Goal: Task Accomplishment & Management: Use online tool/utility

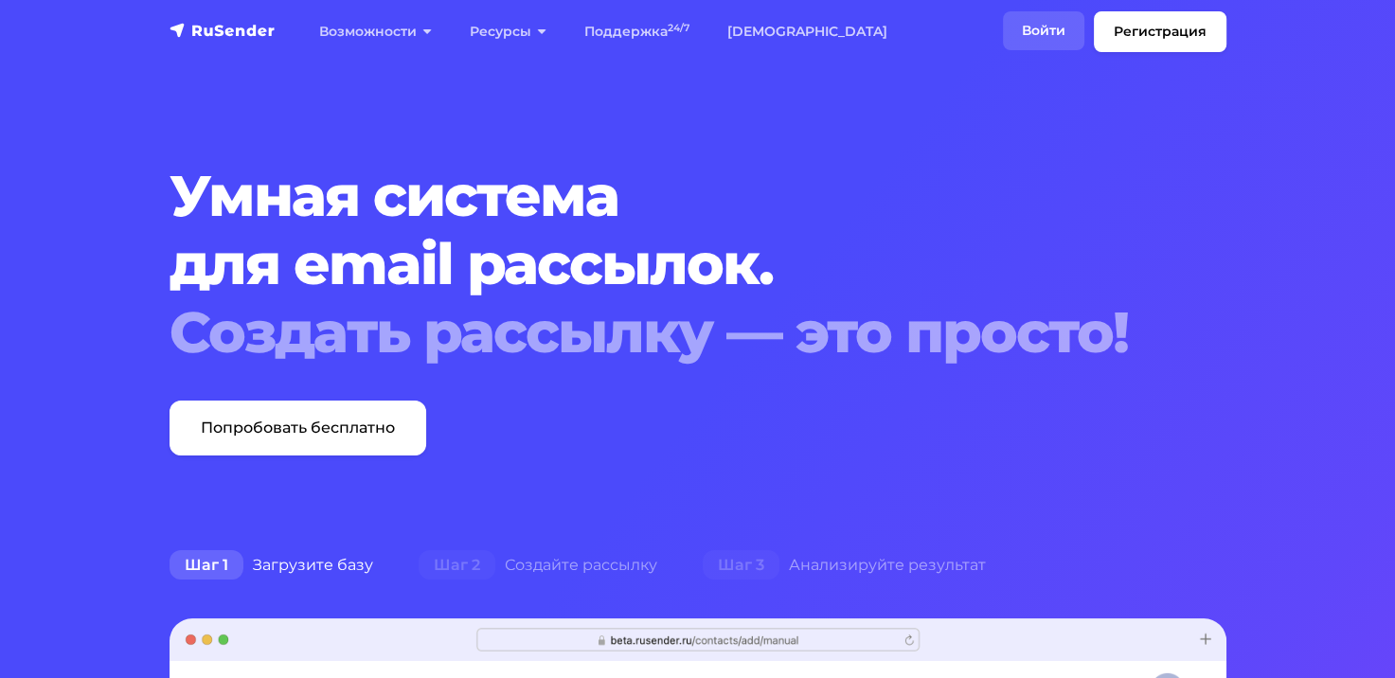
click at [1053, 25] on link "Войти" at bounding box center [1043, 30] width 81 height 39
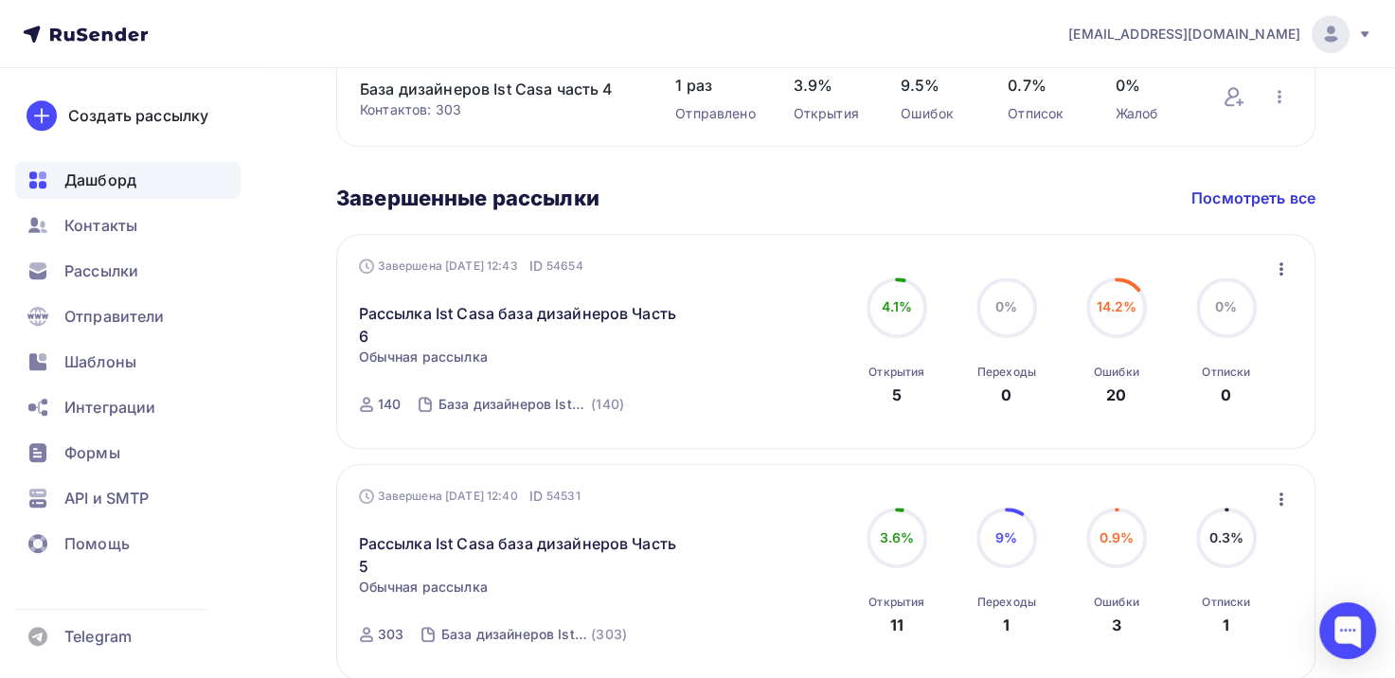
scroll to position [1041, 0]
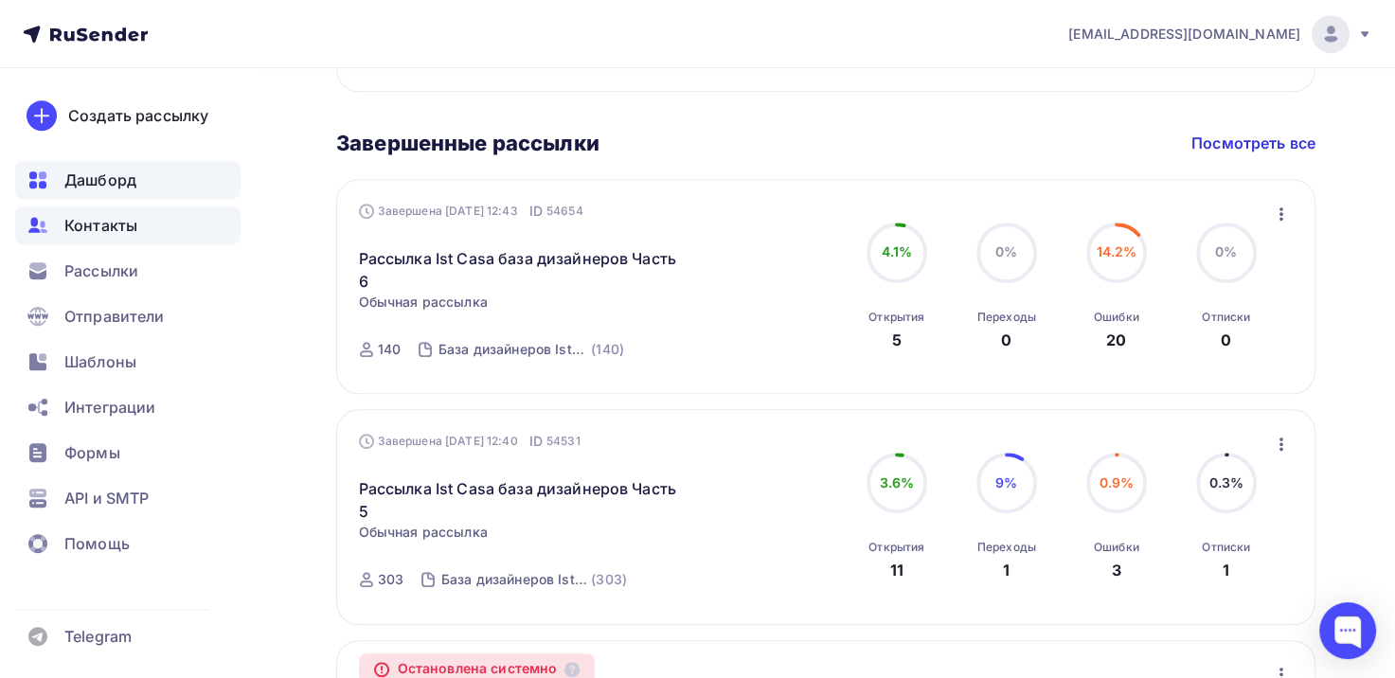
click at [127, 235] on span "Контакты" at bounding box center [100, 225] width 73 height 23
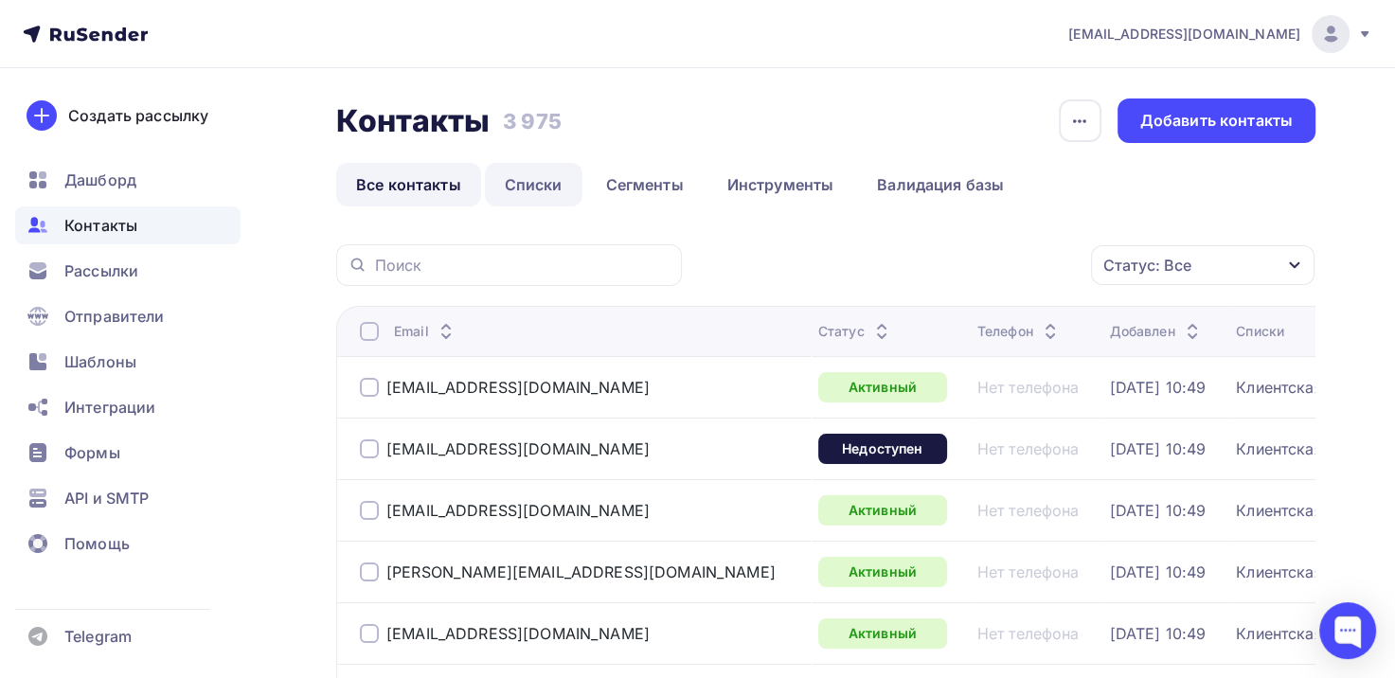
click at [504, 186] on link "Списки" at bounding box center [534, 185] width 98 height 44
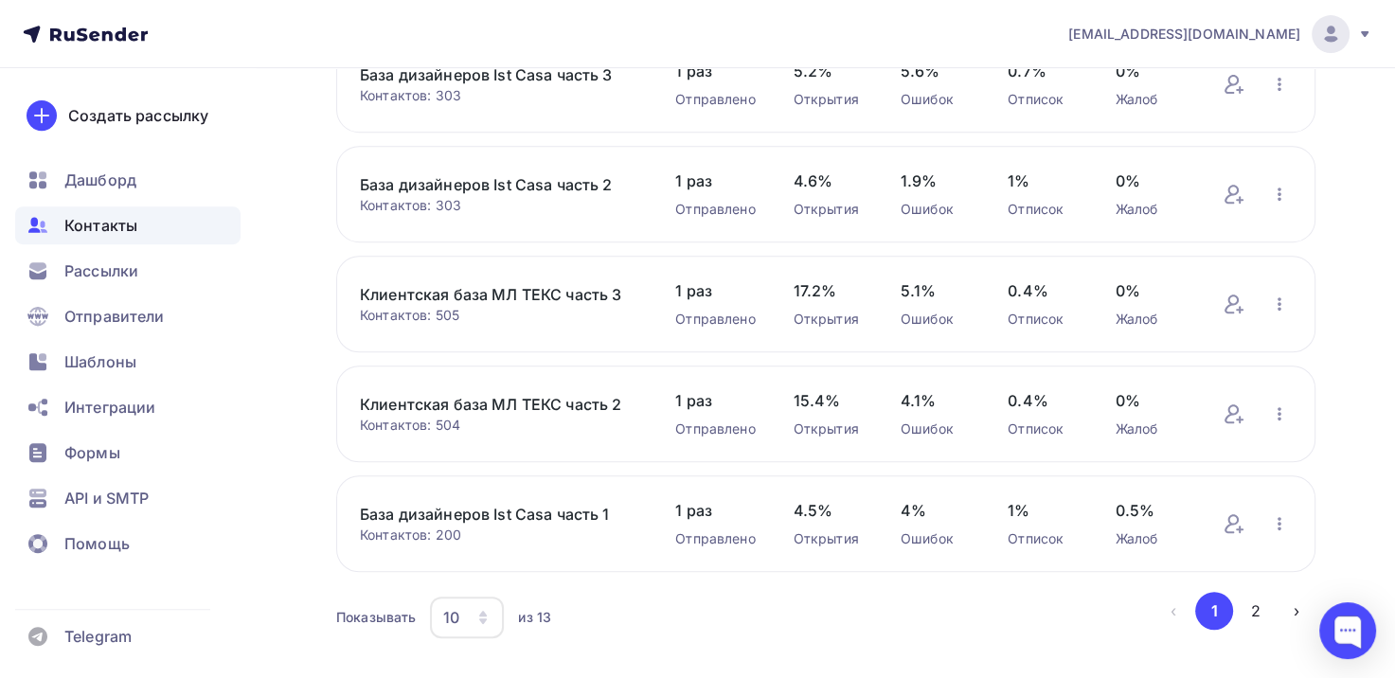
scroll to position [787, 0]
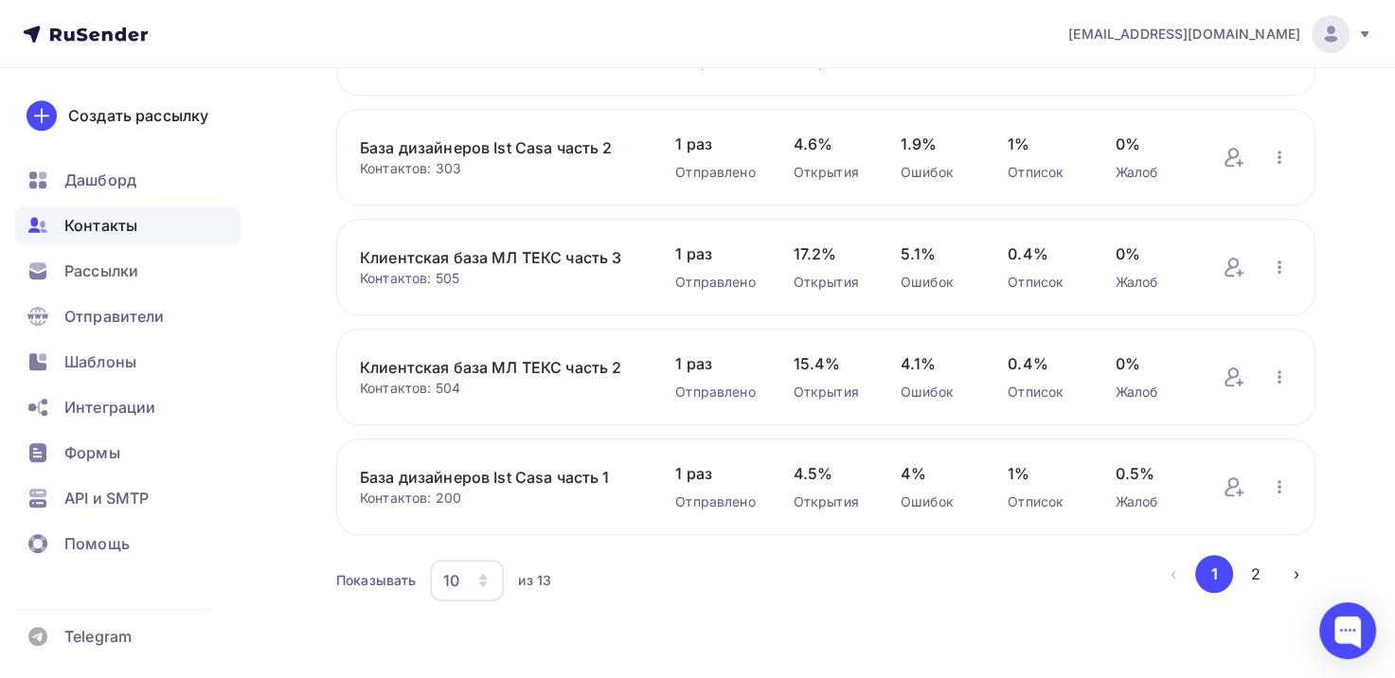
click at [463, 579] on div "10" at bounding box center [467, 581] width 74 height 42
click at [482, 475] on div "50" at bounding box center [543, 481] width 182 height 23
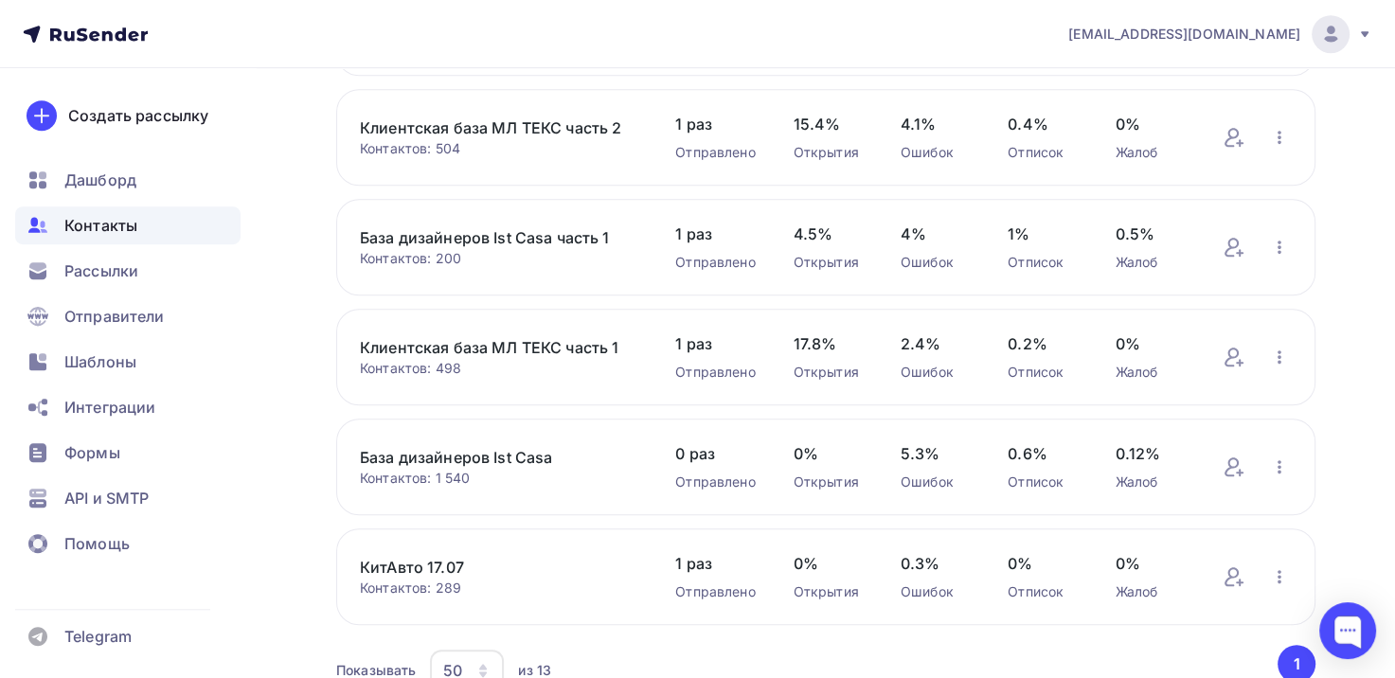
scroll to position [1020, 0]
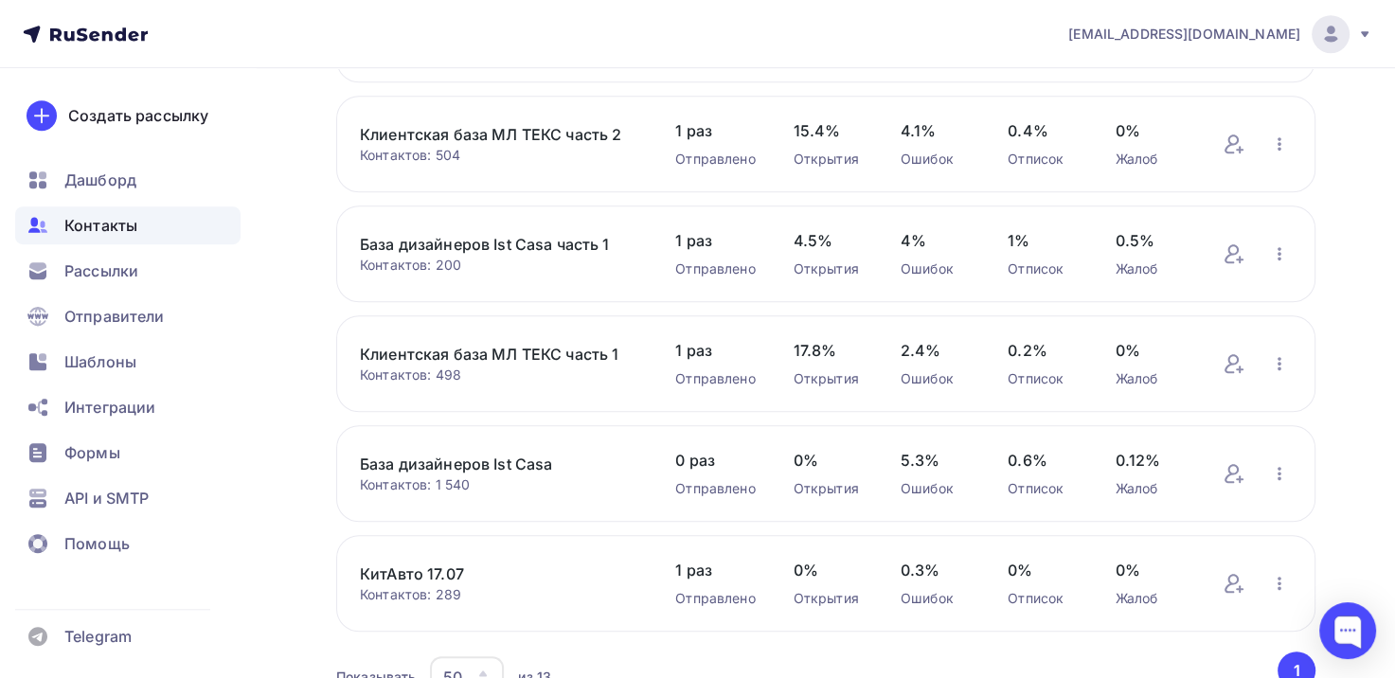
click at [544, 345] on link "Клиентская база МЛ ТЕКС часть 1" at bounding box center [498, 354] width 277 height 23
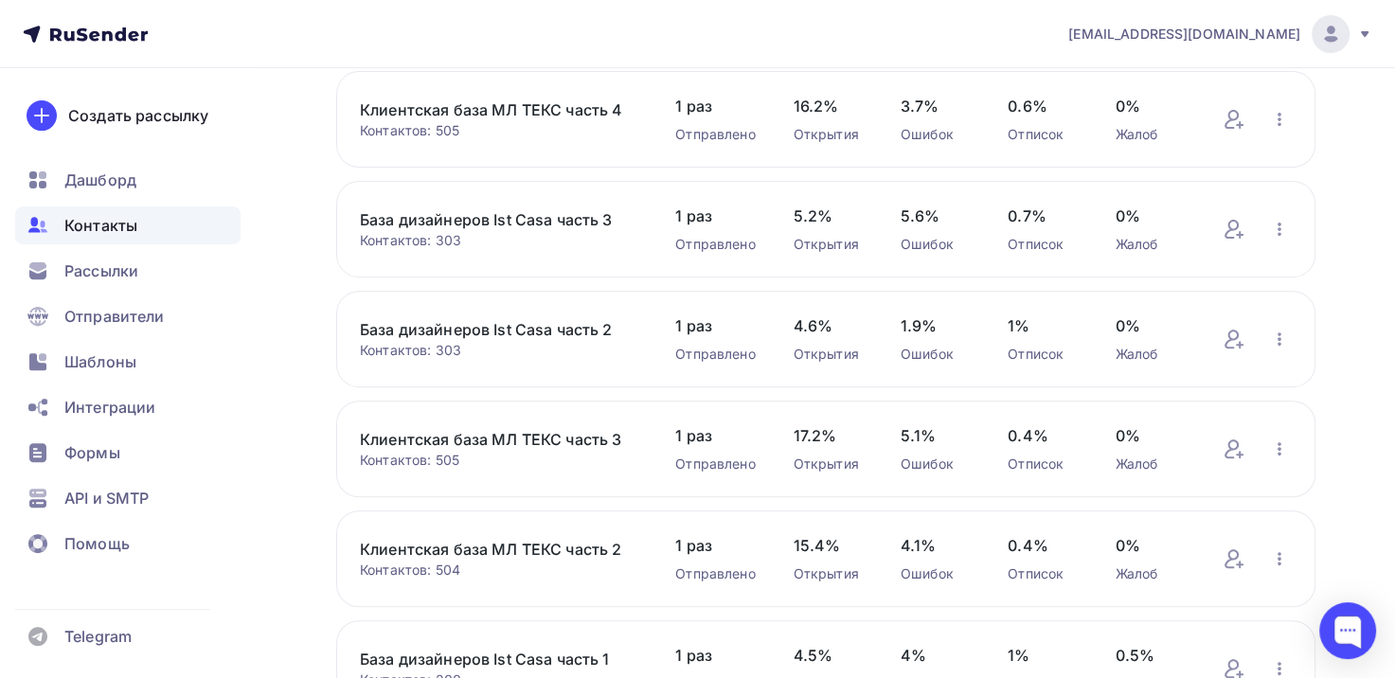
scroll to position [757, 0]
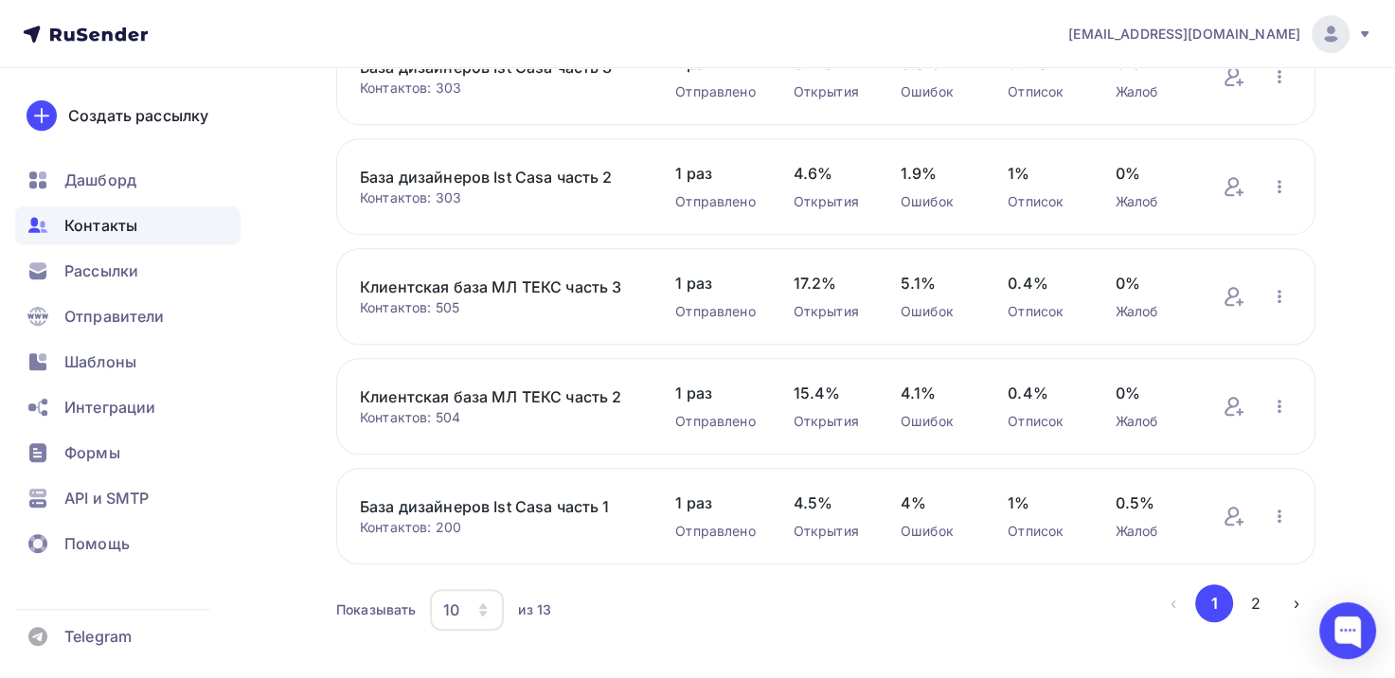
click at [476, 602] on div "button" at bounding box center [482, 609] width 15 height 15
click at [455, 504] on div "50" at bounding box center [543, 510] width 182 height 23
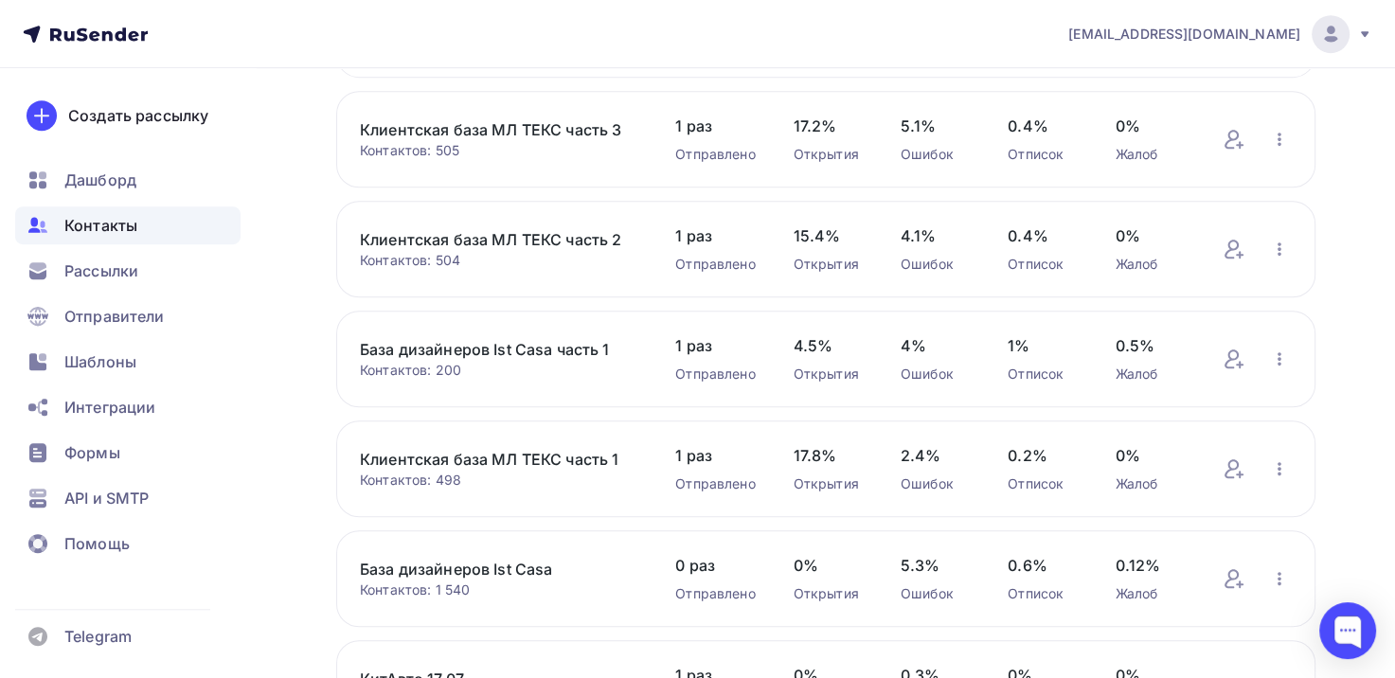
scroll to position [947, 0]
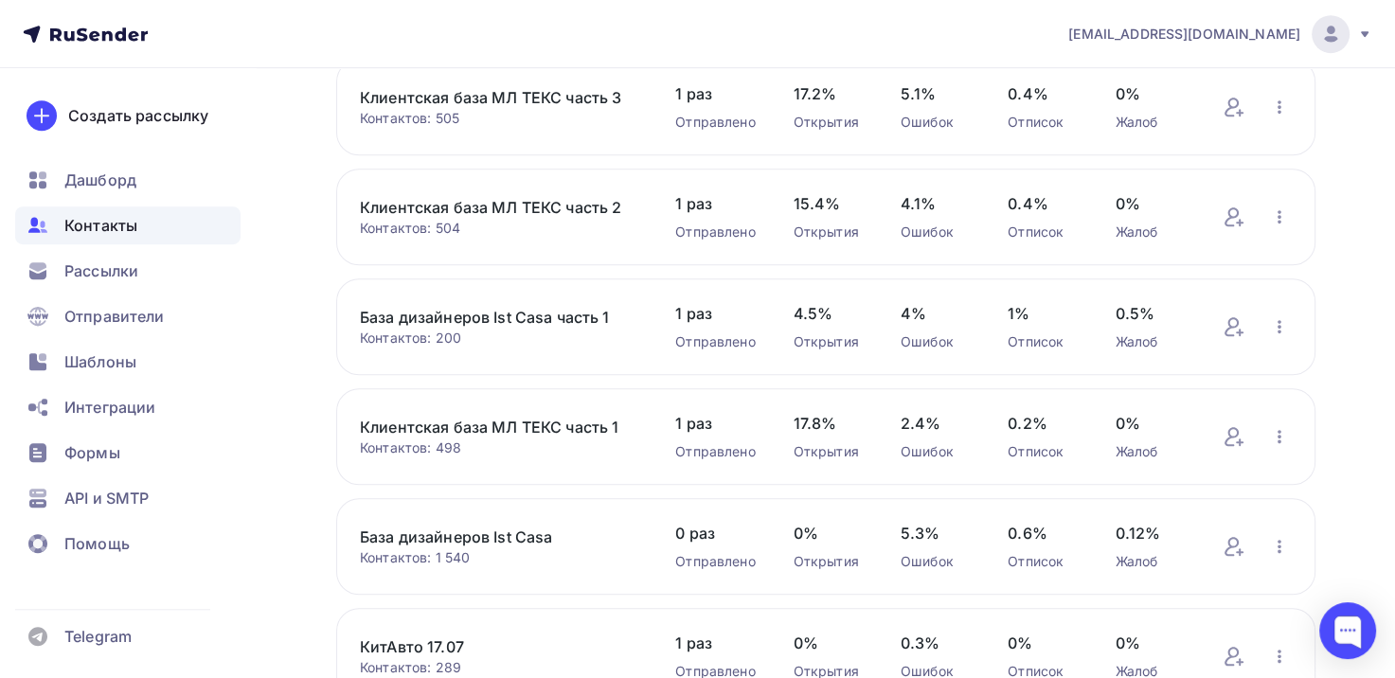
click at [490, 201] on link "Клиентская база МЛ ТЕКС часть 2" at bounding box center [498, 207] width 277 height 23
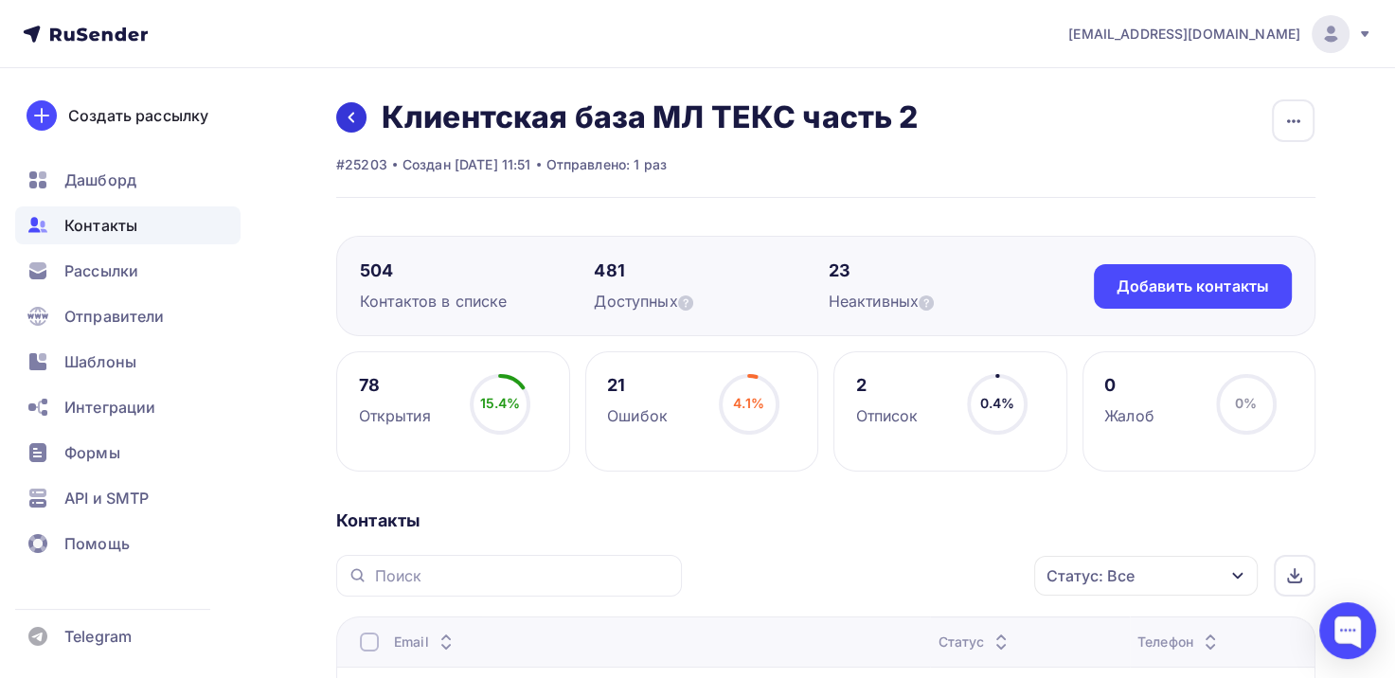
click at [336, 118] on link at bounding box center [351, 117] width 30 height 30
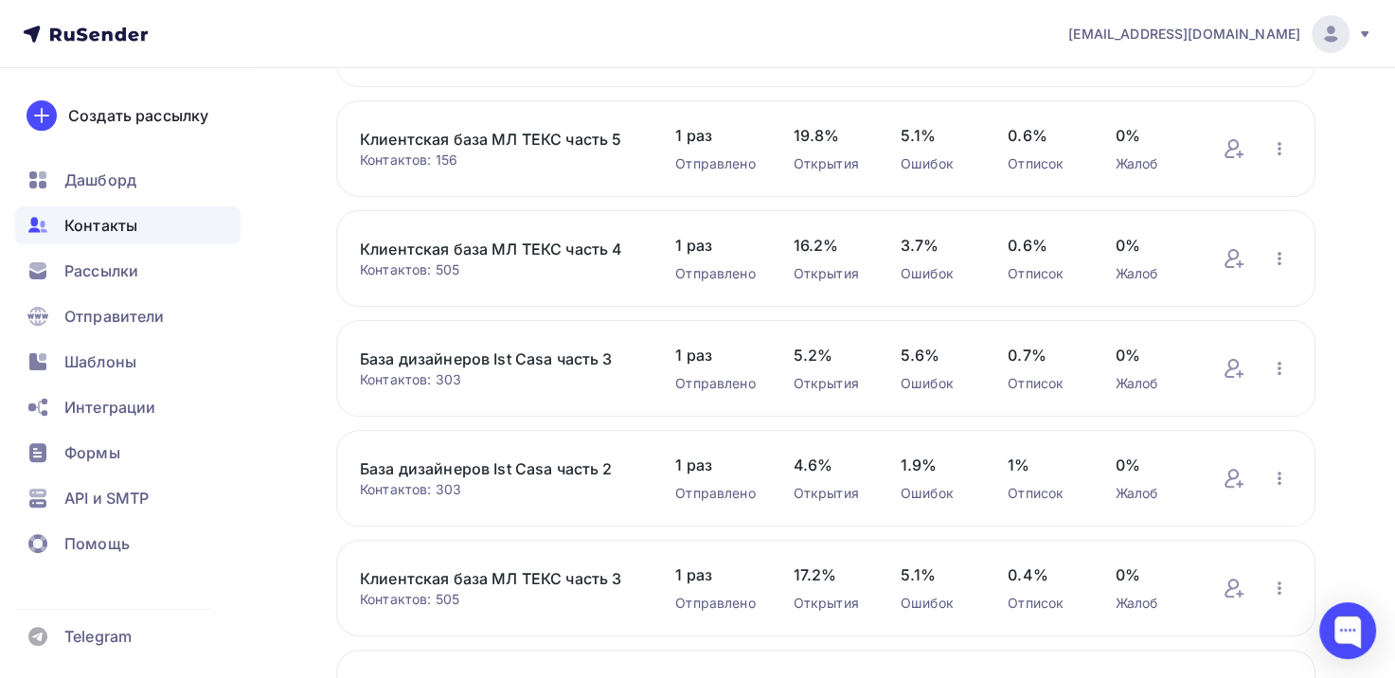
scroll to position [473, 0]
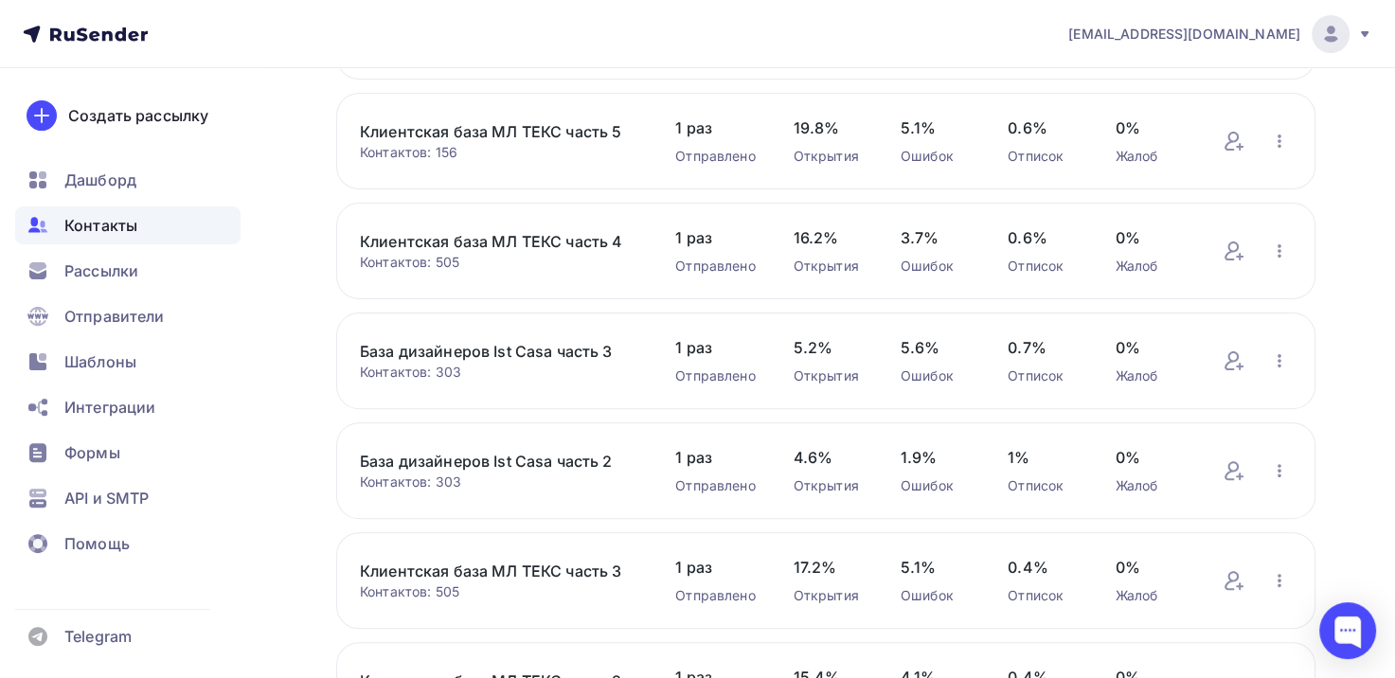
click at [548, 551] on div "Клиентская база МЛ ТЕКС часть 3 Контактов: 505 Добавить контакты Переименовать …" at bounding box center [825, 580] width 979 height 97
click at [542, 562] on link "Клиентская база МЛ ТЕКС часть 3" at bounding box center [498, 571] width 277 height 23
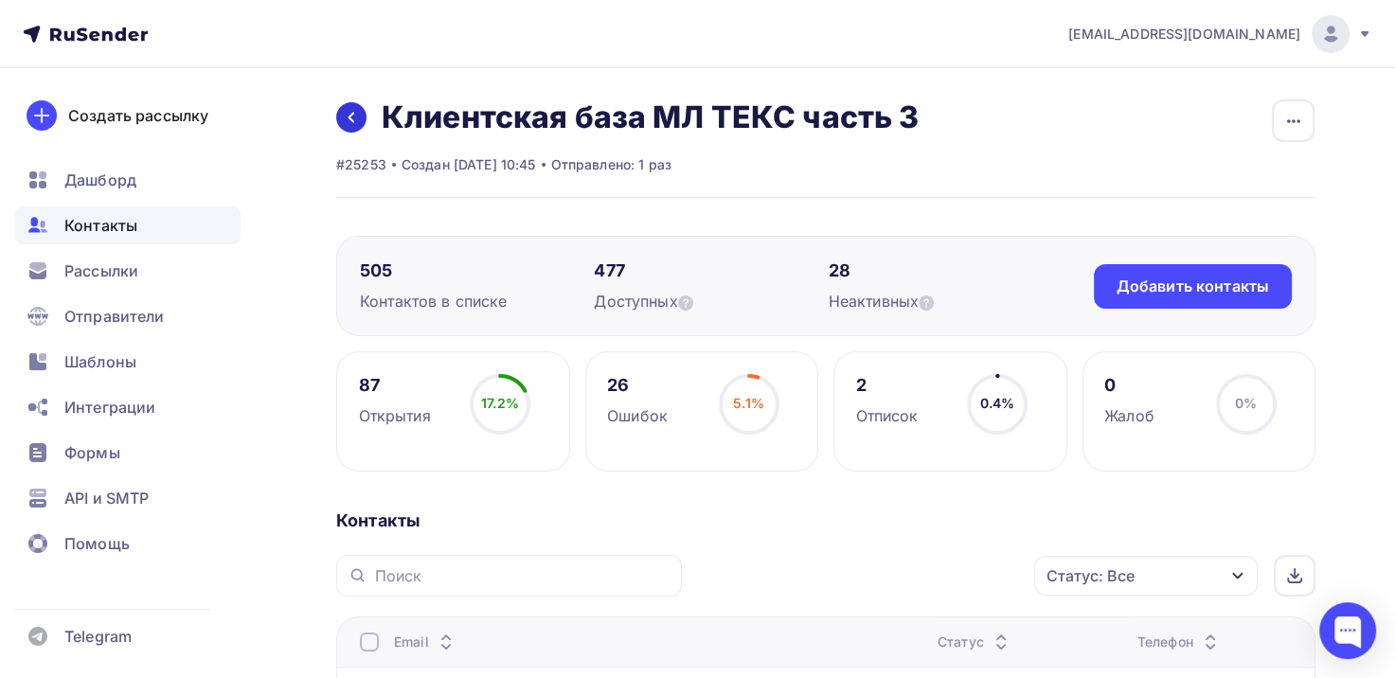
click at [350, 118] on icon at bounding box center [351, 118] width 6 height 10
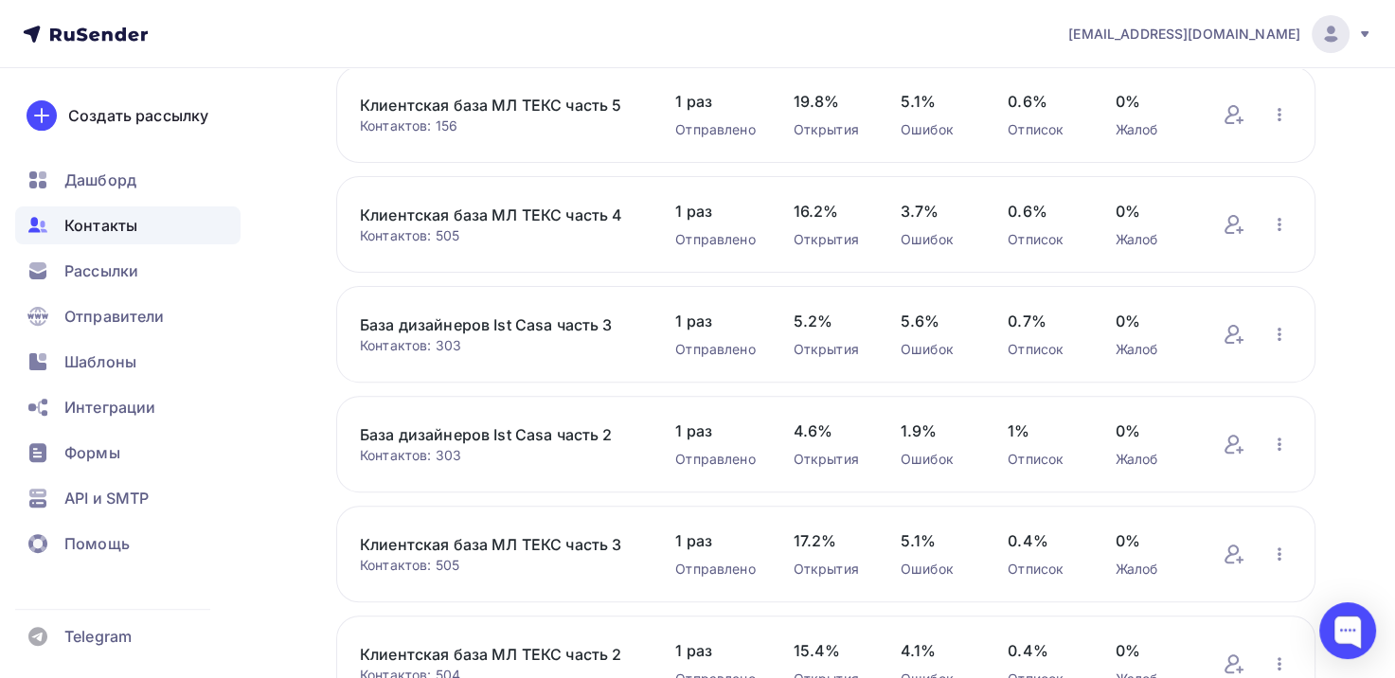
scroll to position [568, 0]
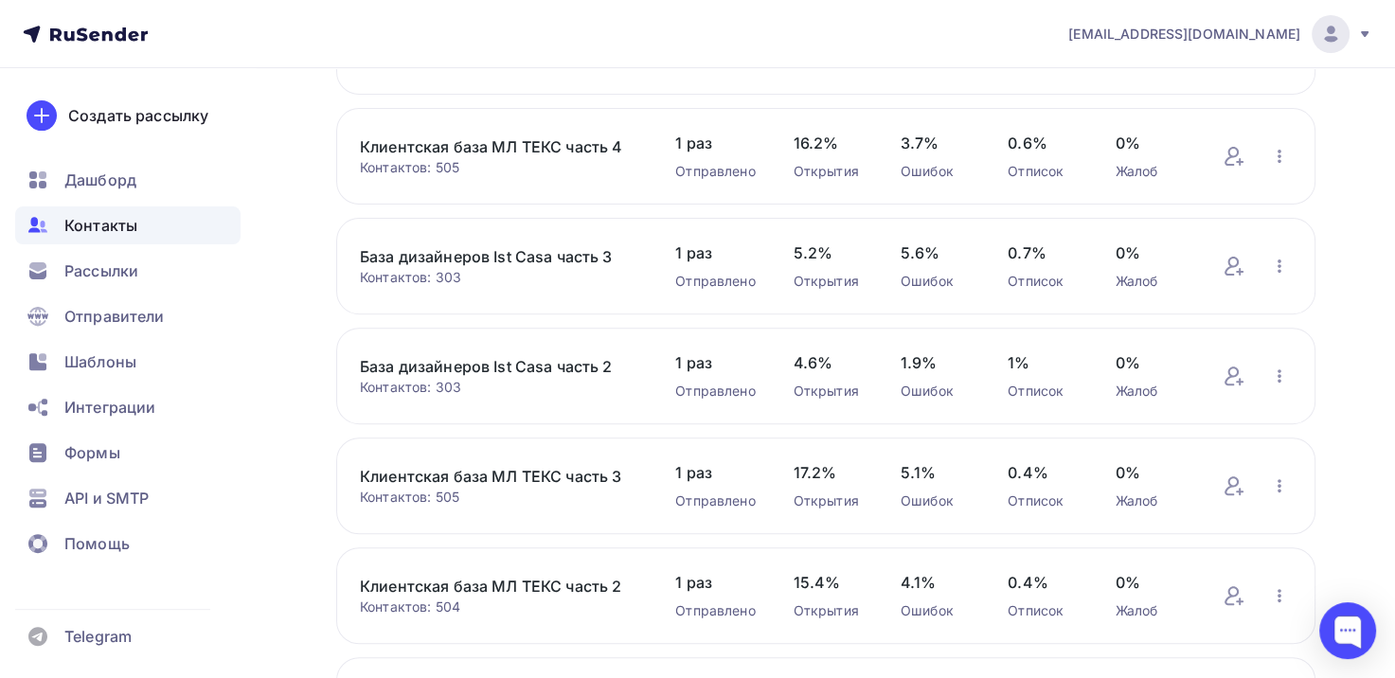
click at [564, 146] on link "Клиентская база МЛ ТЕКС часть 4" at bounding box center [498, 146] width 277 height 23
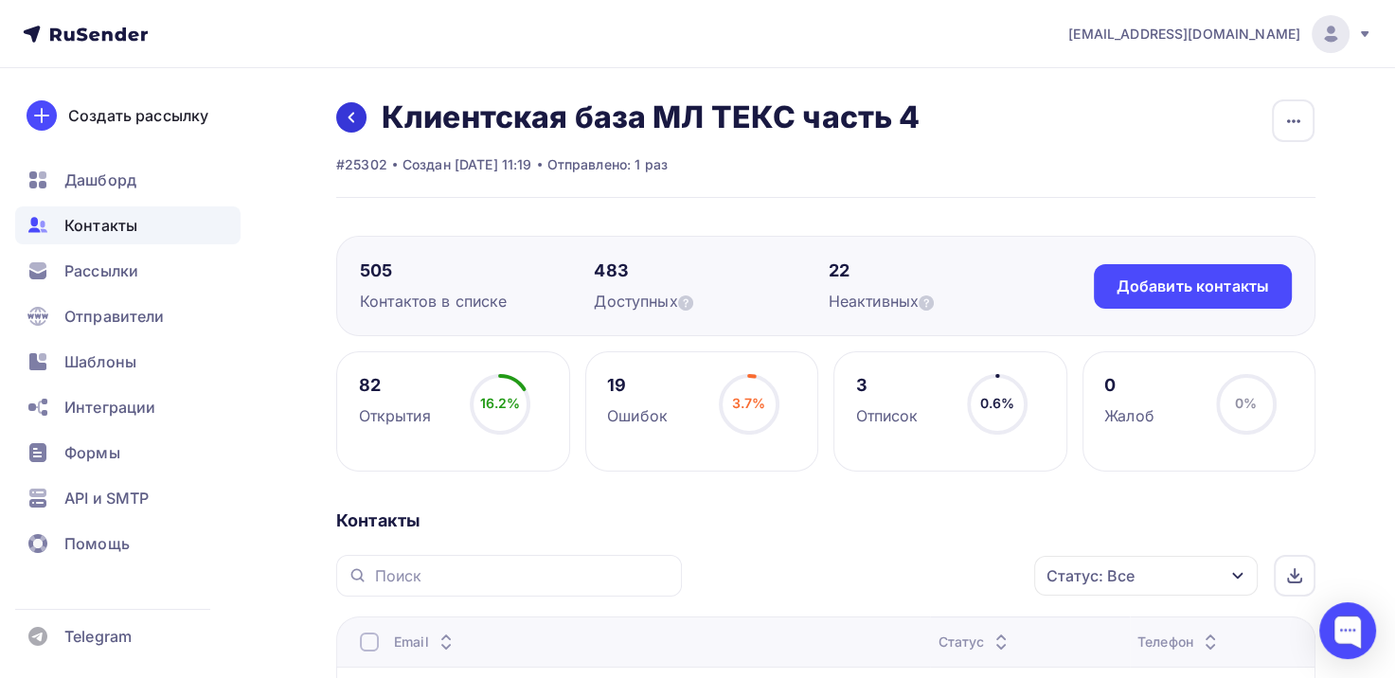
click at [336, 116] on div "Назад Клиентская база МЛ ТЕКС часть 4 Переименовать список Скачать список Отпис…" at bounding box center [627, 117] width 583 height 38
click at [365, 117] on link at bounding box center [351, 117] width 30 height 30
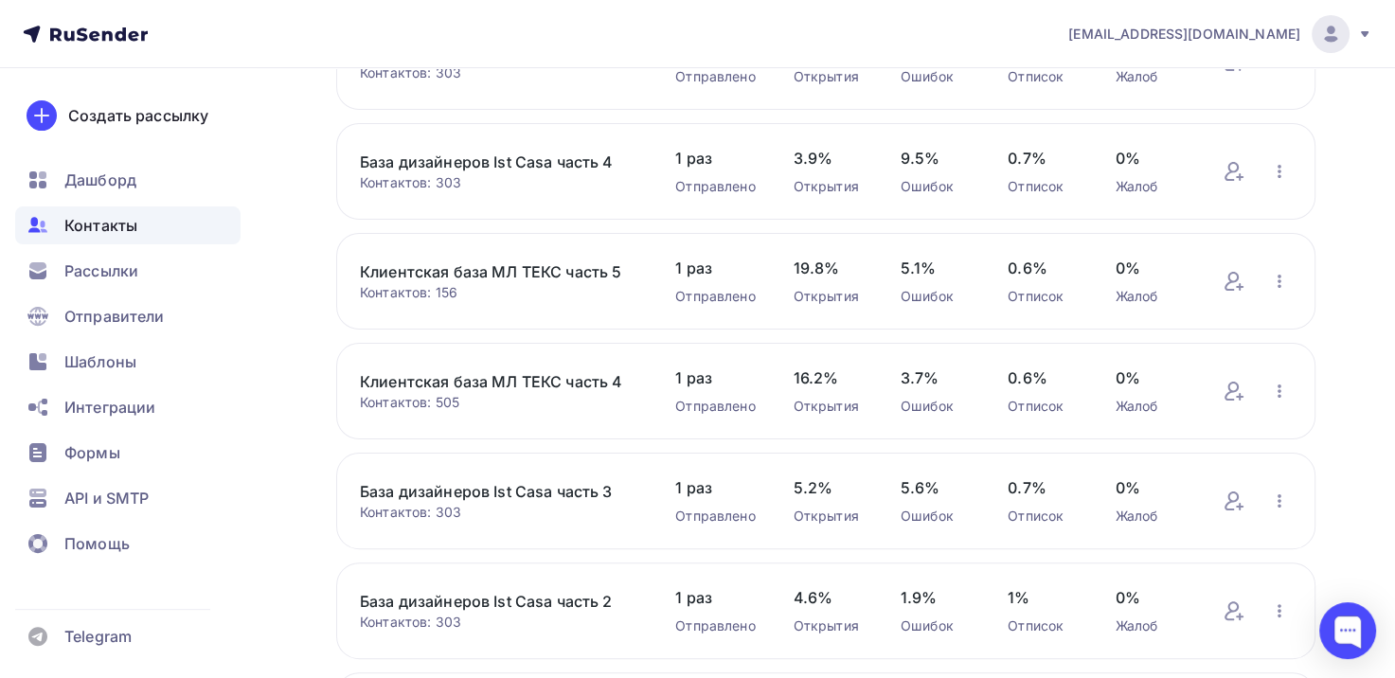
scroll to position [284, 0]
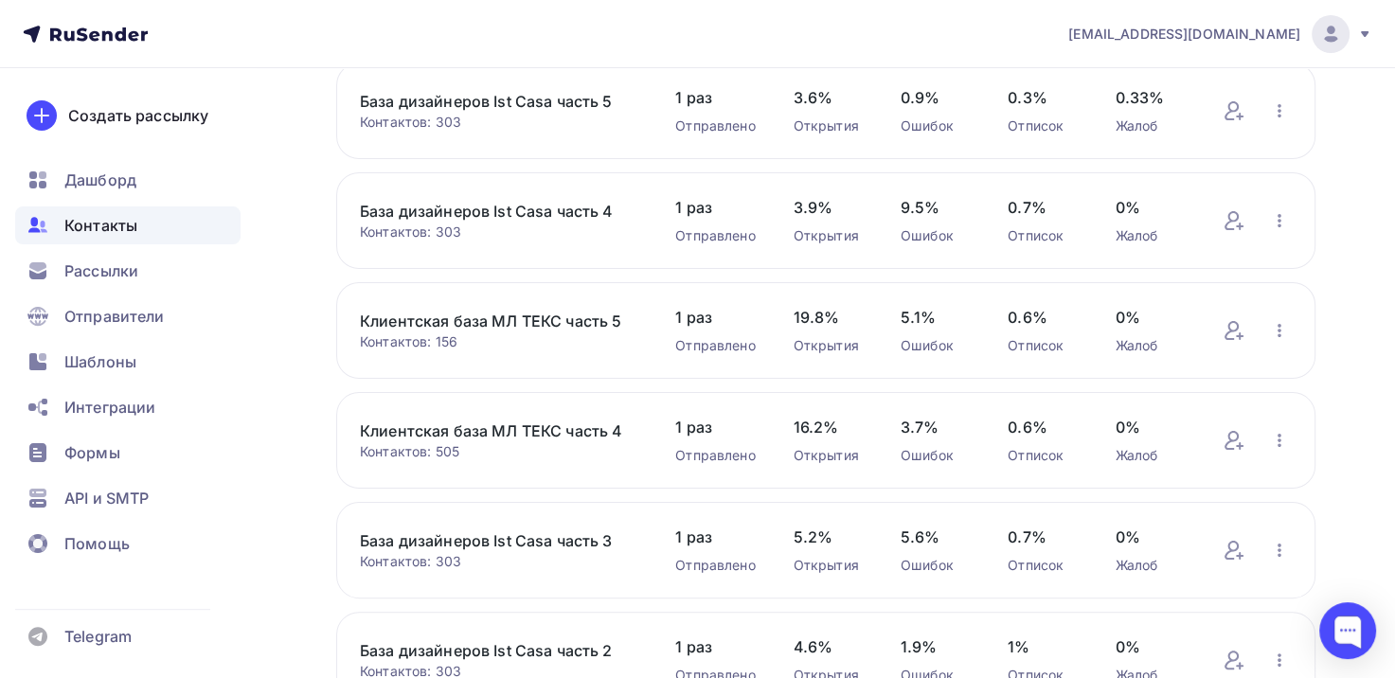
click at [579, 323] on link "Клиентская база МЛ ТЕКС часть 5" at bounding box center [498, 321] width 277 height 23
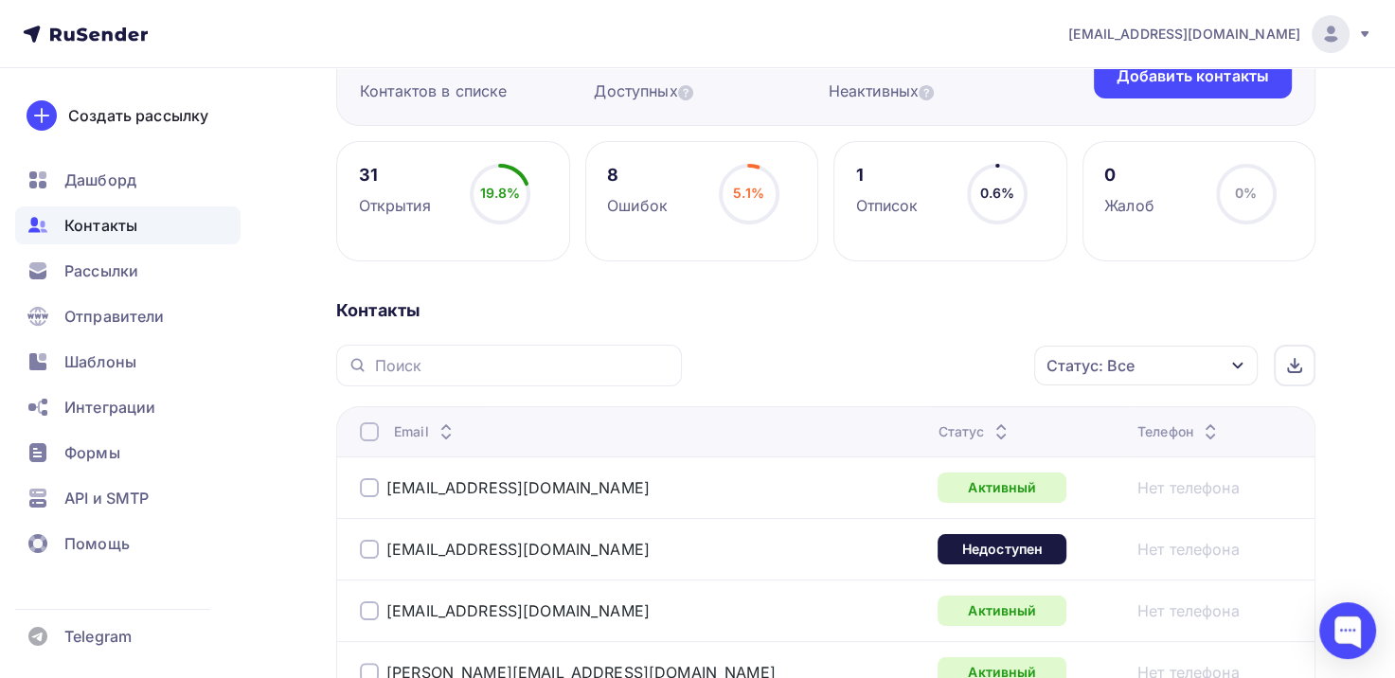
scroll to position [95, 0]
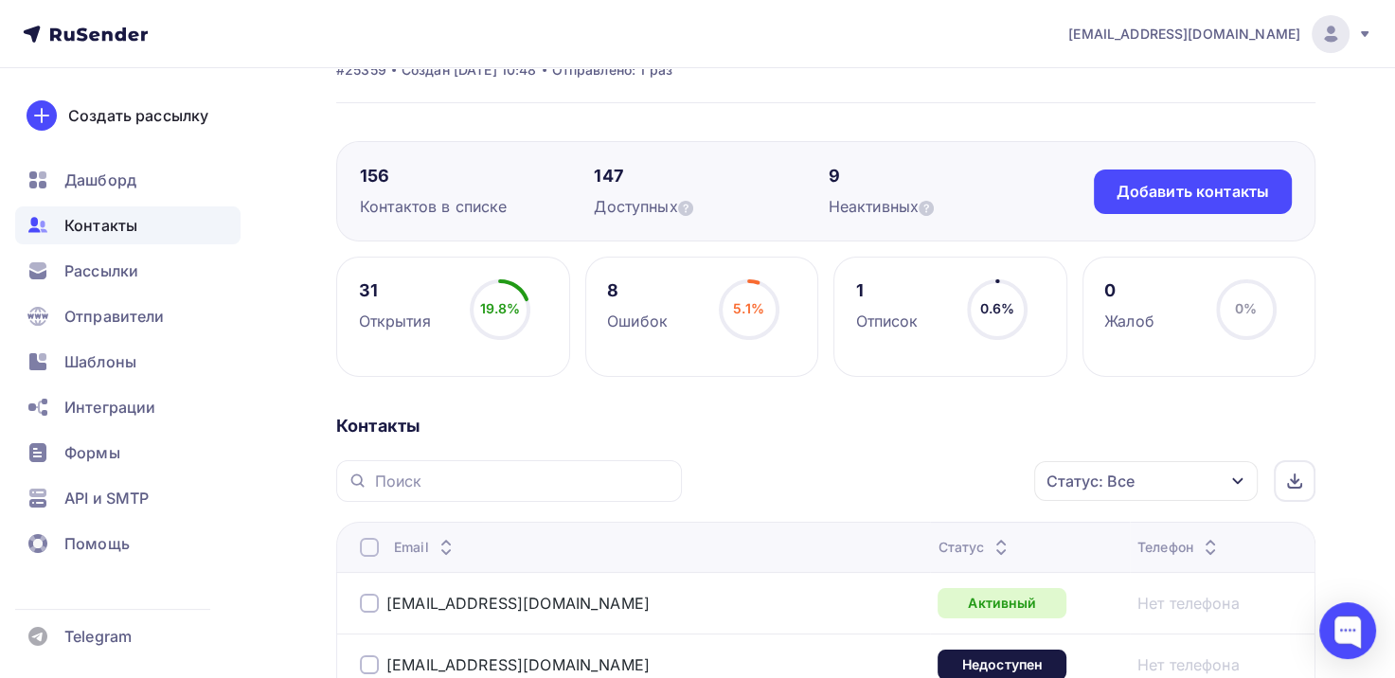
click at [129, 51] on nav "info@greenleadgroup.ru Аккаунт Тарифы Выйти Создать рассылку Дашборд Контакты Р…" at bounding box center [697, 34] width 1395 height 68
click at [126, 38] on icon at bounding box center [85, 34] width 125 height 23
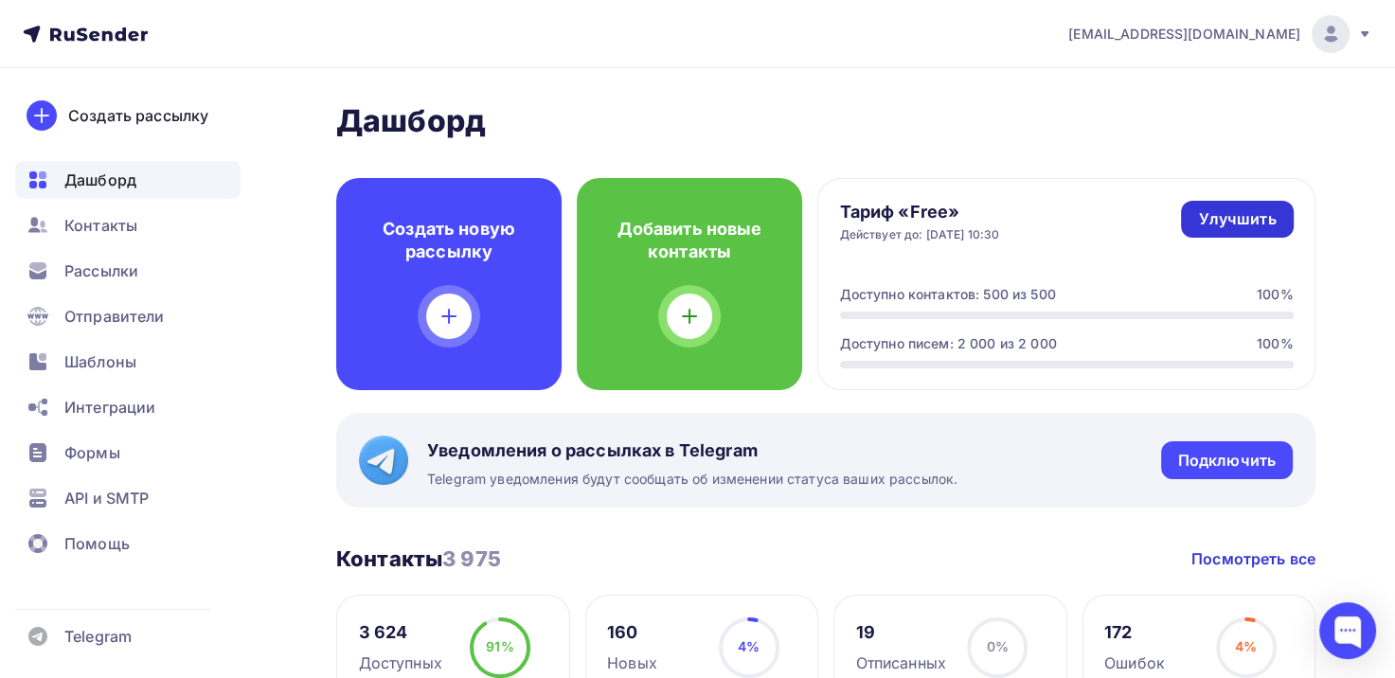
click at [1213, 213] on div "Улучшить" at bounding box center [1237, 219] width 78 height 22
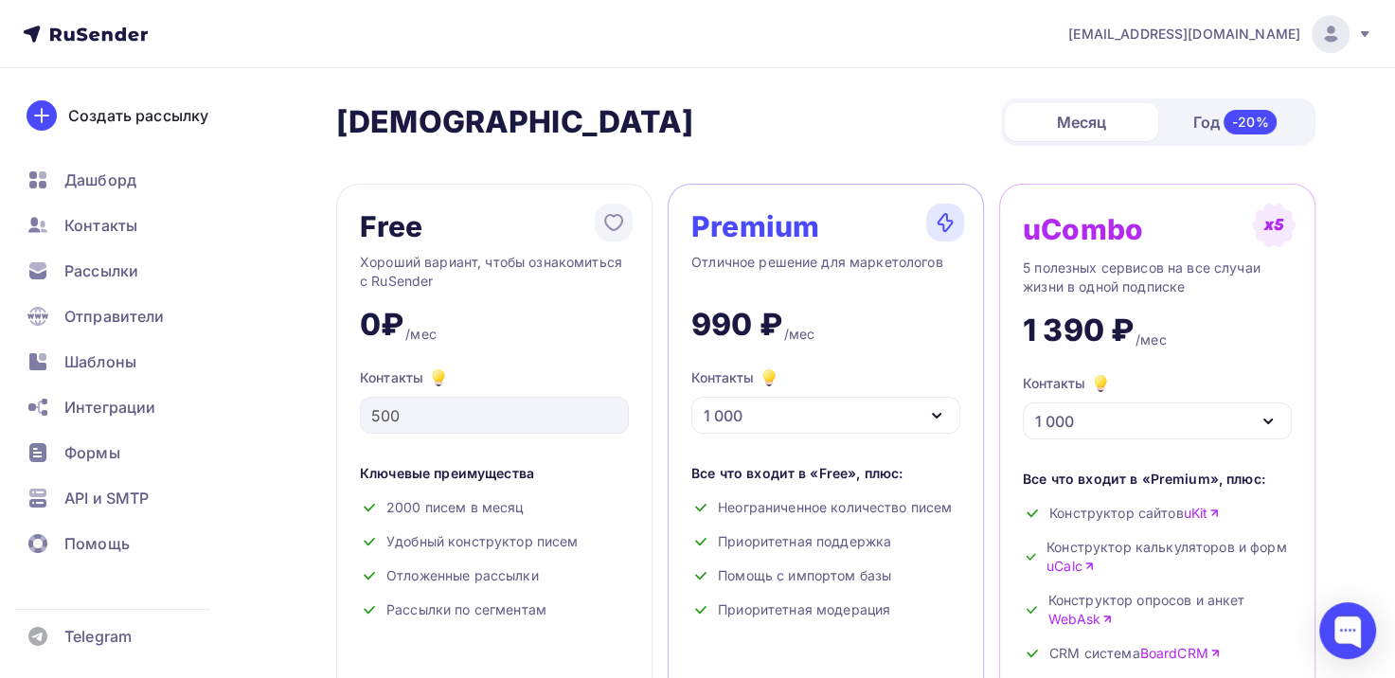
click at [1280, 33] on span "[EMAIL_ADDRESS][DOMAIN_NAME]" at bounding box center [1184, 34] width 232 height 19
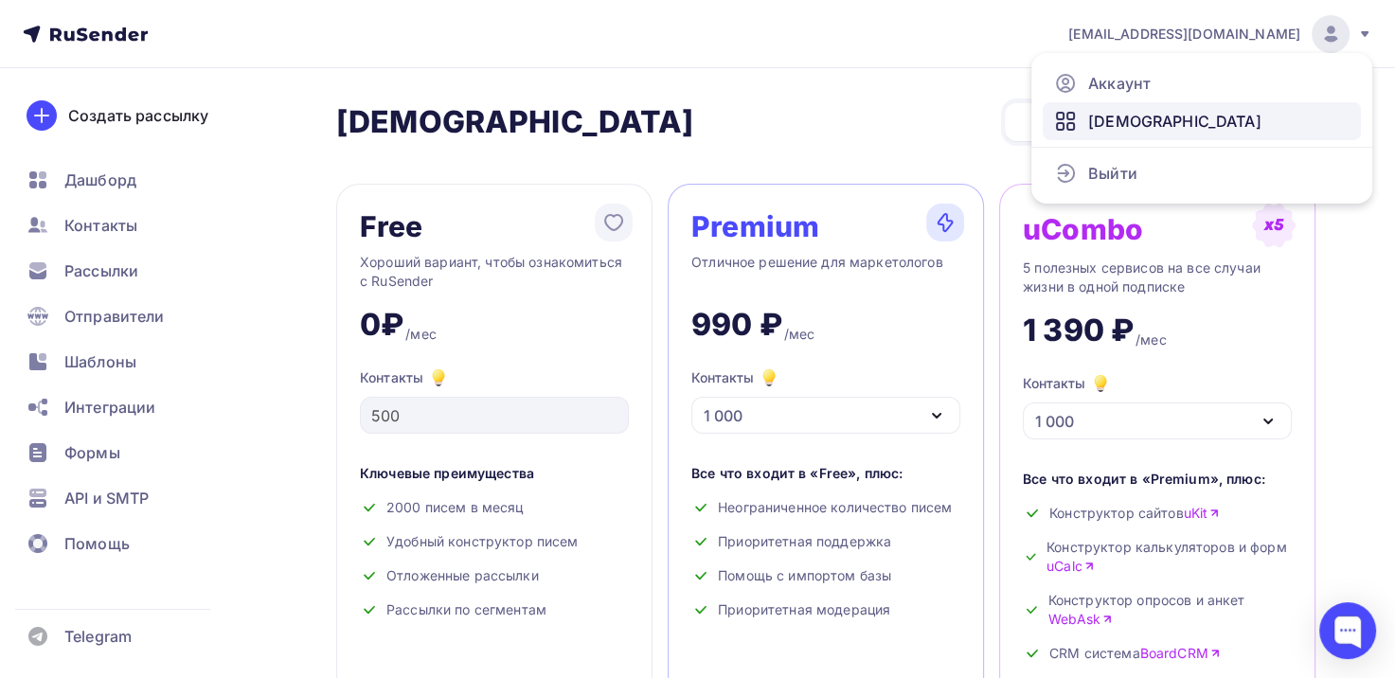
click at [1164, 118] on link "[DEMOGRAPHIC_DATA]" at bounding box center [1201, 121] width 318 height 38
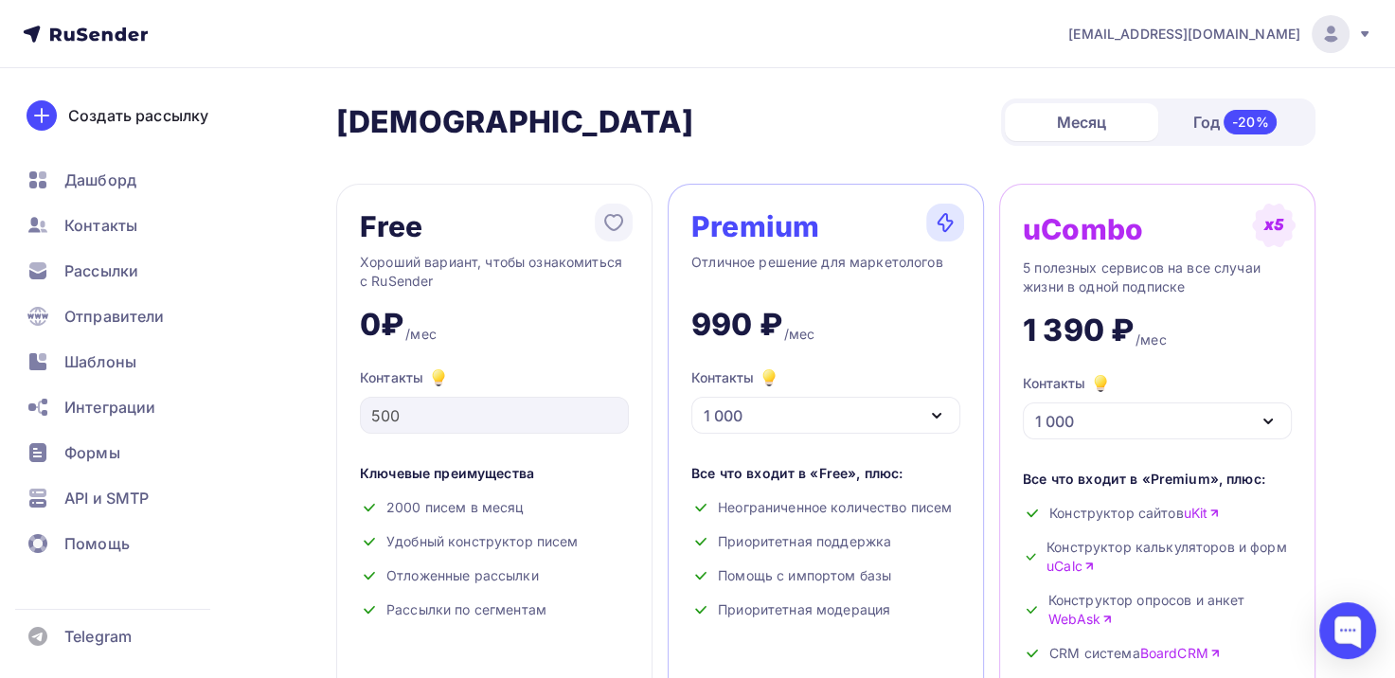
click at [938, 428] on div "1 000" at bounding box center [825, 415] width 269 height 37
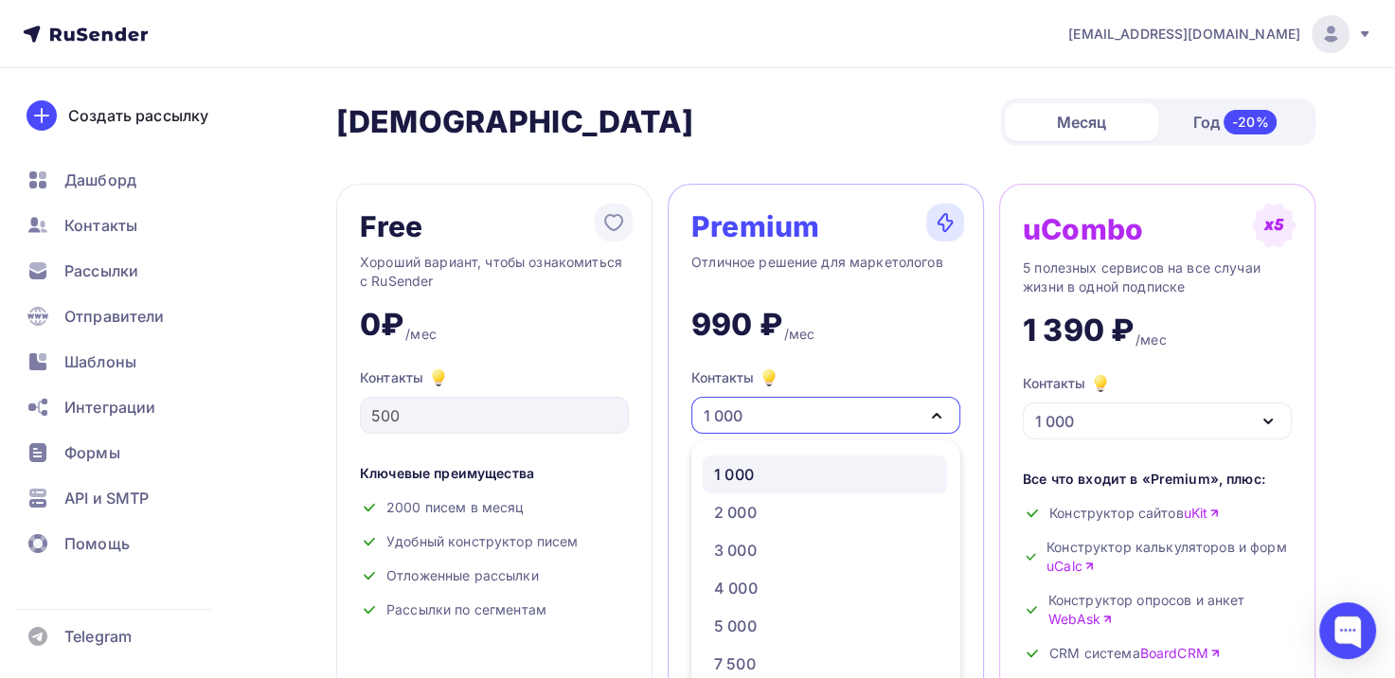
scroll to position [74, 0]
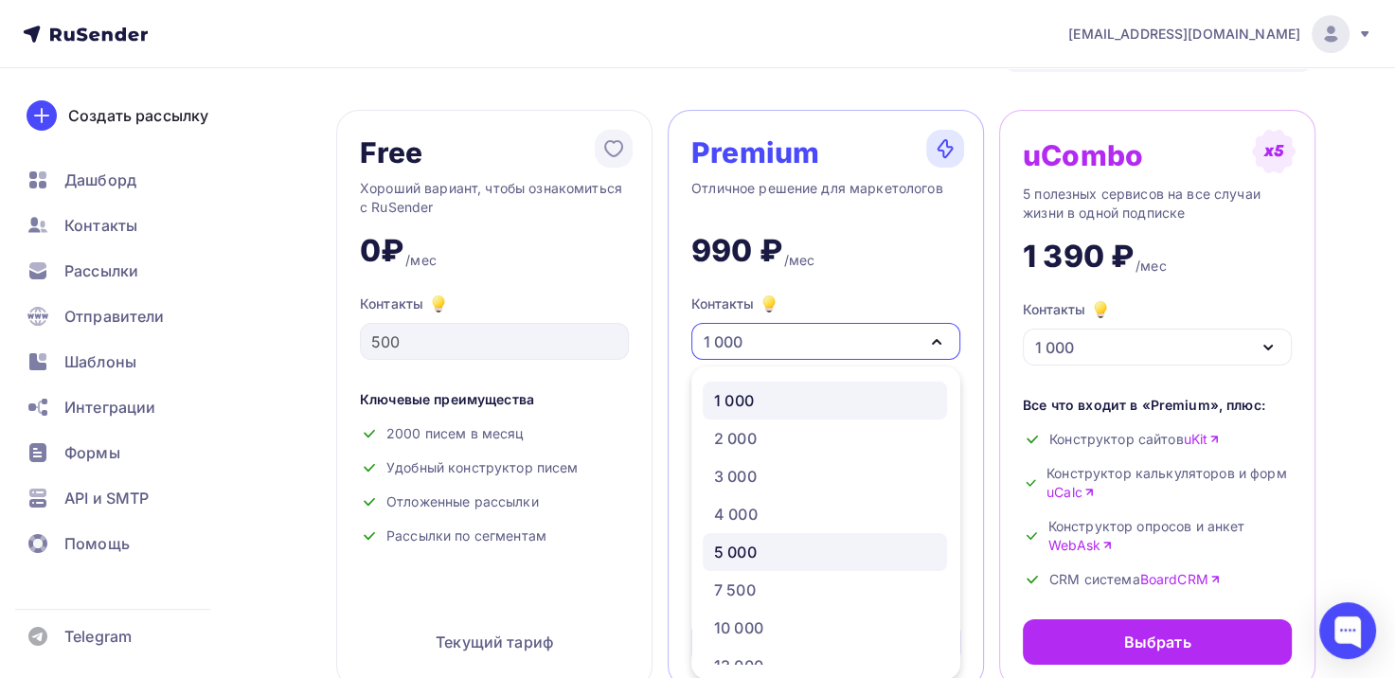
click at [768, 536] on link "5 000" at bounding box center [824, 552] width 244 height 38
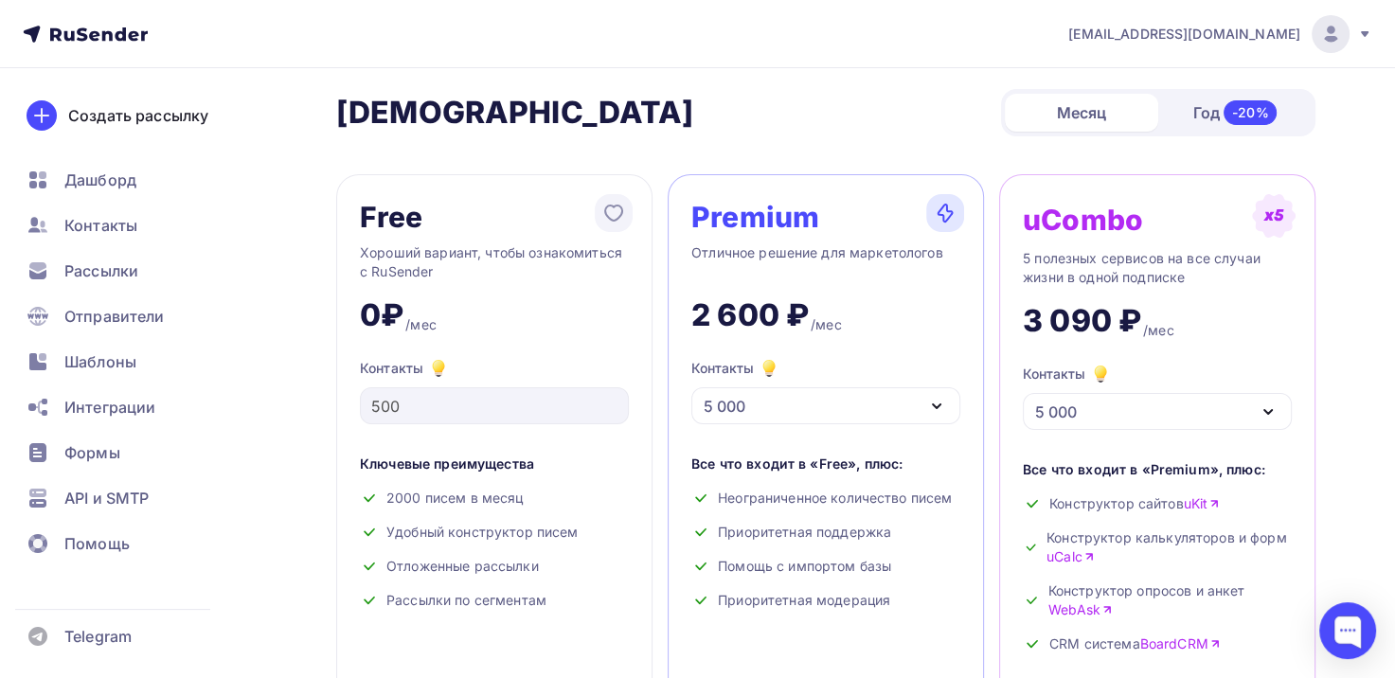
scroll to position [0, 0]
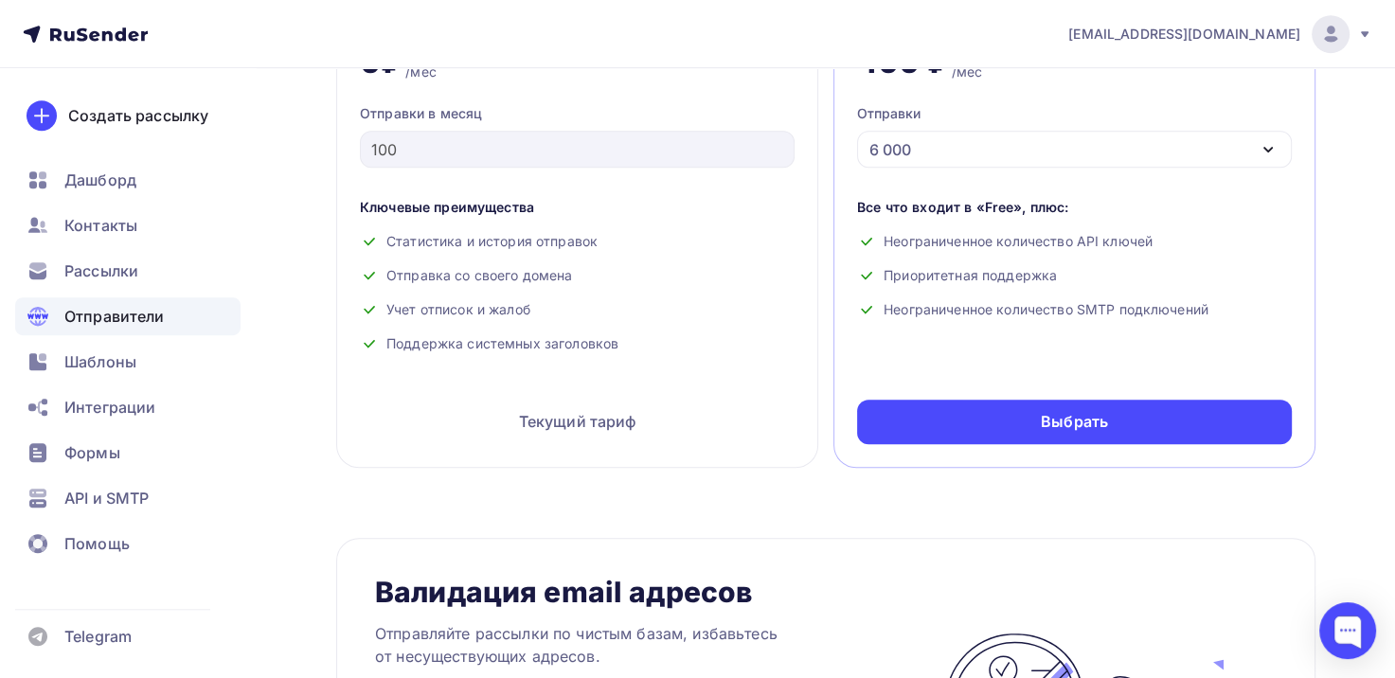
scroll to position [947, 0]
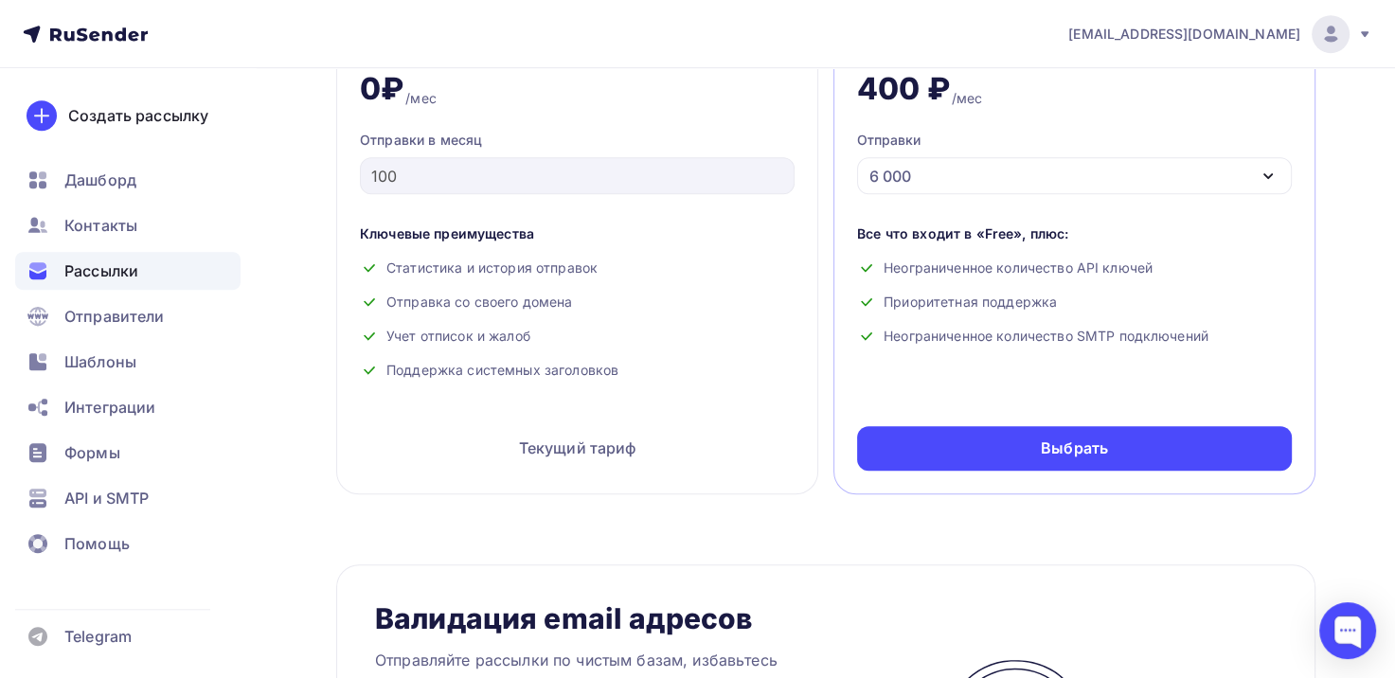
click at [124, 269] on span "Рассылки" at bounding box center [101, 270] width 74 height 23
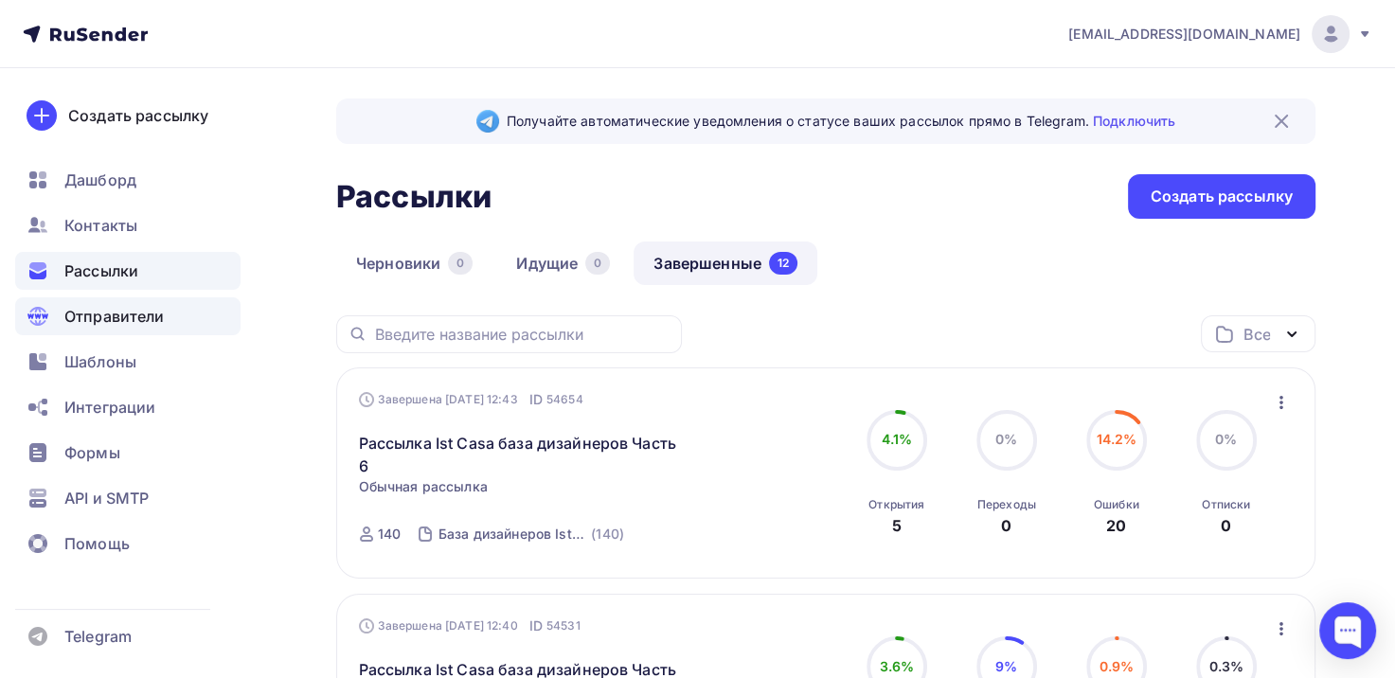
click at [120, 326] on span "Отправители" at bounding box center [114, 316] width 100 height 23
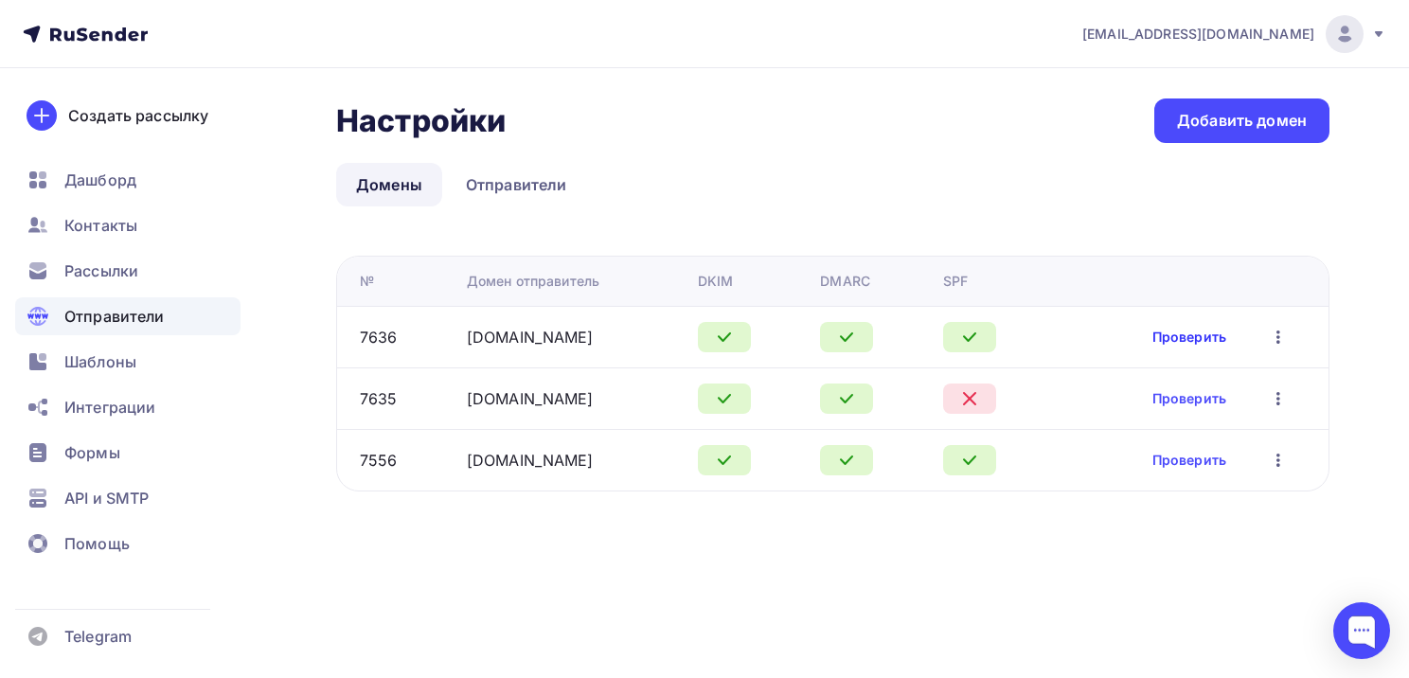
click at [1181, 342] on link "Проверить" at bounding box center [1189, 337] width 74 height 19
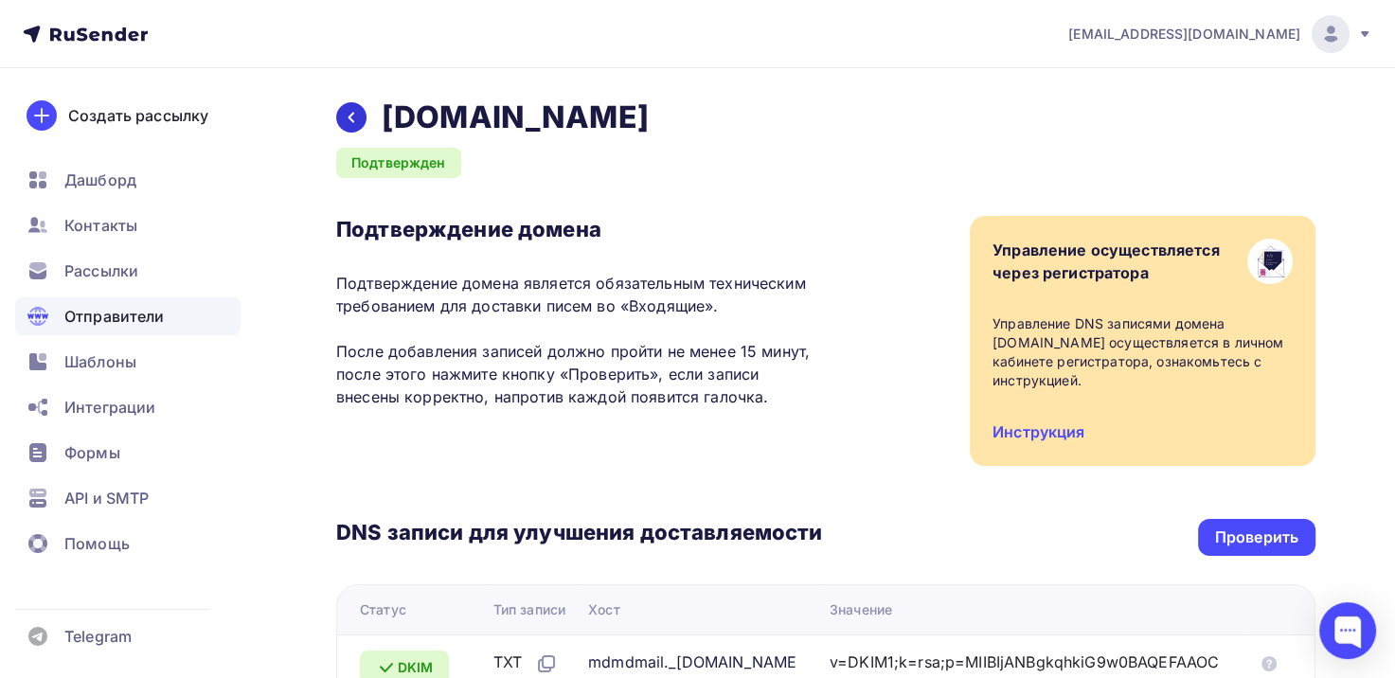
click at [355, 121] on icon at bounding box center [351, 117] width 15 height 15
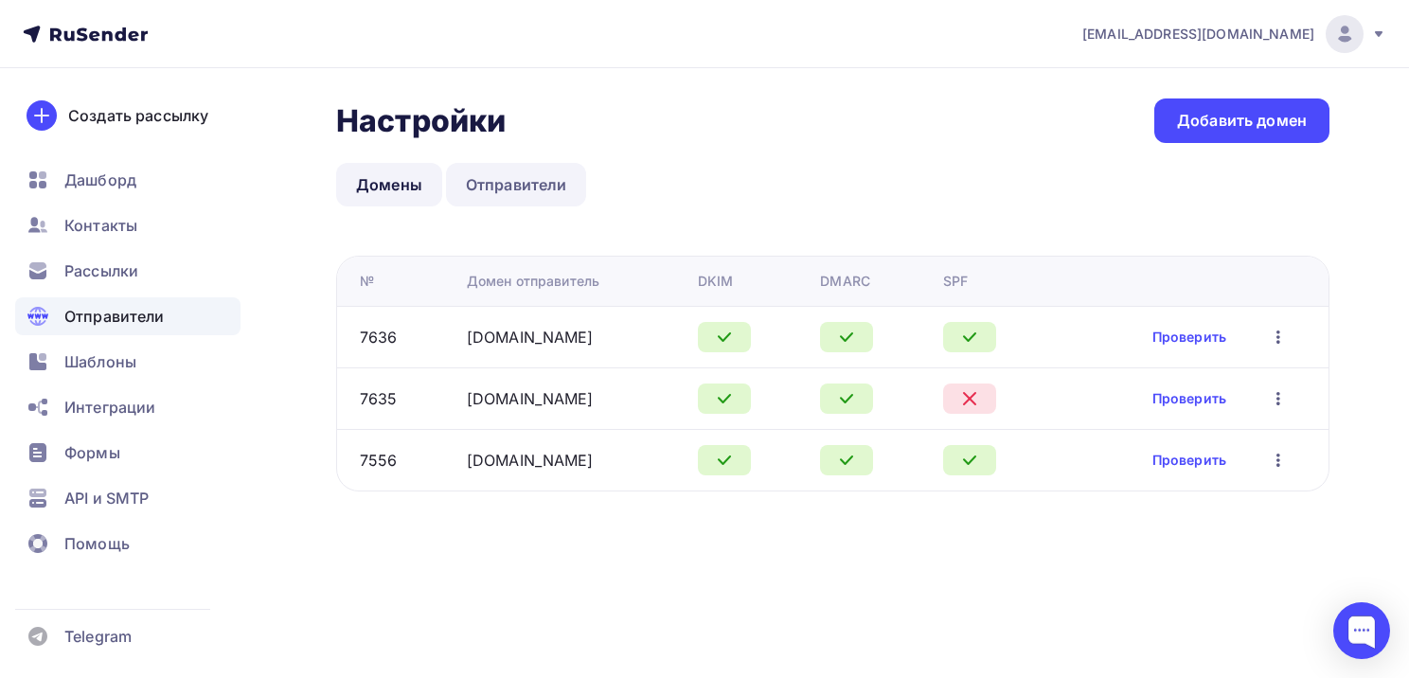
click at [503, 165] on link "Отправители" at bounding box center [516, 185] width 141 height 44
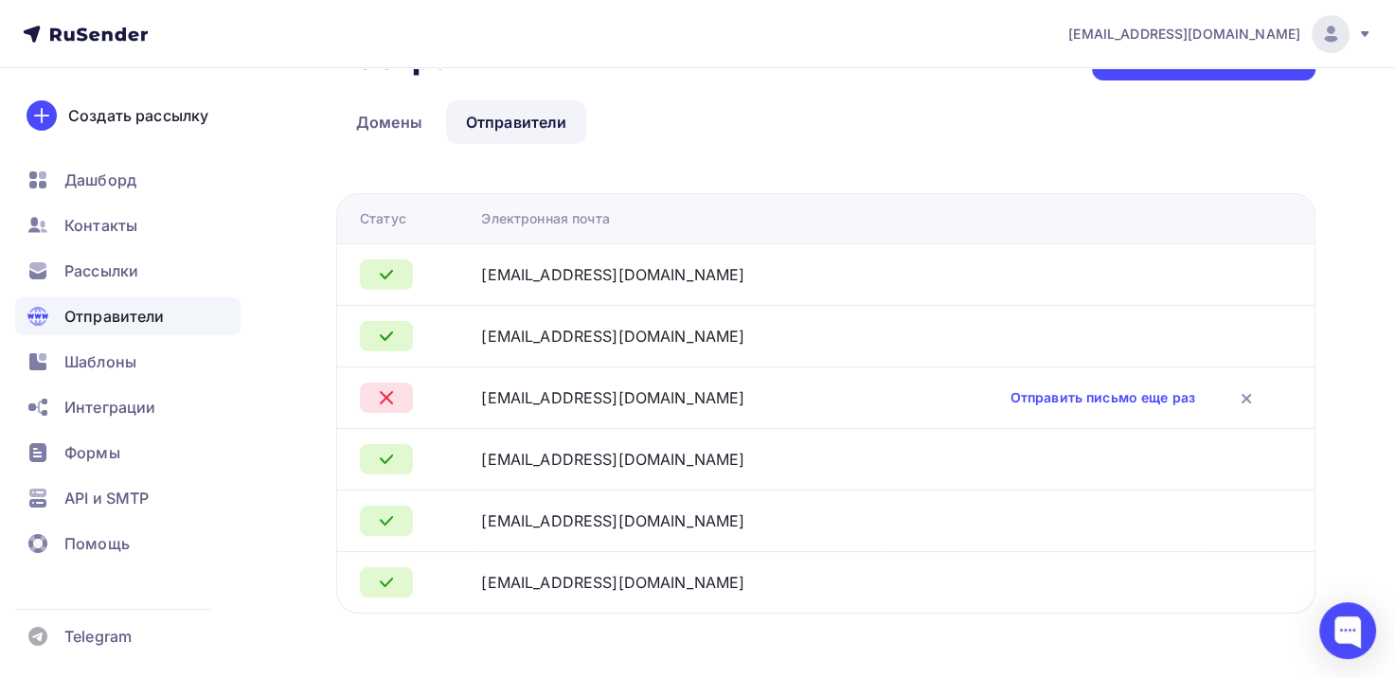
scroll to position [72, 0]
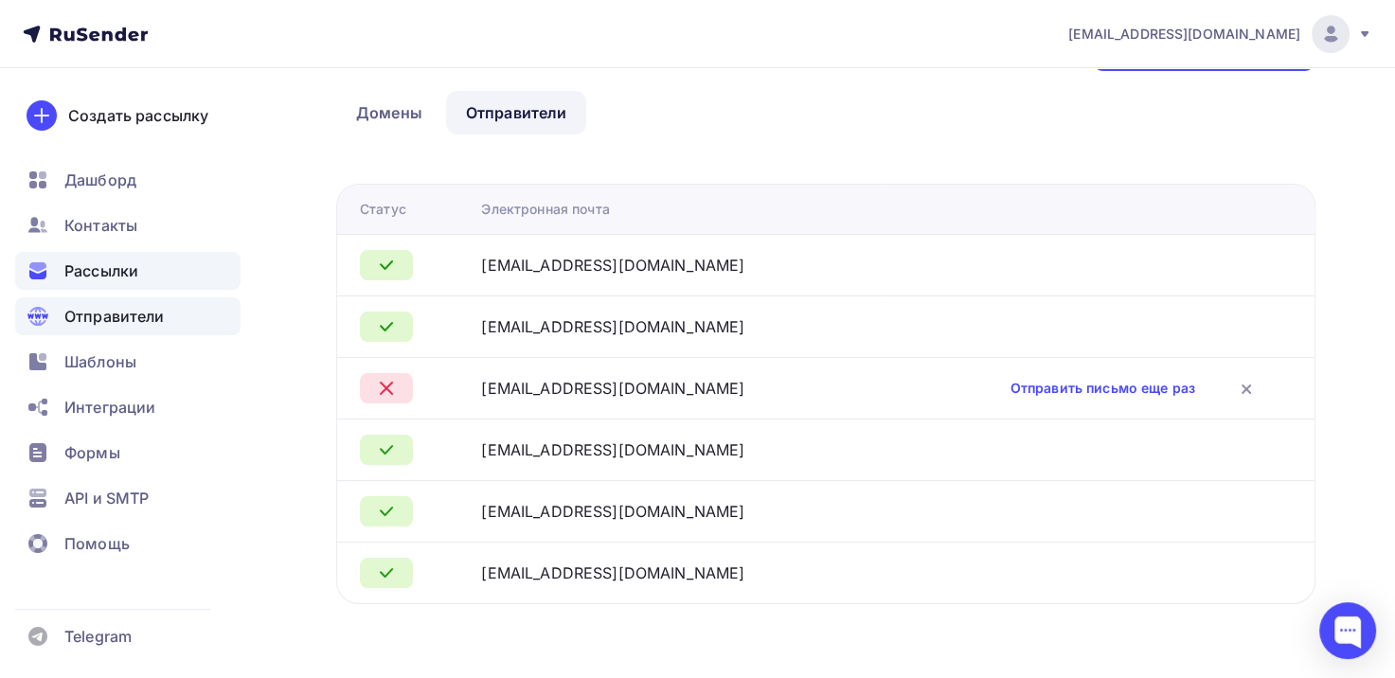
click at [132, 273] on span "Рассылки" at bounding box center [101, 270] width 74 height 23
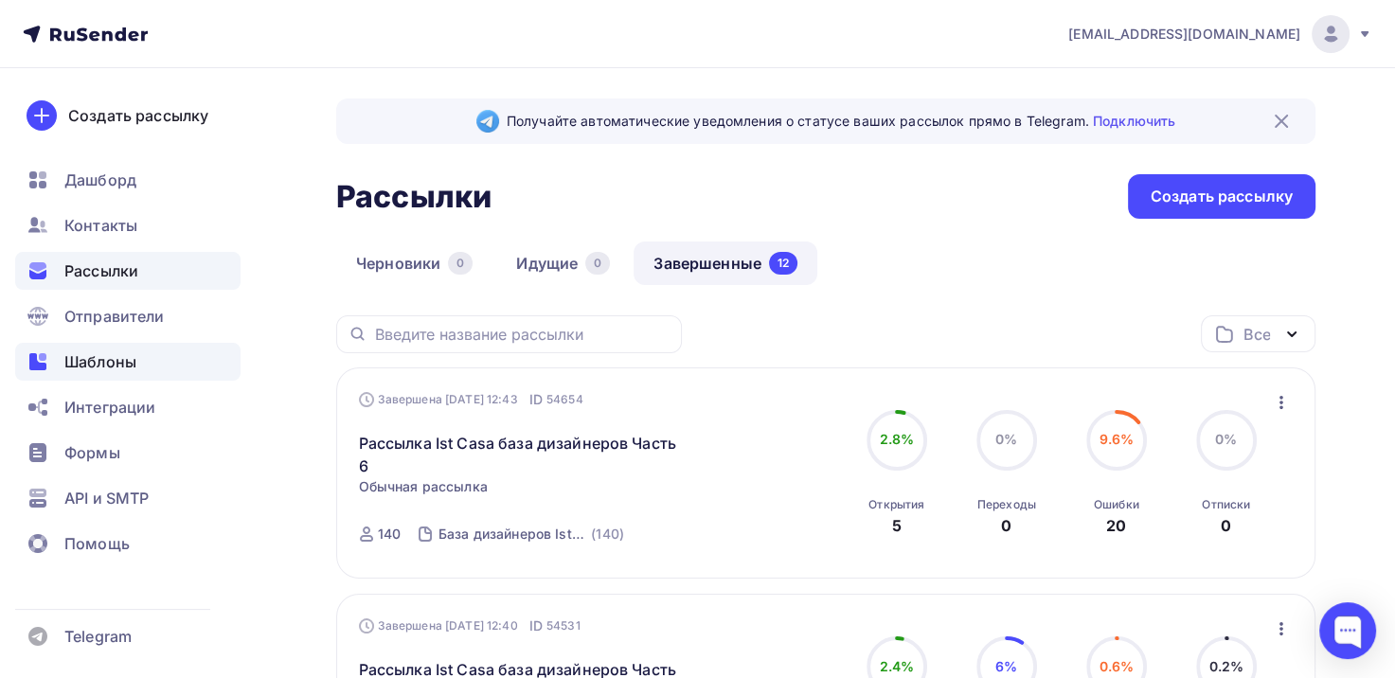
click at [87, 364] on span "Шаблоны" at bounding box center [100, 361] width 72 height 23
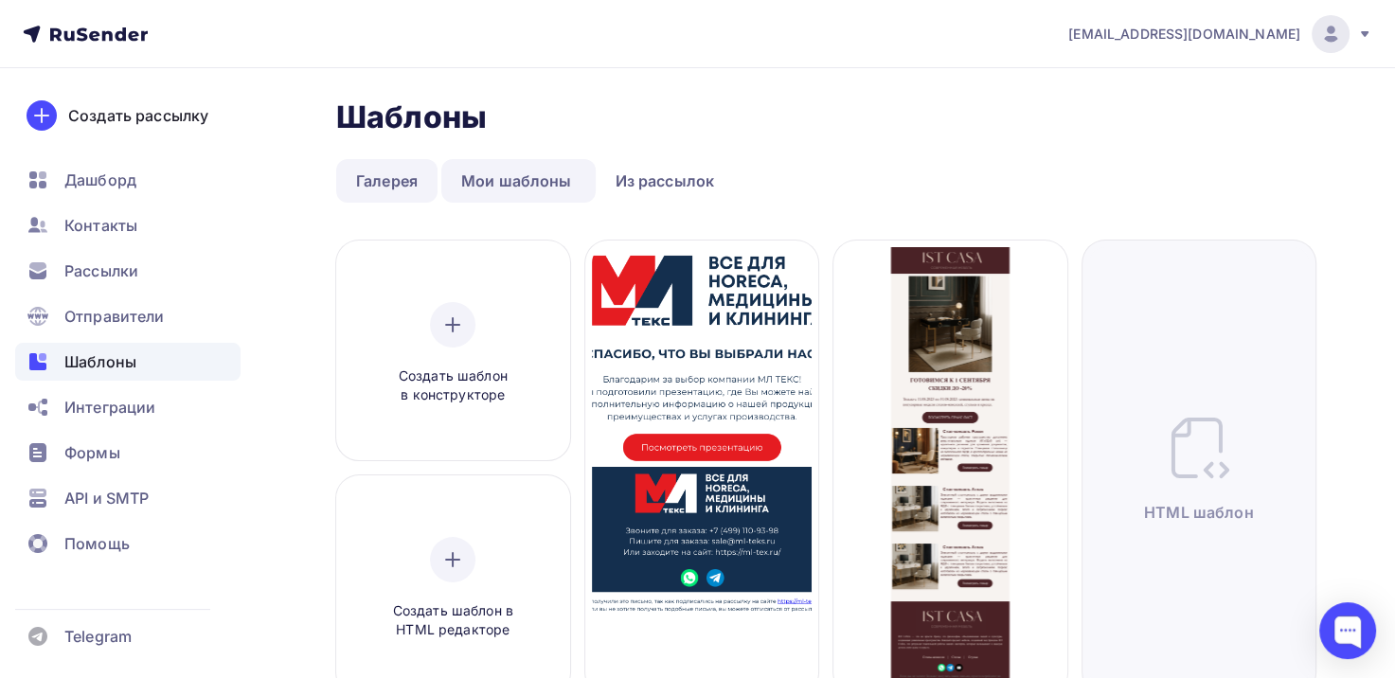
click at [419, 187] on link "Галерея" at bounding box center [386, 181] width 101 height 44
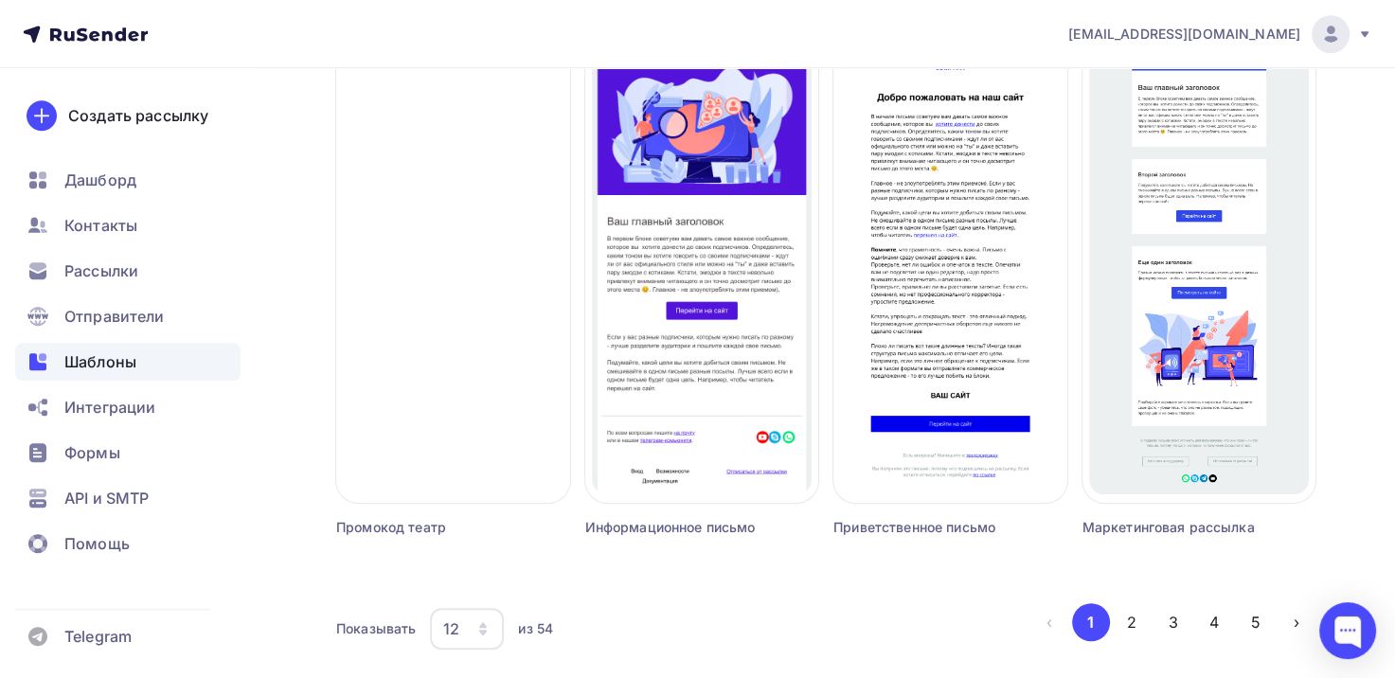
scroll to position [1302, 0]
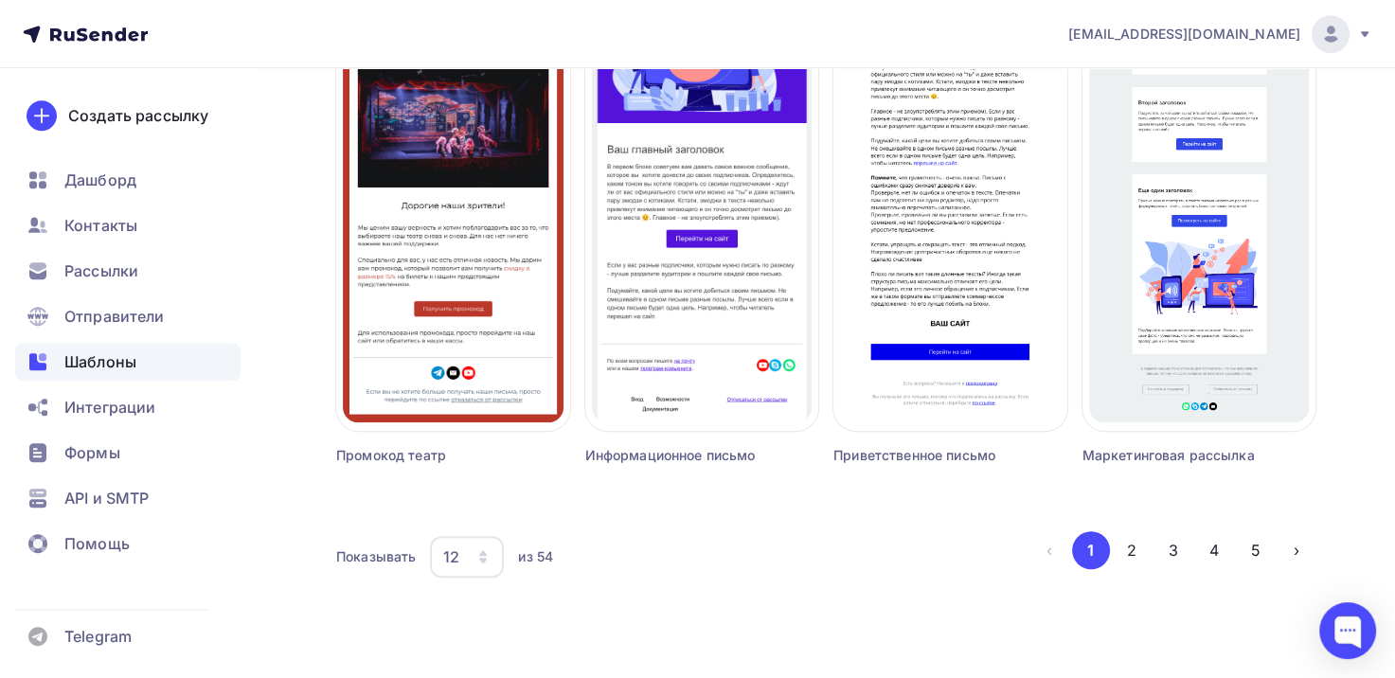
click at [459, 554] on div "12" at bounding box center [467, 557] width 74 height 42
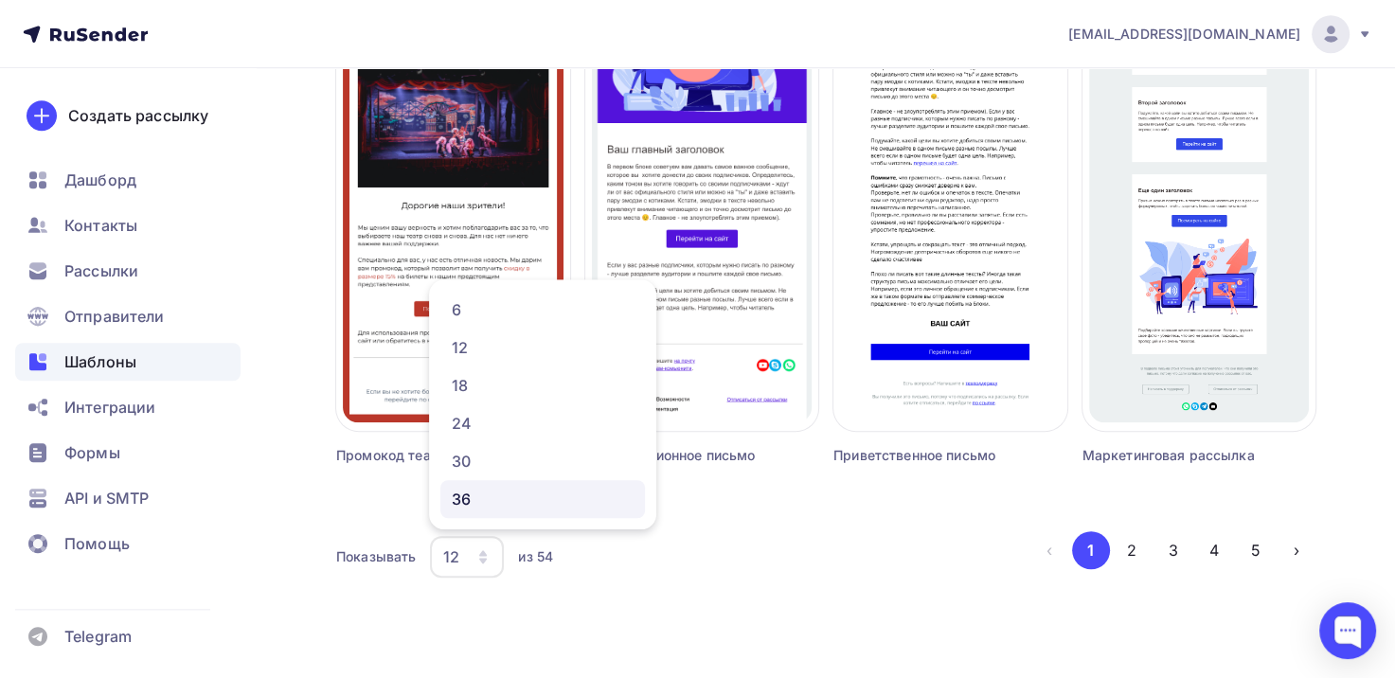
click at [502, 503] on div "36" at bounding box center [543, 499] width 182 height 23
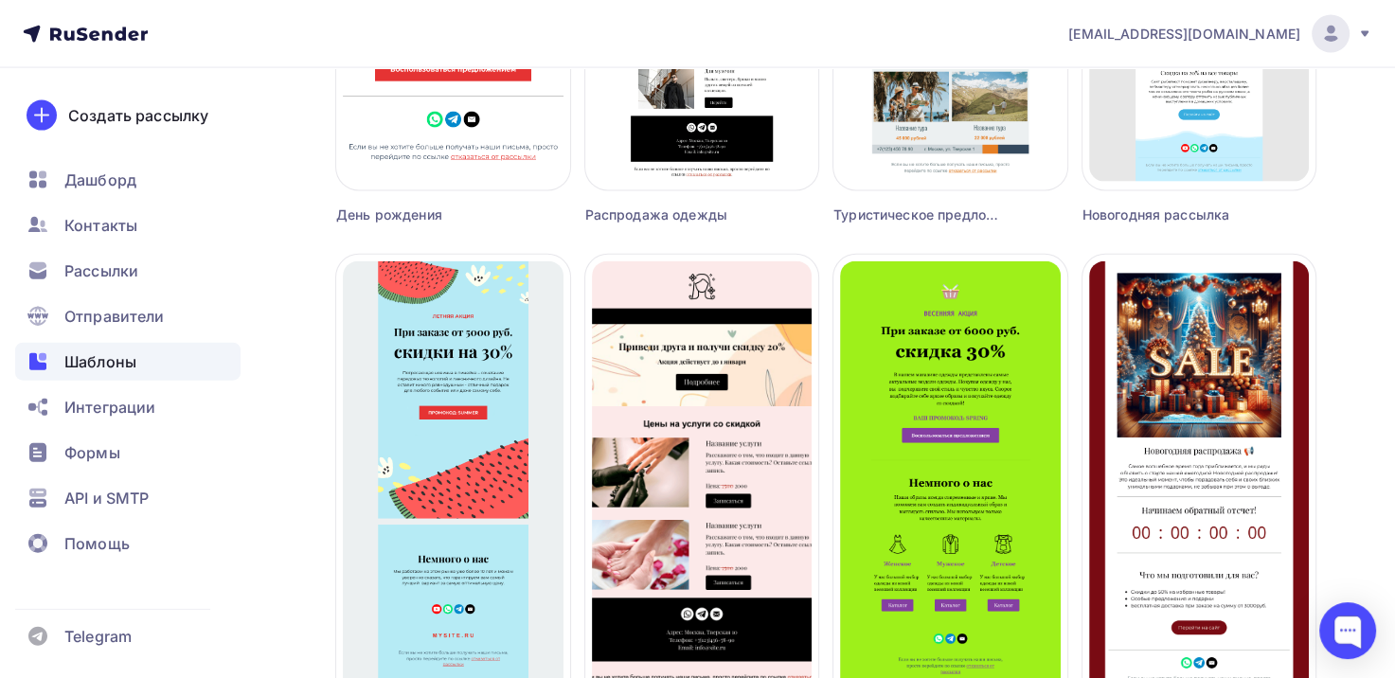
scroll to position [4415, 0]
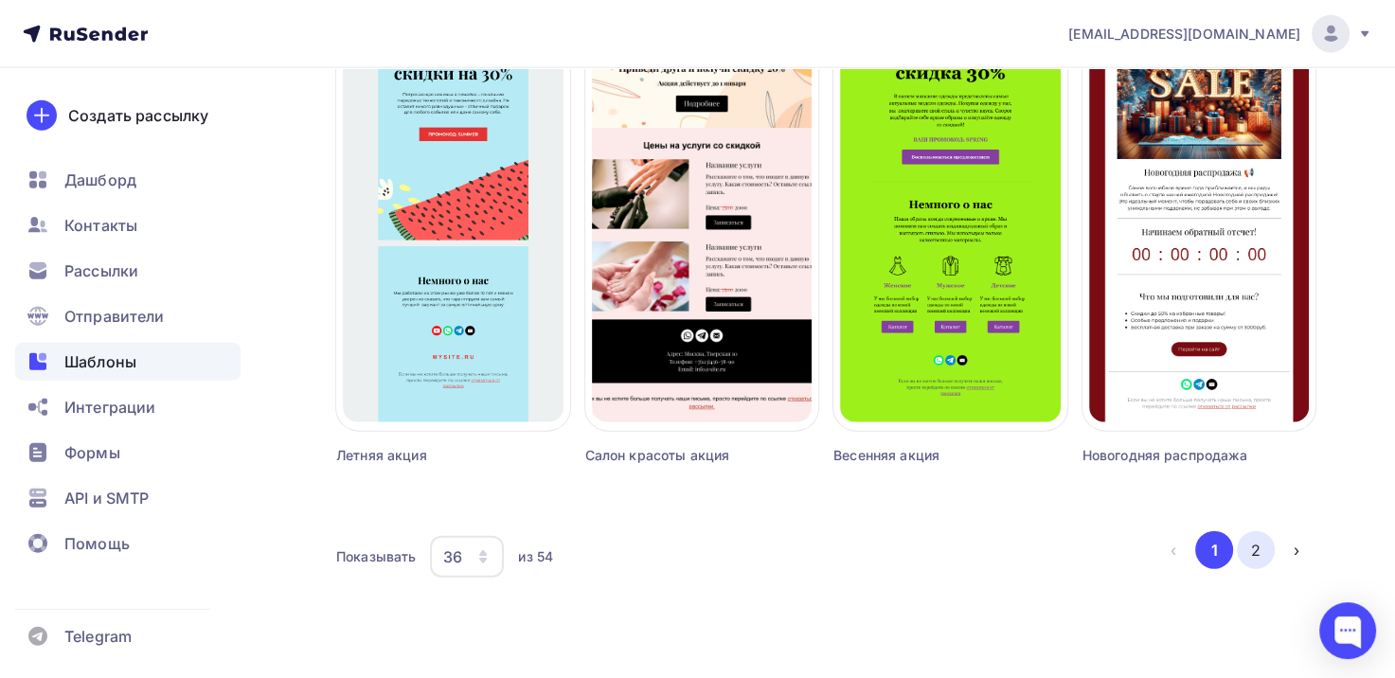
click at [1258, 542] on button "2" at bounding box center [1255, 550] width 38 height 38
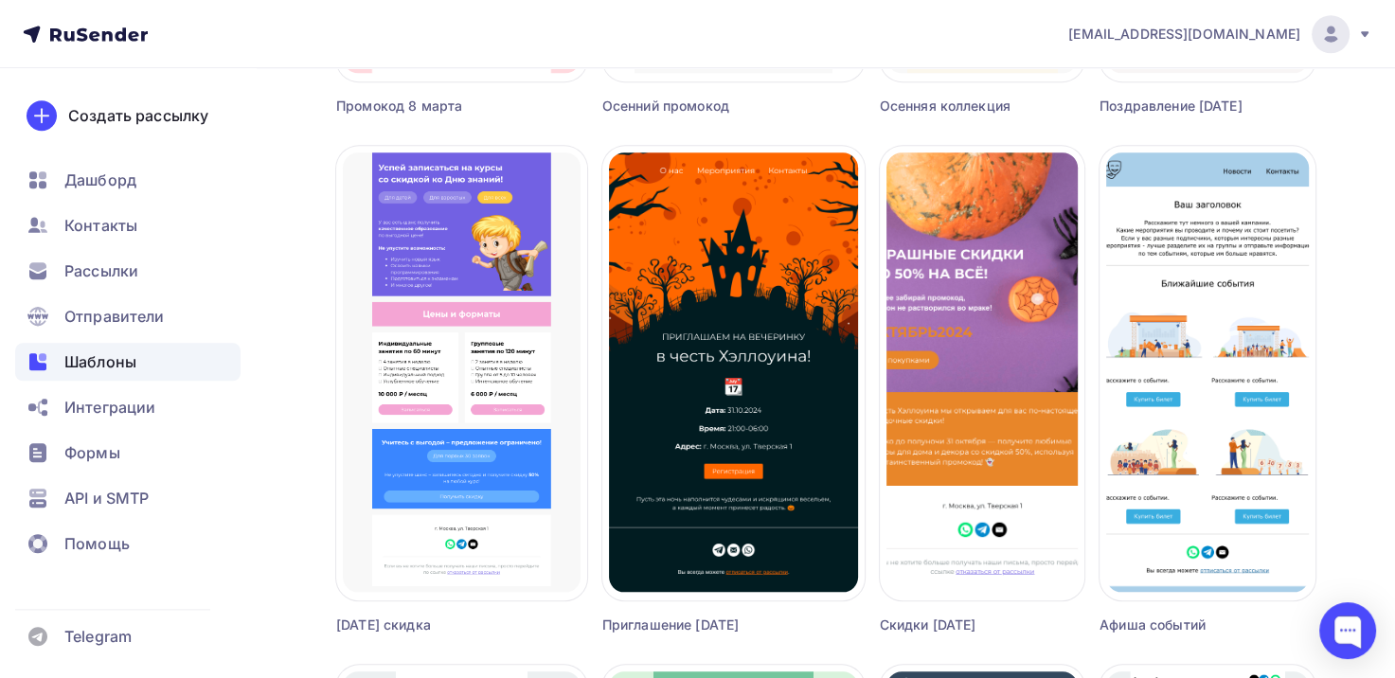
scroll to position [2339, 0]
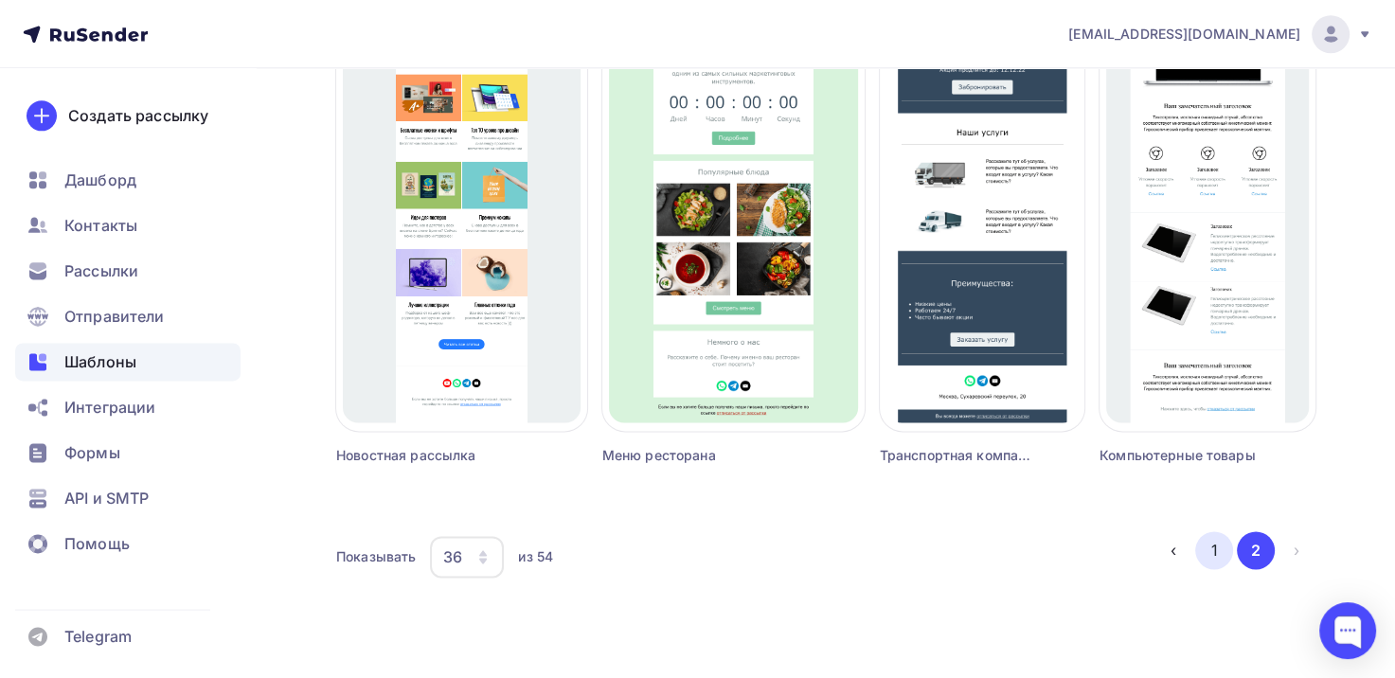
click at [1217, 550] on button "1" at bounding box center [1214, 550] width 38 height 38
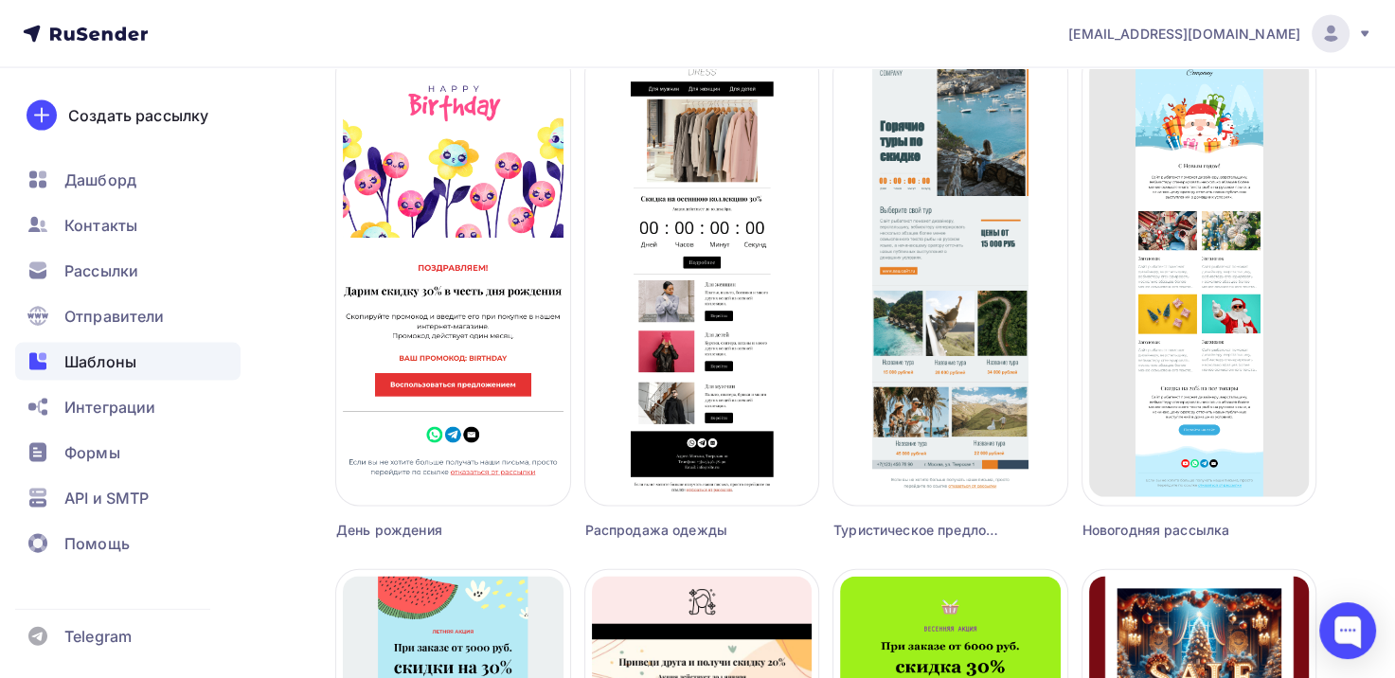
scroll to position [4415, 0]
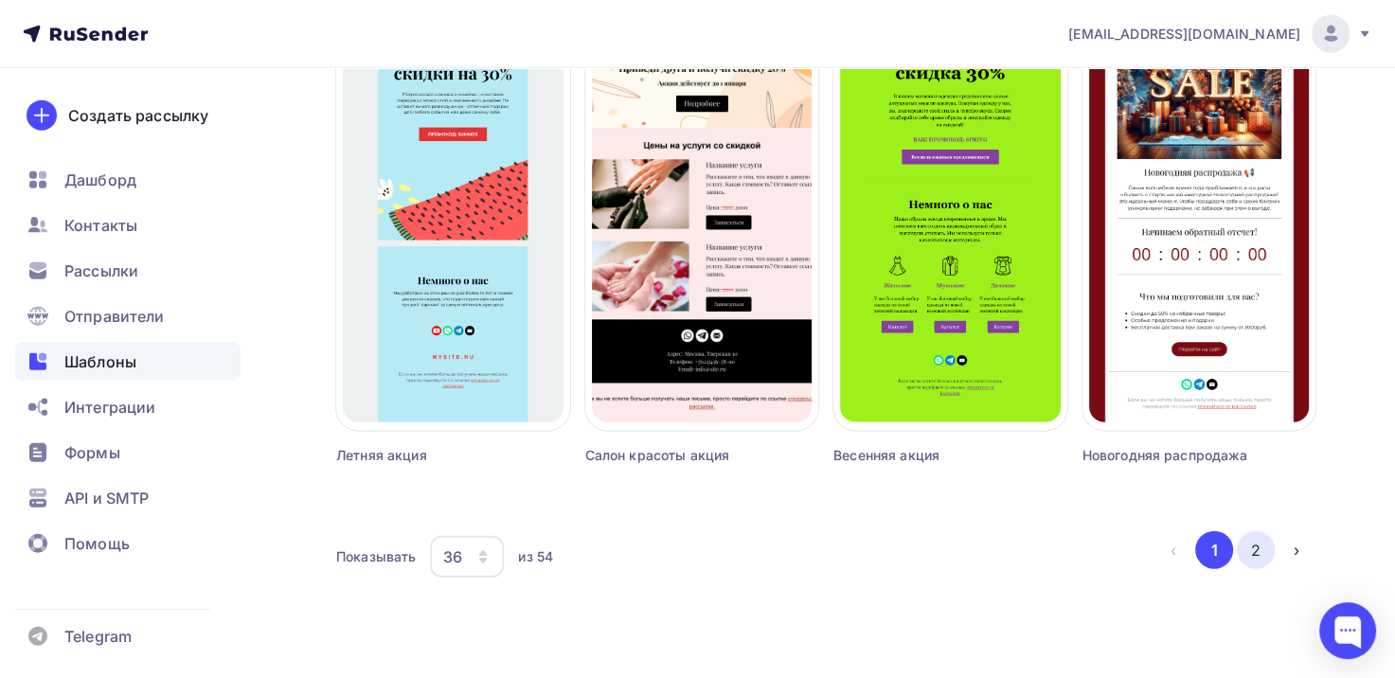
click at [1261, 553] on button "2" at bounding box center [1255, 550] width 38 height 38
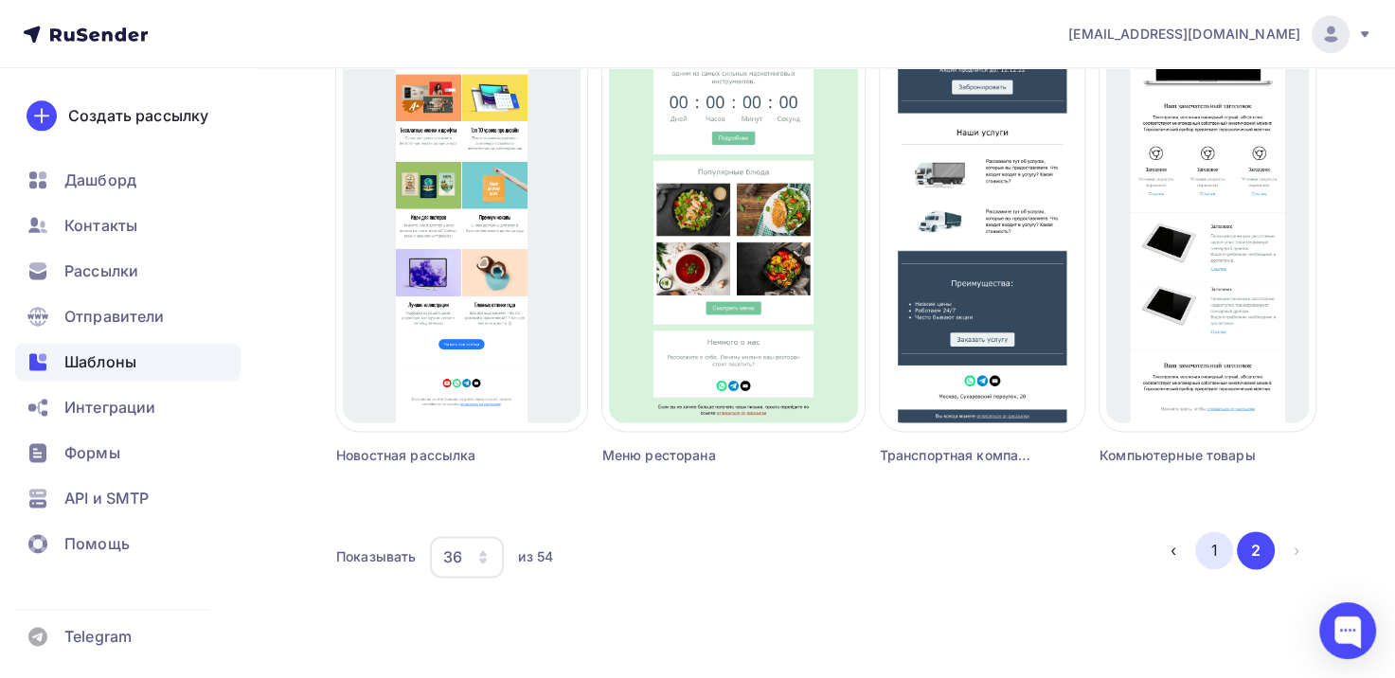
click at [1214, 538] on button "1" at bounding box center [1214, 550] width 38 height 38
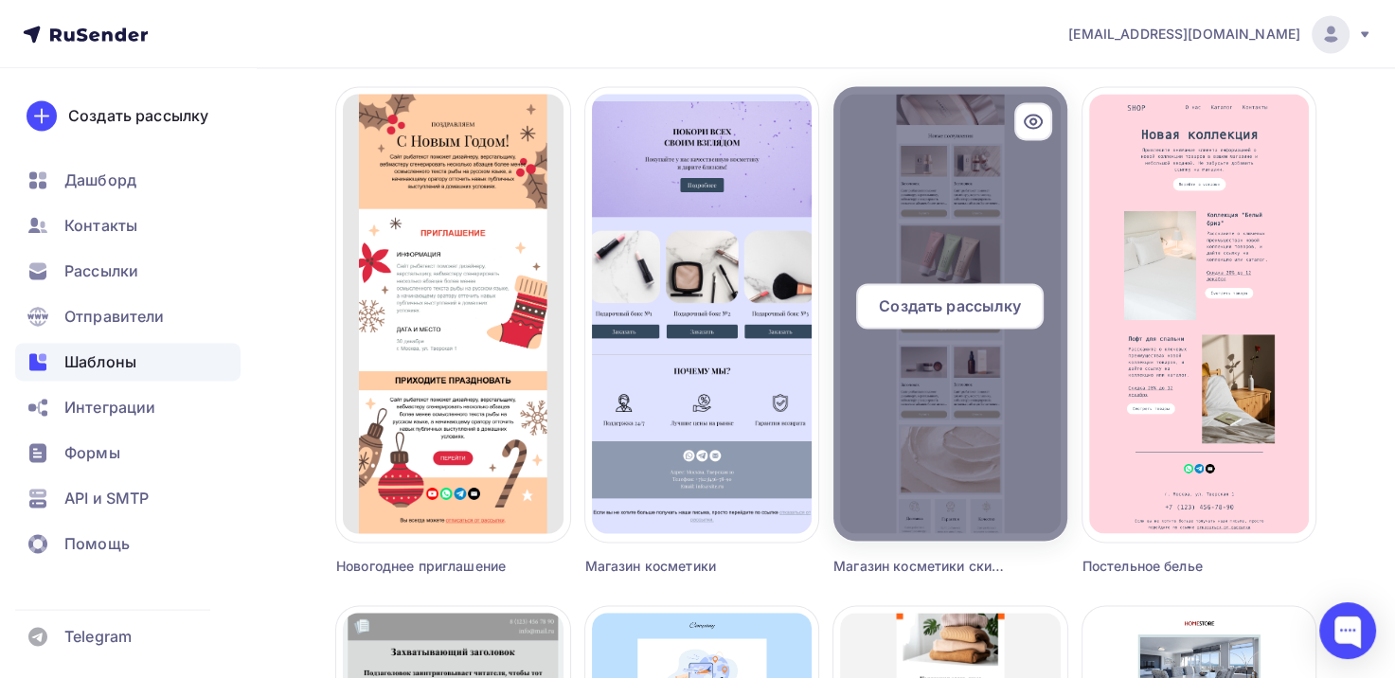
scroll to position [2900, 0]
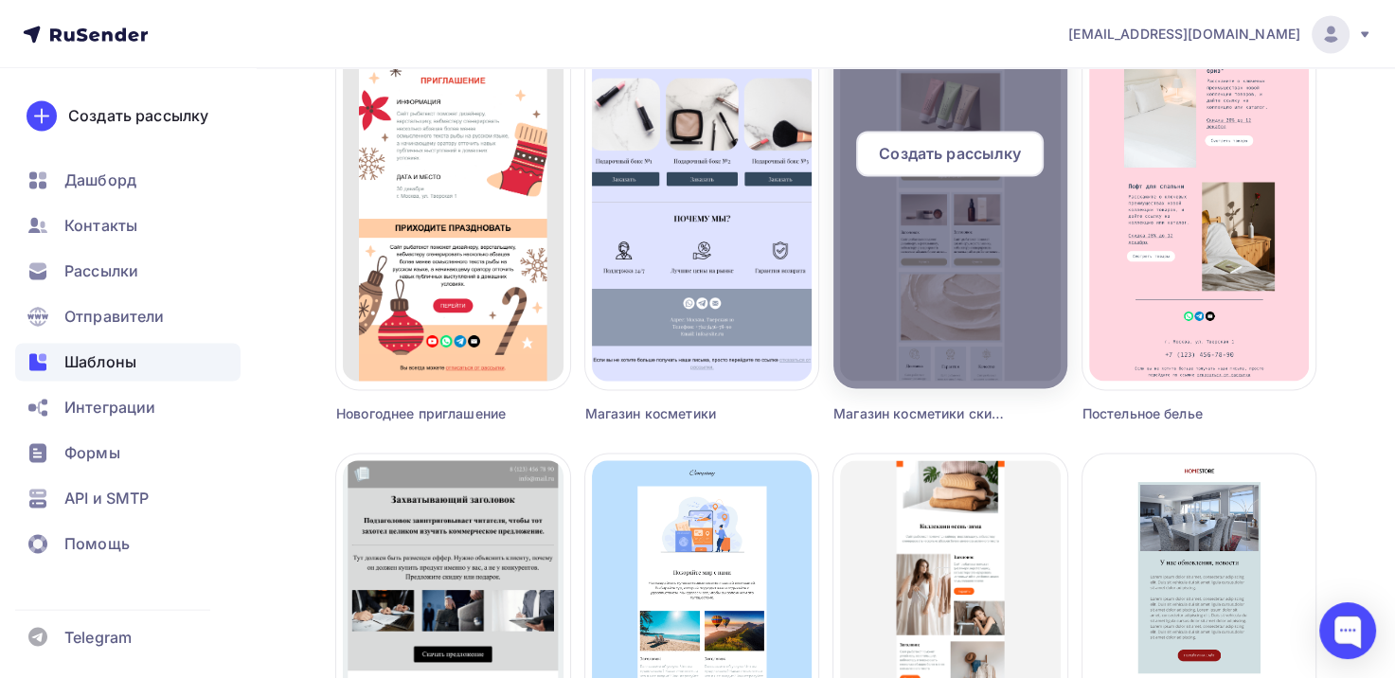
click at [1004, 227] on div at bounding box center [950, 161] width 234 height 454
click at [991, 133] on div "Создать рассылку" at bounding box center [949, 153] width 187 height 45
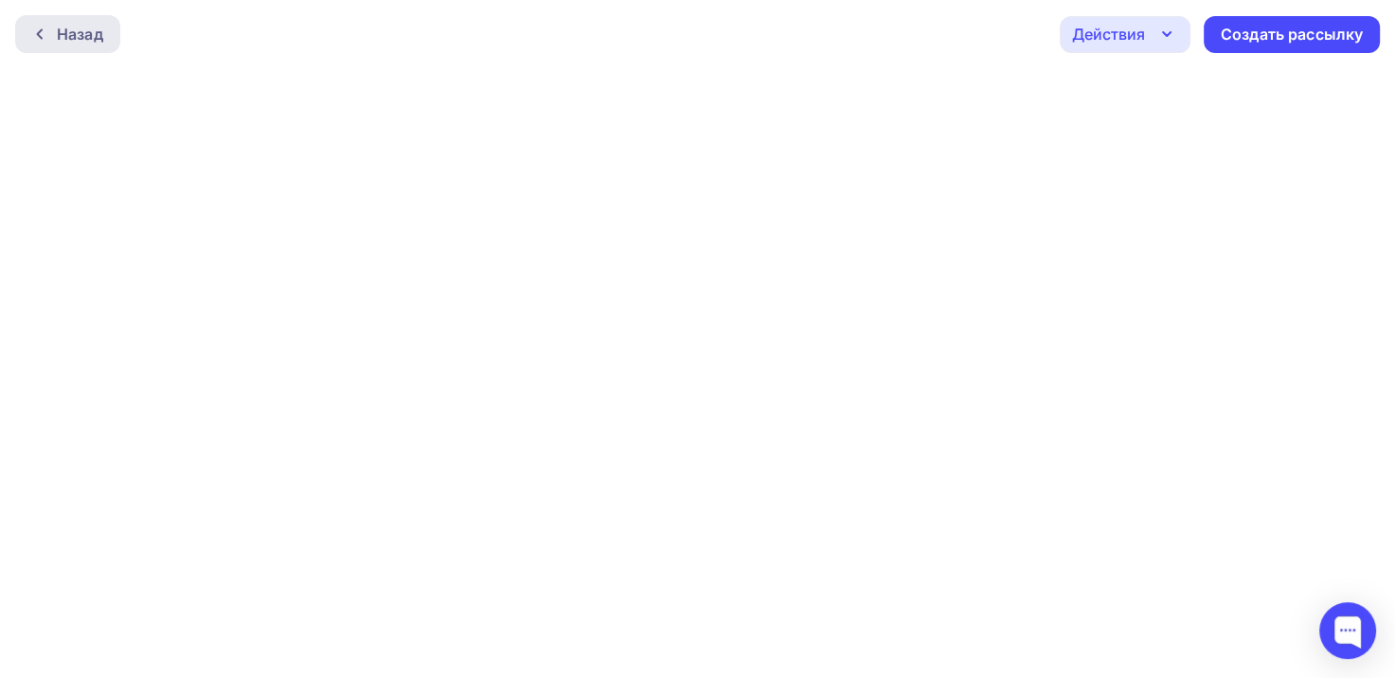
click at [84, 38] on div "Назад" at bounding box center [80, 34] width 46 height 23
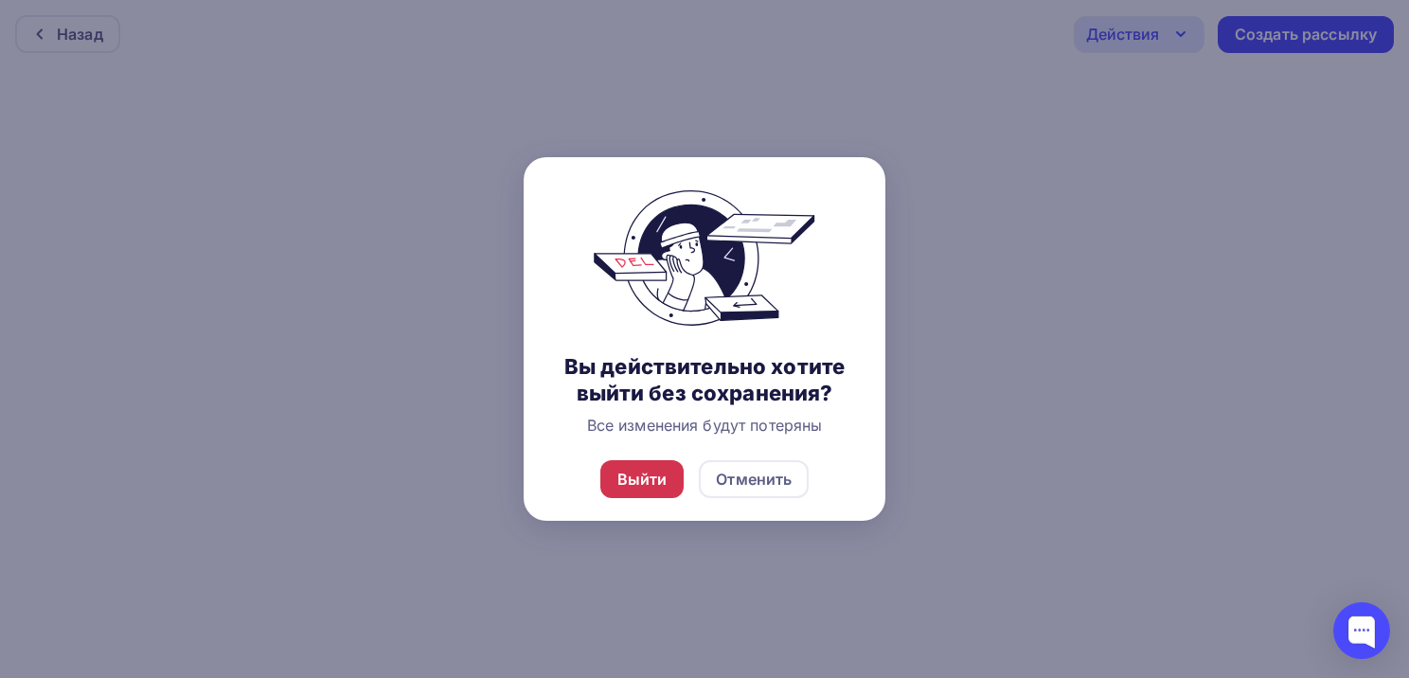
click at [620, 481] on div "Выйти" at bounding box center [642, 479] width 50 height 23
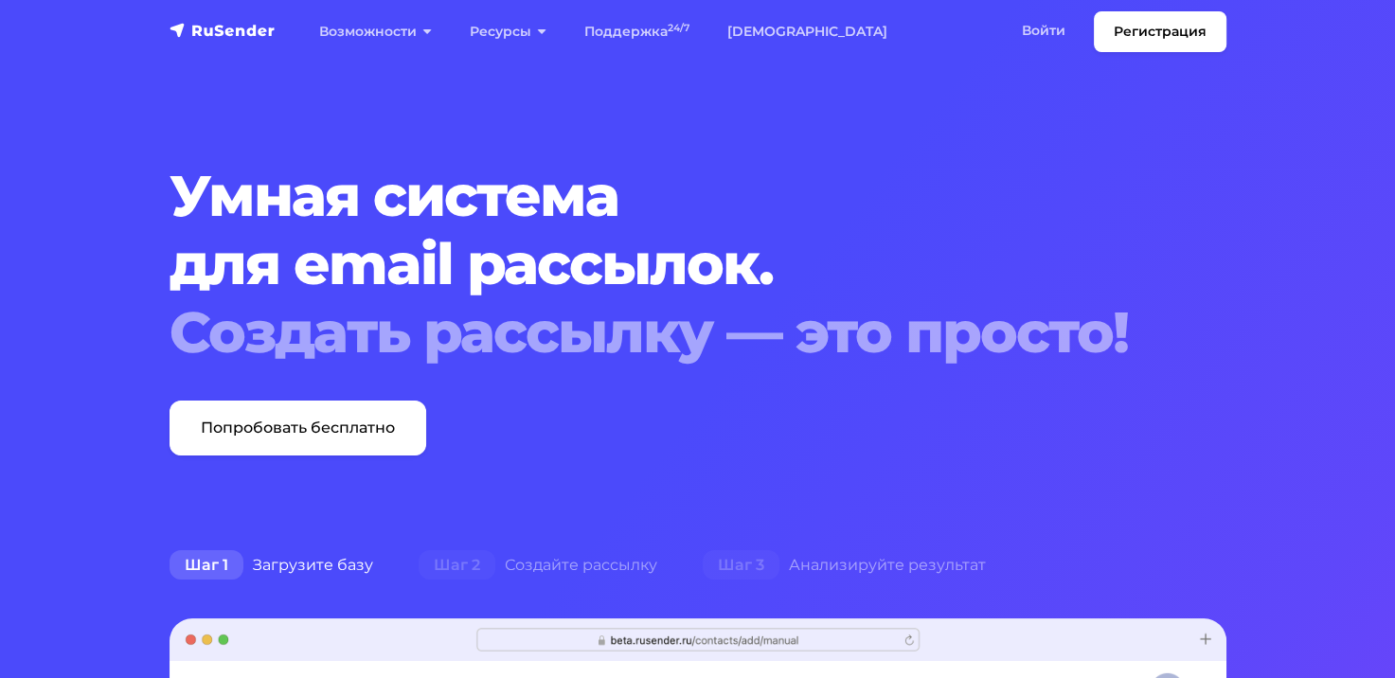
click at [1093, 30] on li "Регистрация" at bounding box center [1159, 31] width 133 height 41
click at [1058, 33] on link "Войти" at bounding box center [1043, 30] width 81 height 39
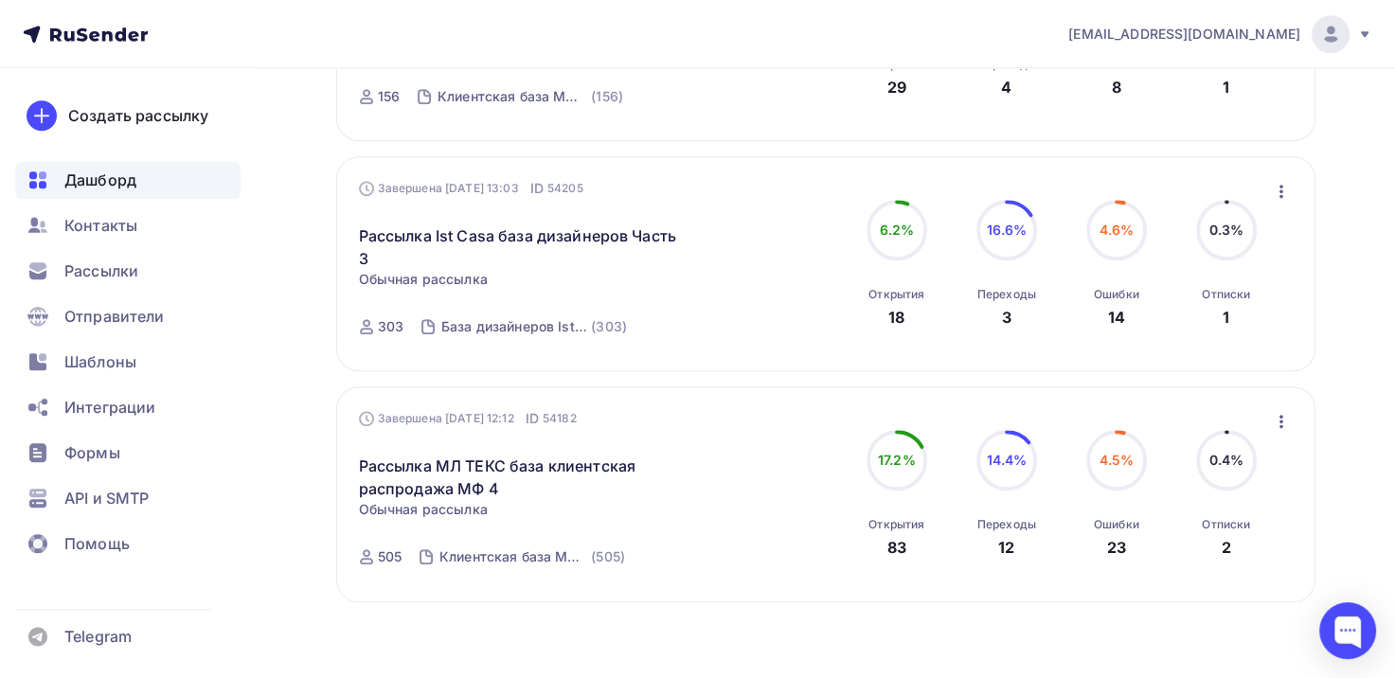
scroll to position [2000, 0]
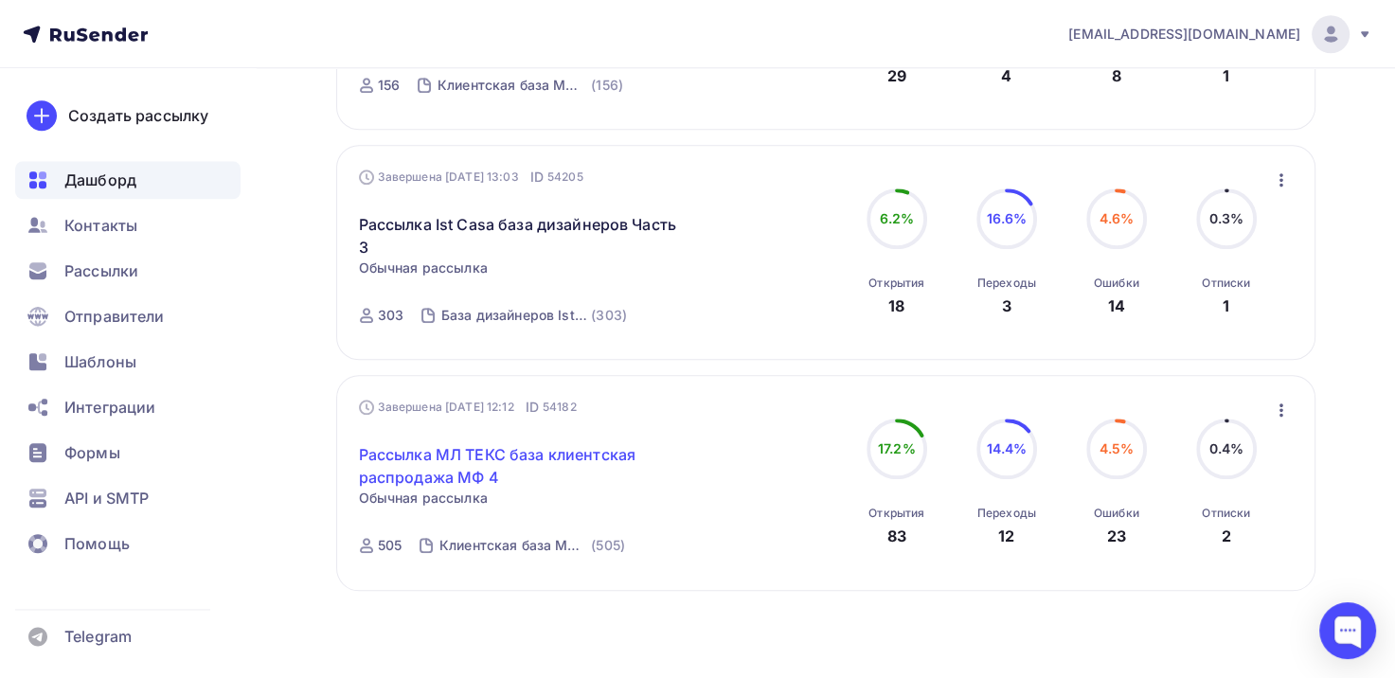
click at [530, 450] on link "Рассылка МЛ ТЕКС база клиентская распродажа МФ 4" at bounding box center [521, 465] width 325 height 45
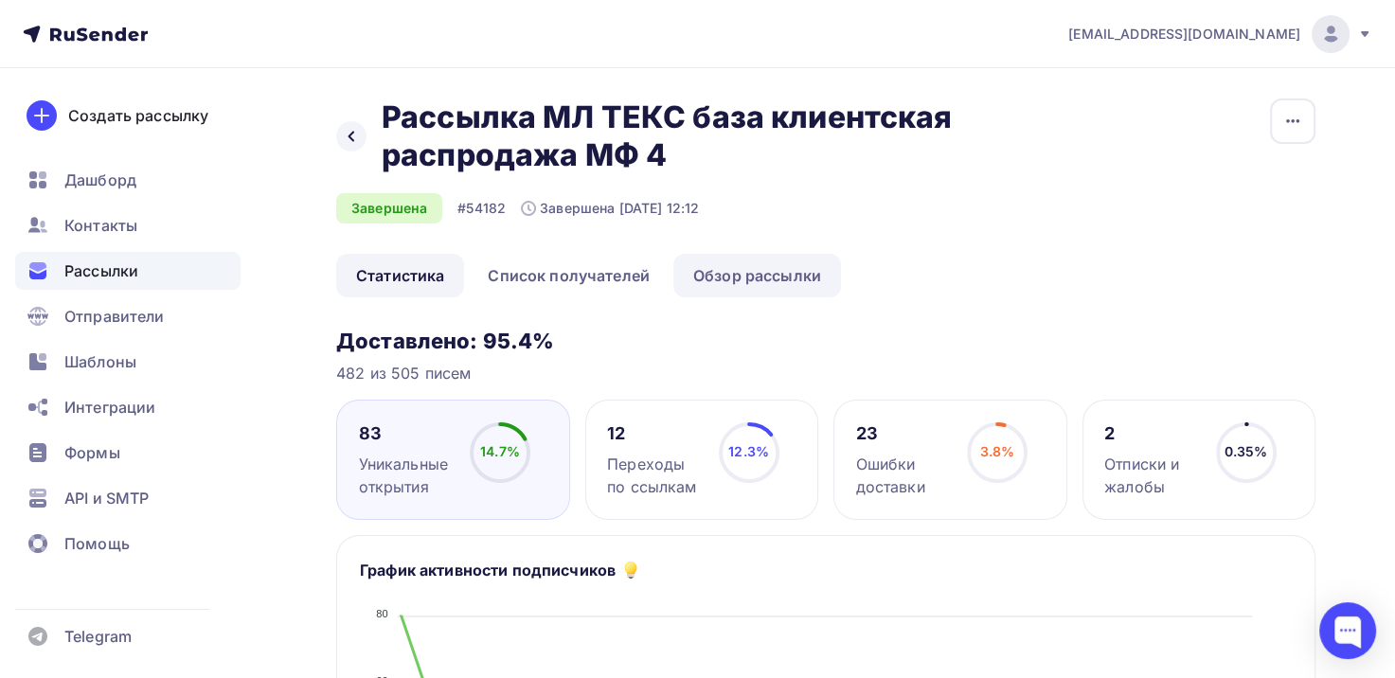
click at [770, 276] on link "Обзор рассылки" at bounding box center [757, 276] width 168 height 44
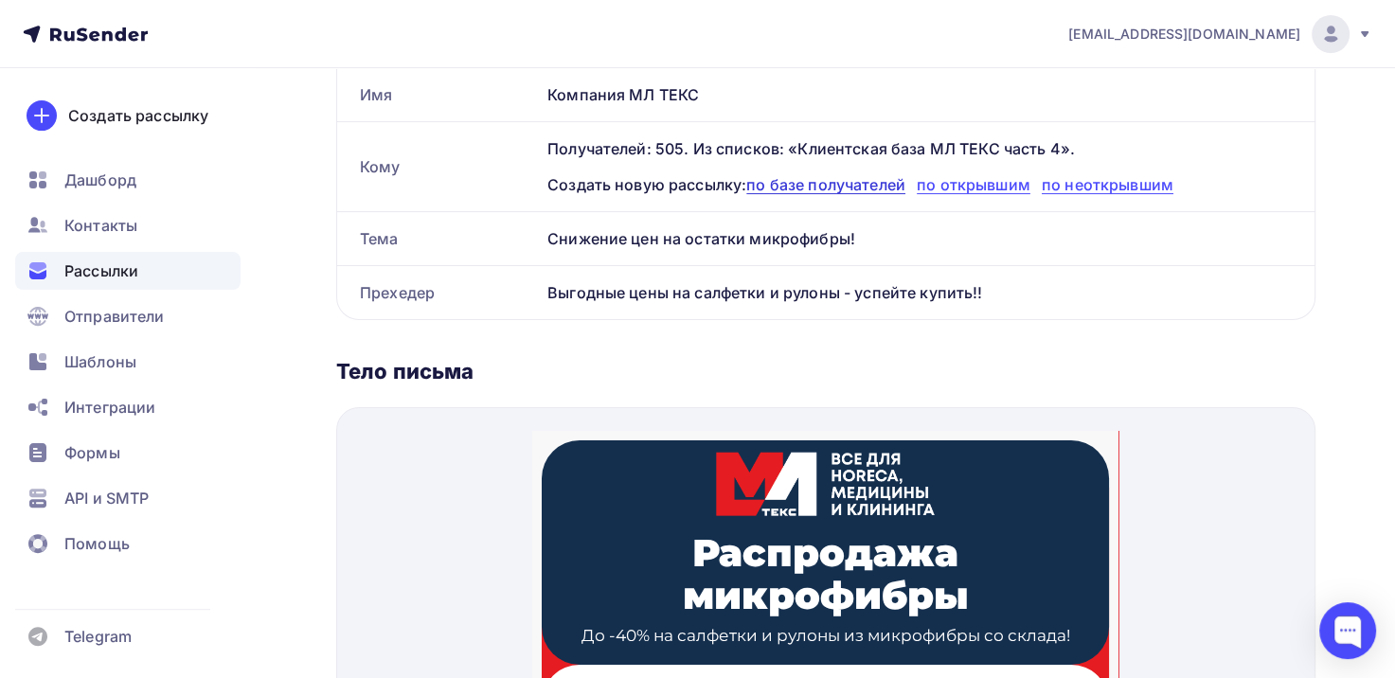
scroll to position [360, 0]
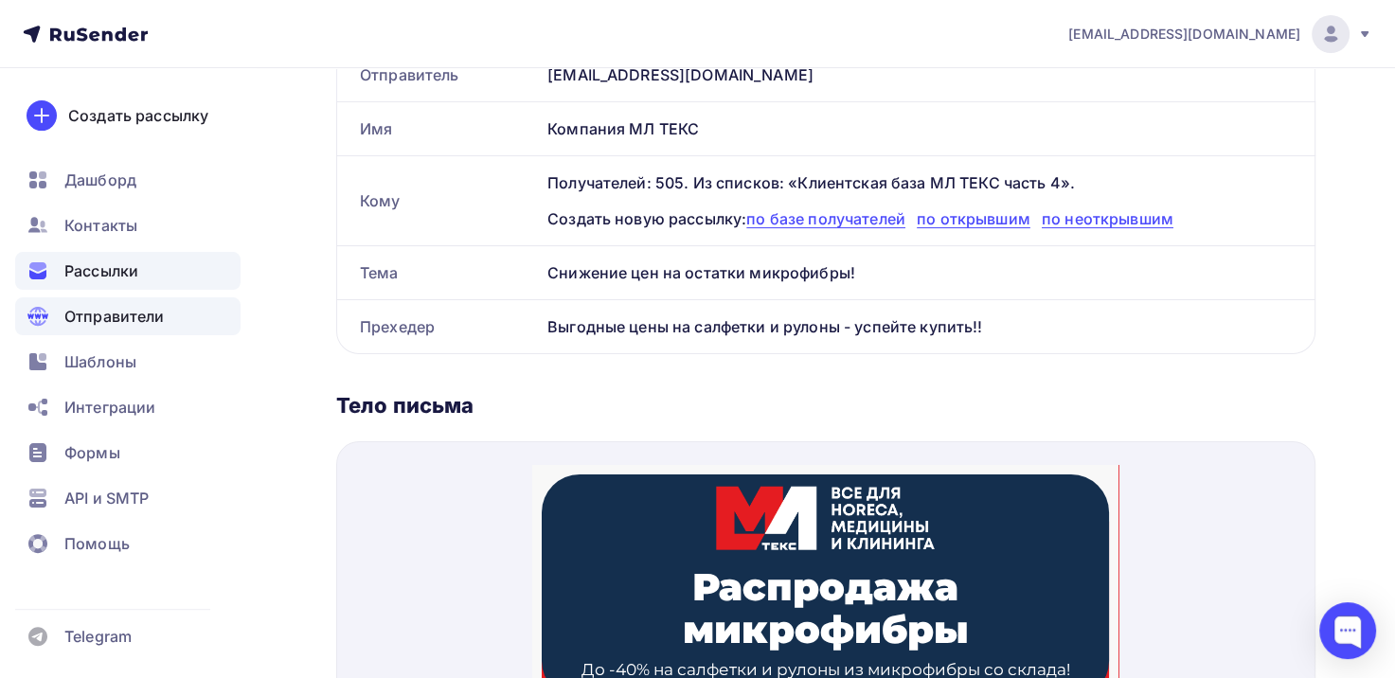
click at [106, 326] on span "Отправители" at bounding box center [114, 316] width 100 height 23
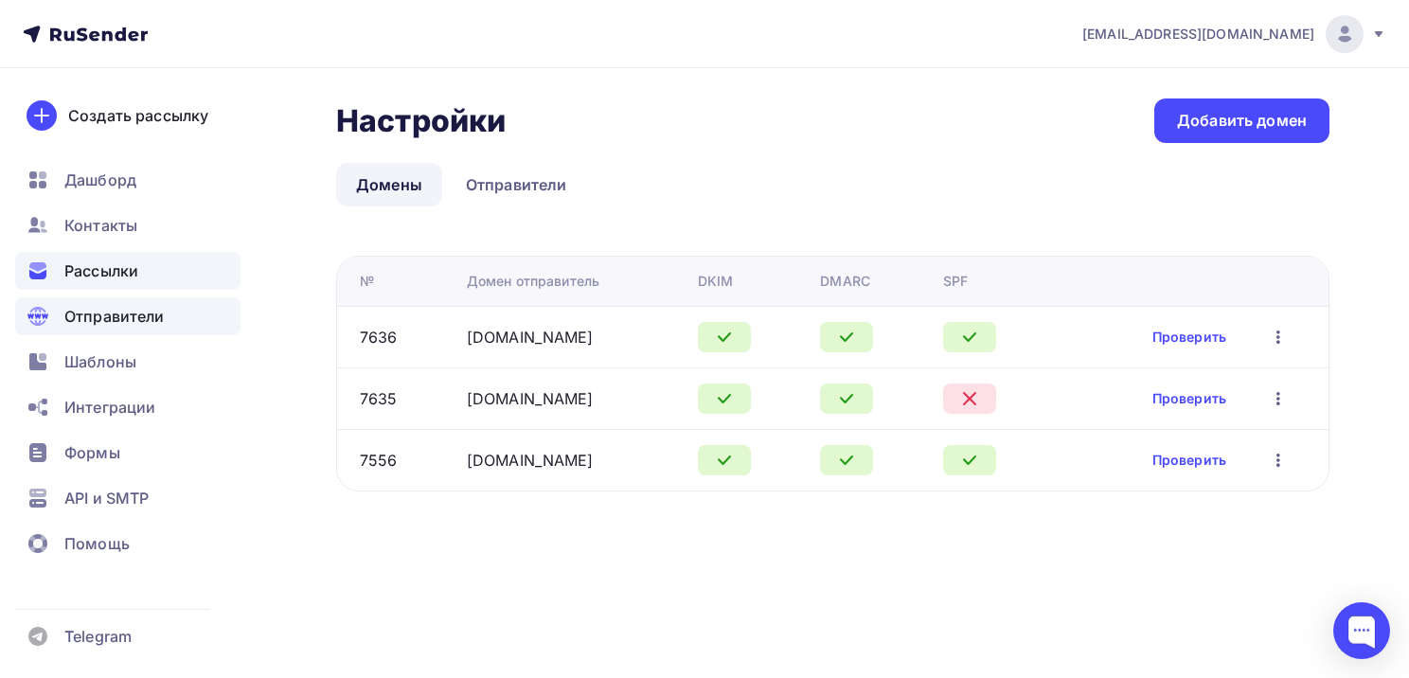
click at [126, 274] on span "Рассылки" at bounding box center [101, 270] width 74 height 23
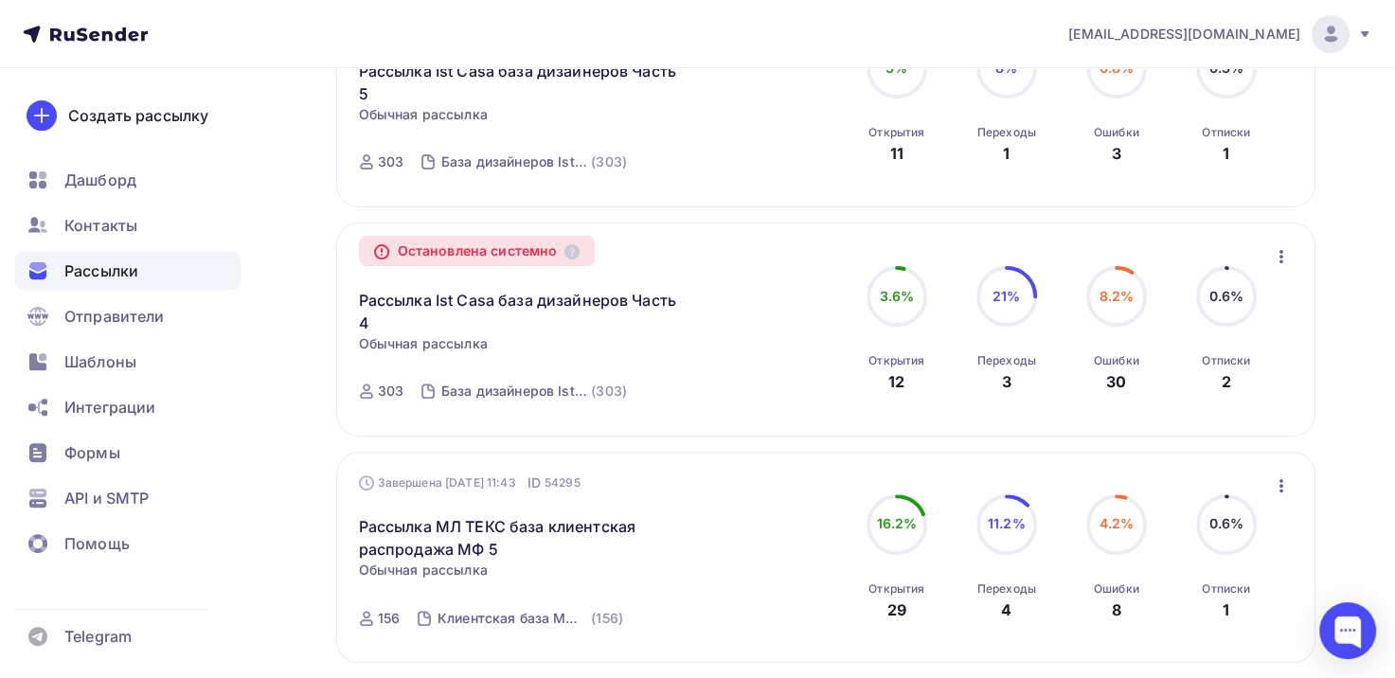
scroll to position [663, 0]
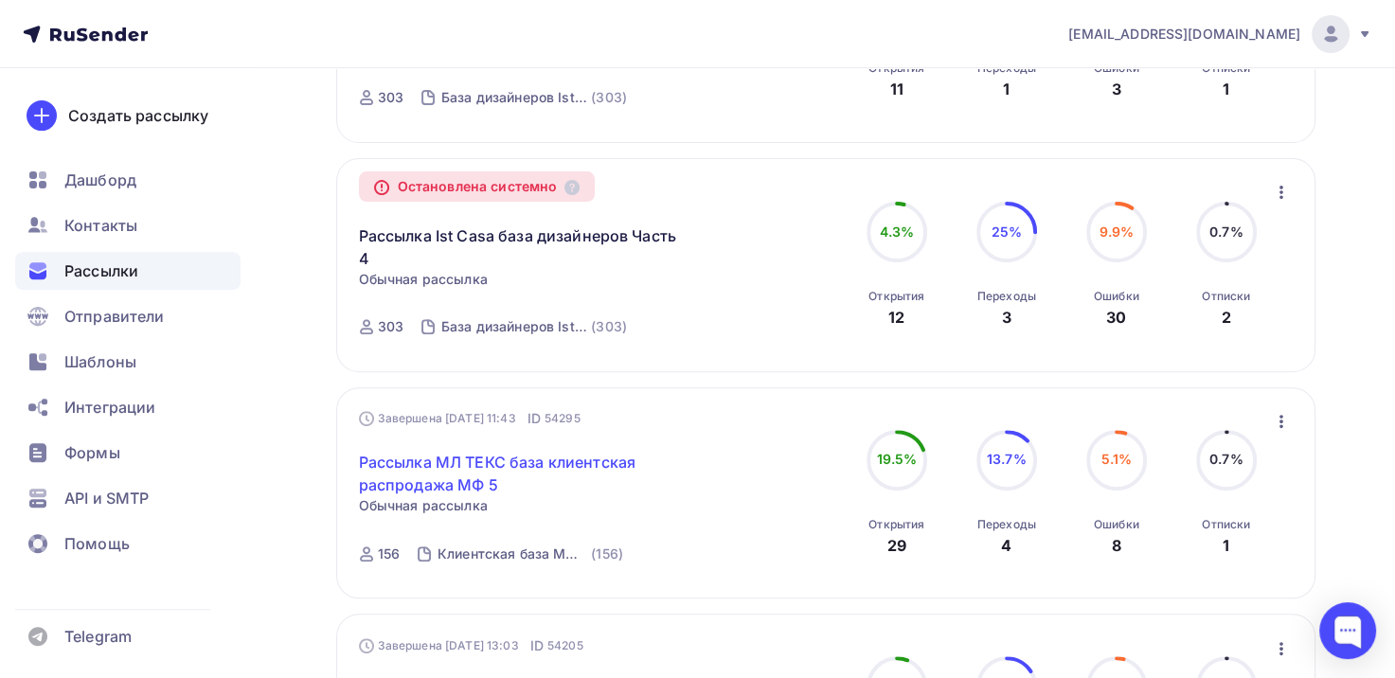
click at [532, 466] on link "Рассылка МЛ ТЕКС база клиентская распродажа МФ 5" at bounding box center [521, 473] width 325 height 45
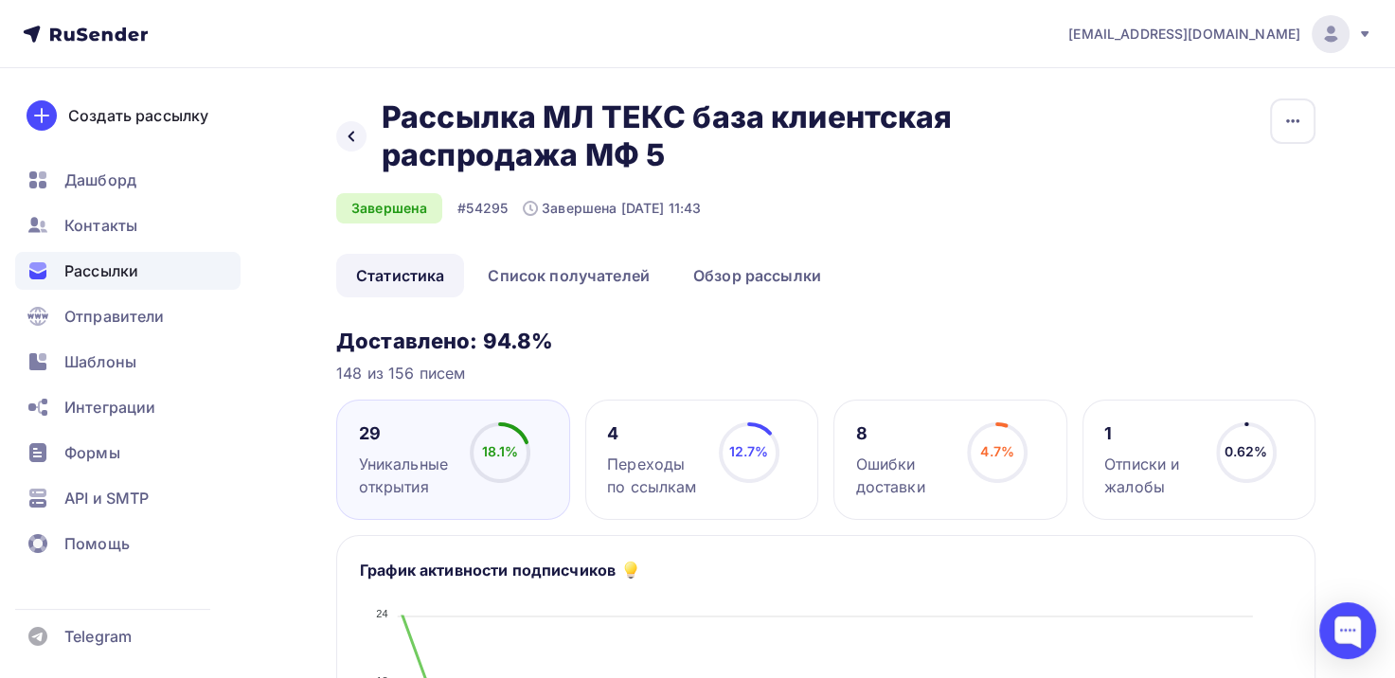
click at [1261, 139] on div "Назад Рассылка МЛ ТЕКС база клиентская распродажа МФ 5 Рассылка МЛ ТЕКС база кл…" at bounding box center [825, 175] width 979 height 155
click at [1289, 134] on button "button" at bounding box center [1292, 120] width 45 height 45
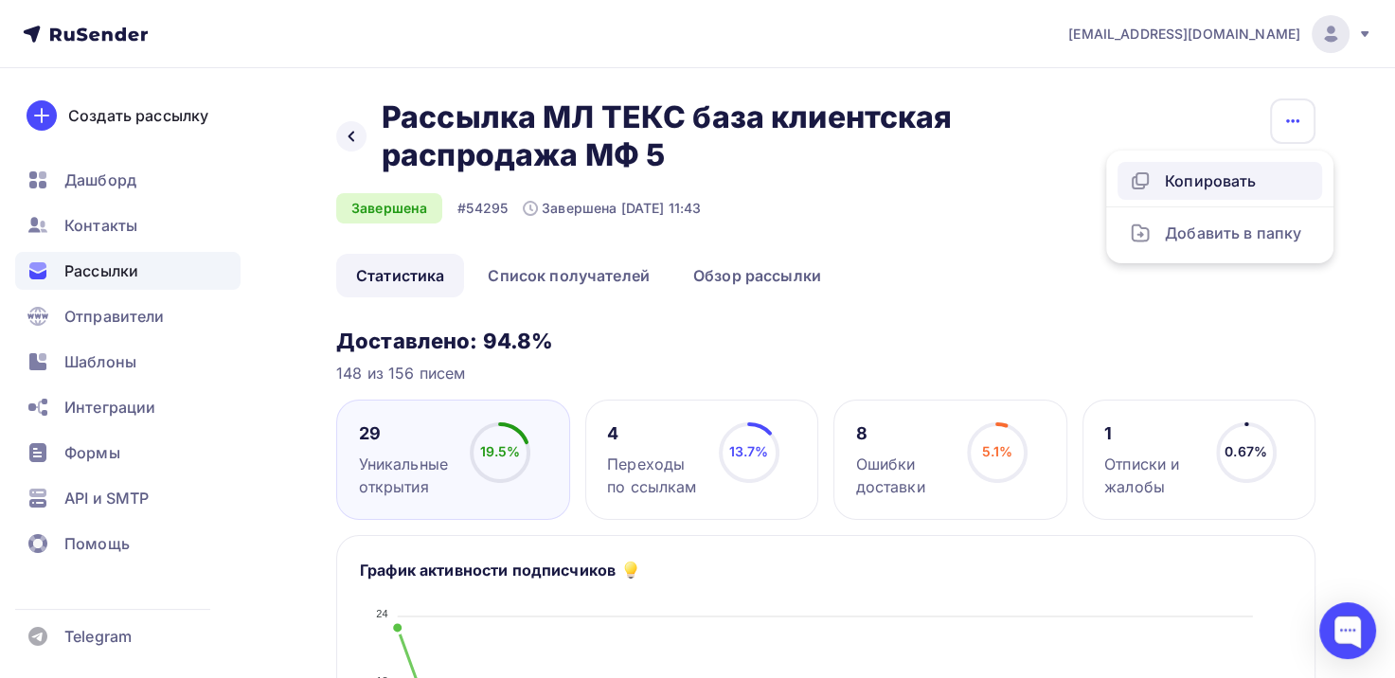
click at [1255, 186] on div "Копировать" at bounding box center [1220, 180] width 182 height 23
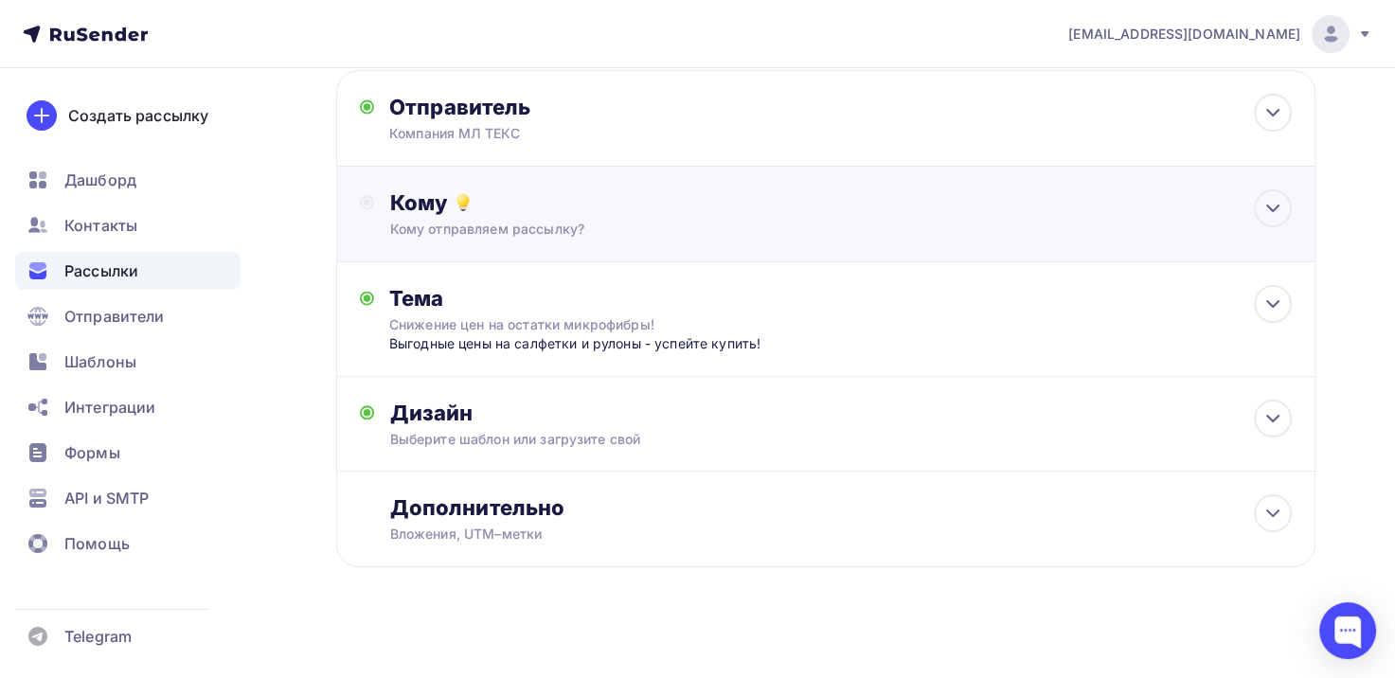
scroll to position [145, 0]
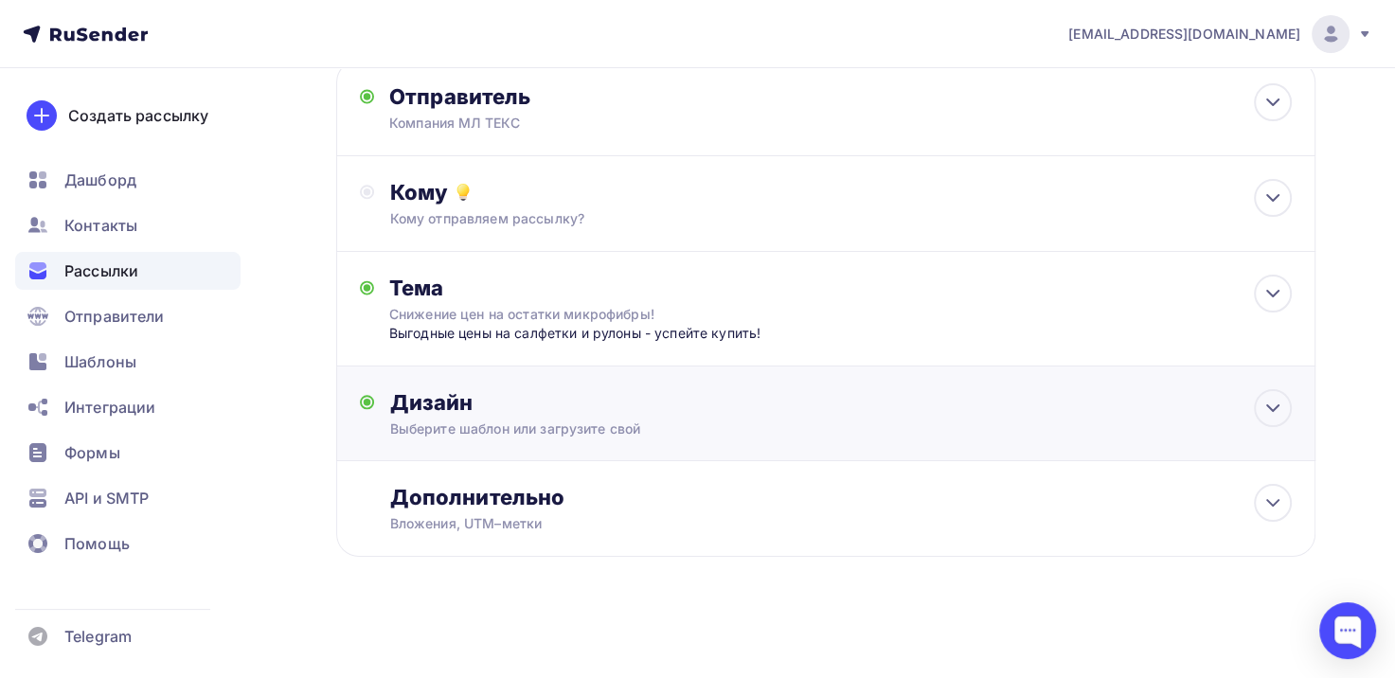
click at [639, 424] on div "Выберите шаблон или загрузите свой" at bounding box center [794, 428] width 811 height 19
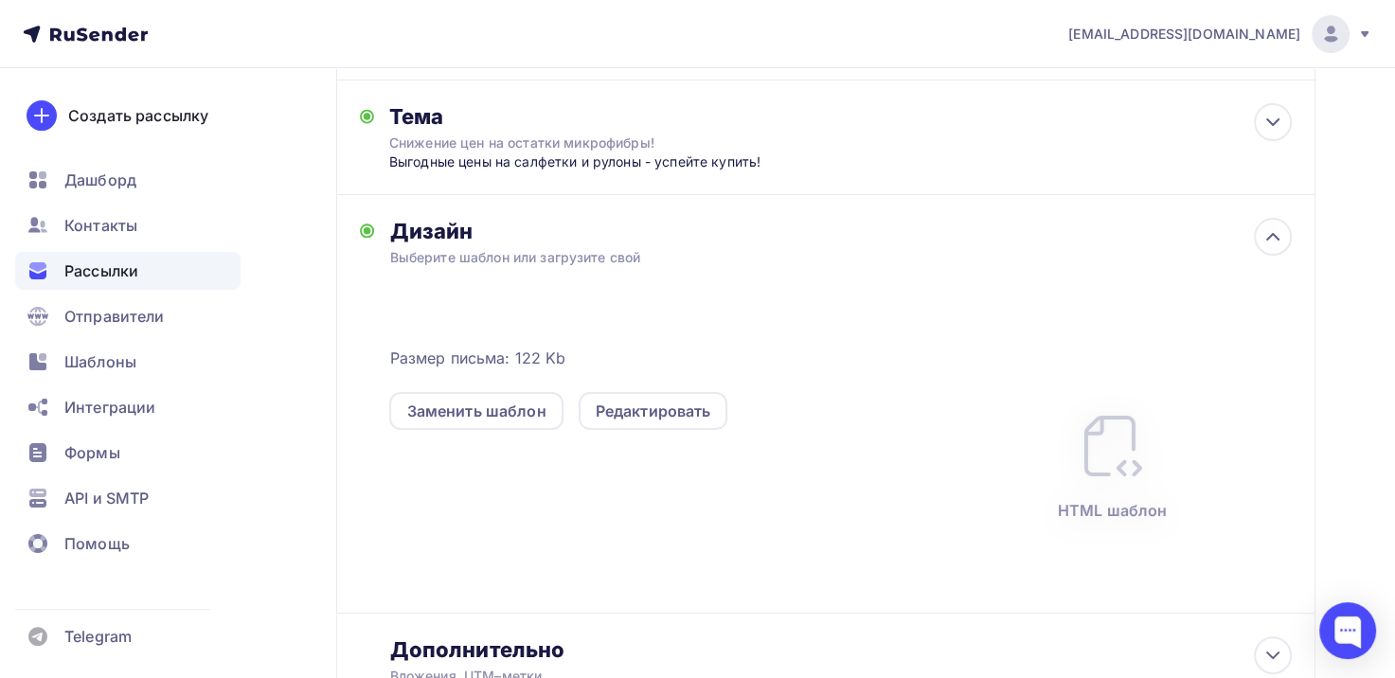
scroll to position [334, 0]
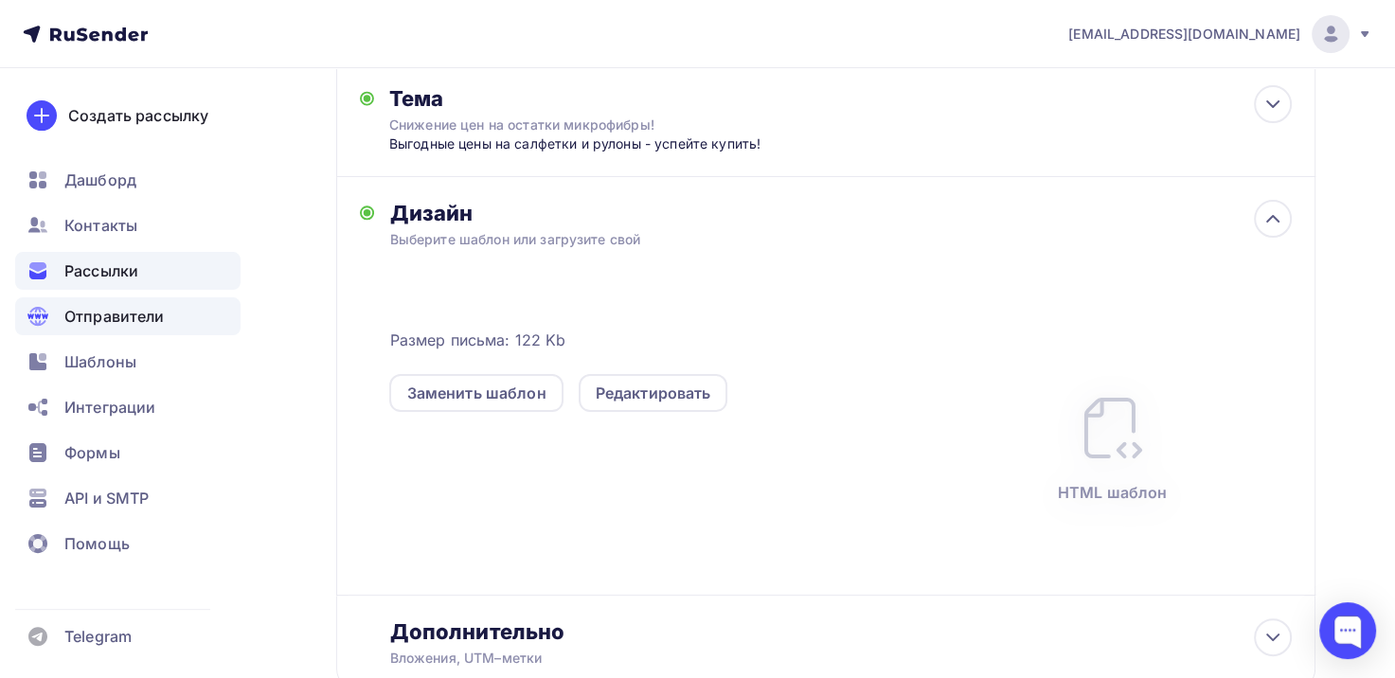
click at [166, 316] on div "Отправители" at bounding box center [127, 316] width 225 height 38
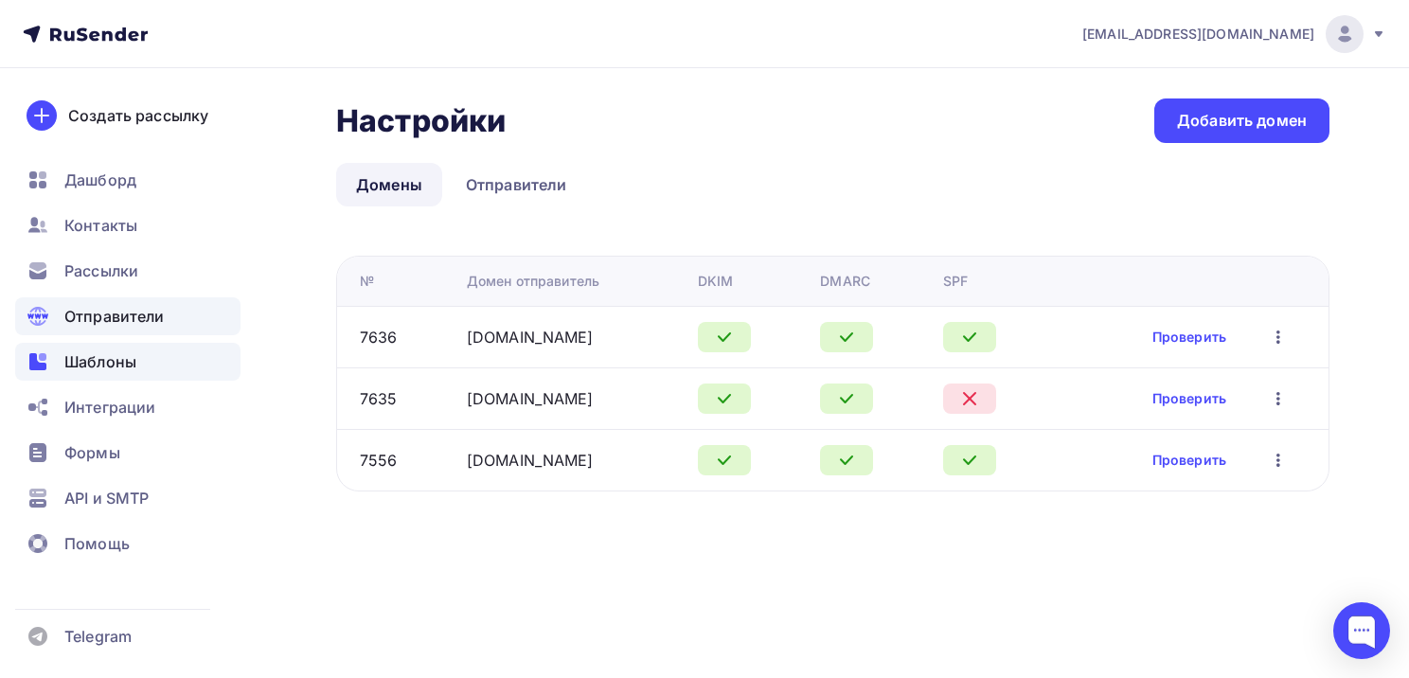
click at [144, 343] on div "Шаблоны" at bounding box center [127, 362] width 225 height 38
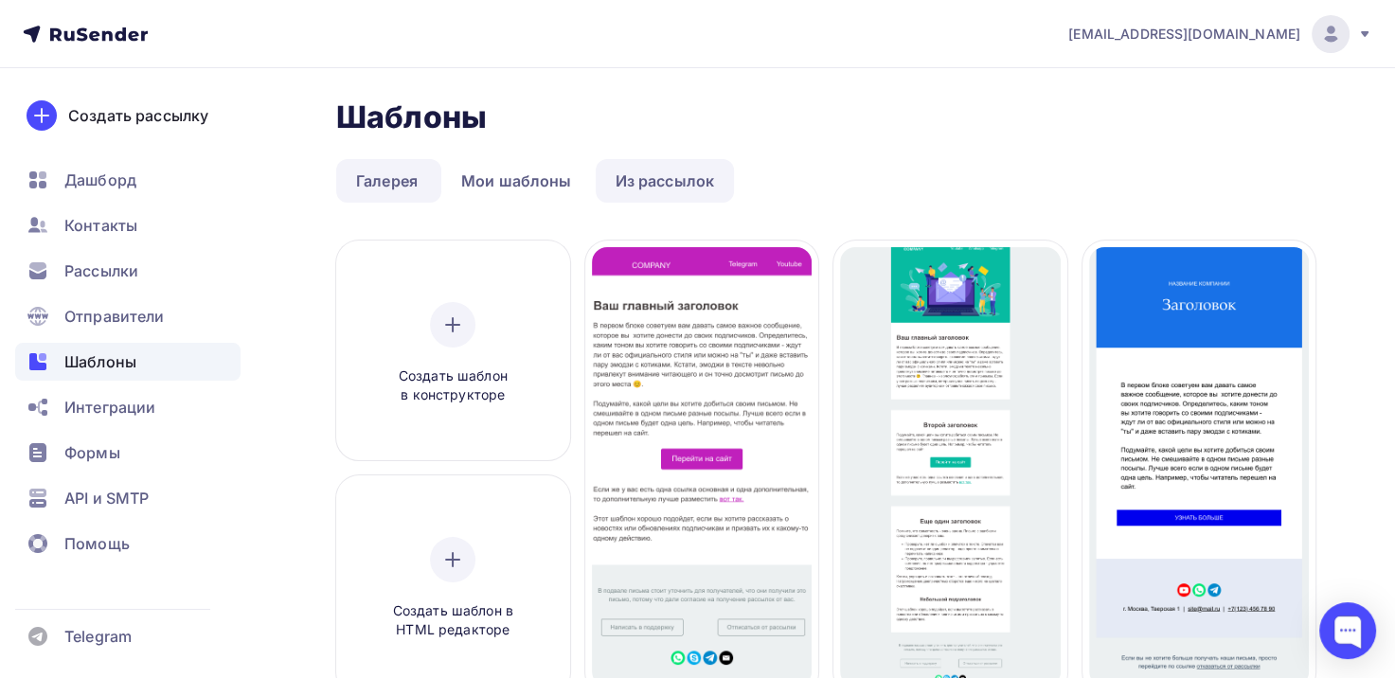
click at [648, 171] on link "Из рассылок" at bounding box center [665, 181] width 139 height 44
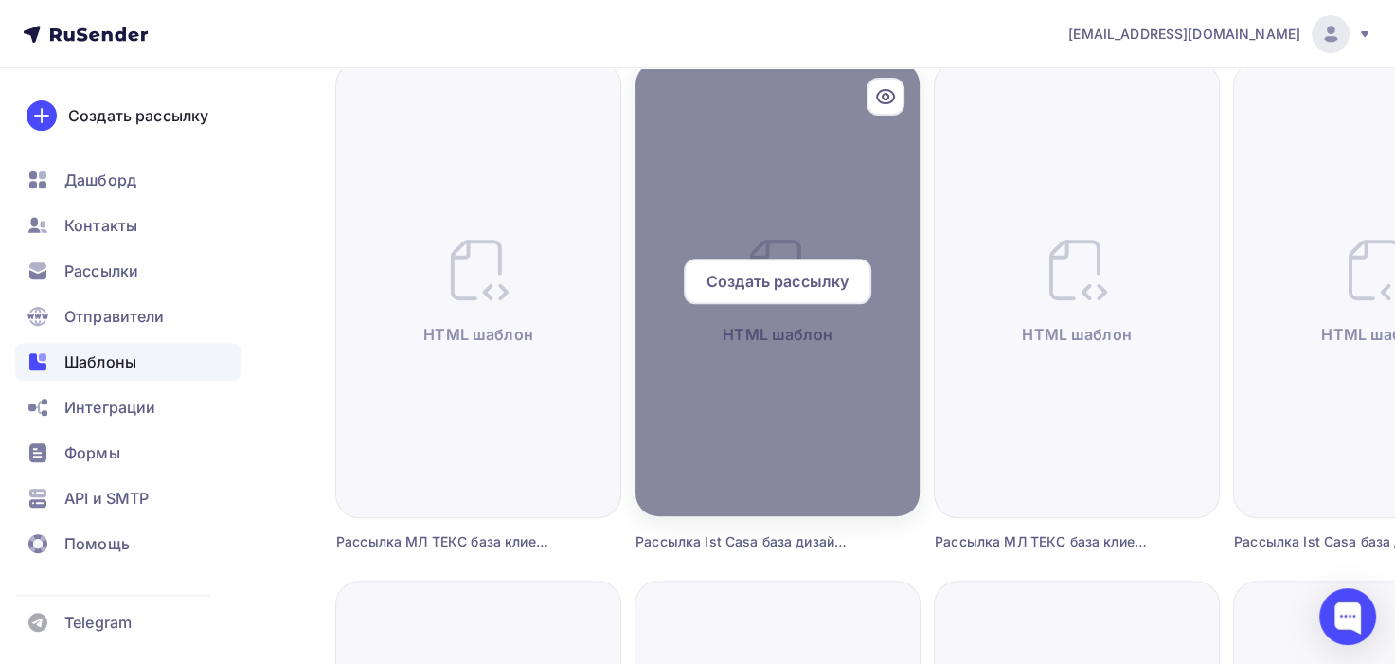
scroll to position [757, 0]
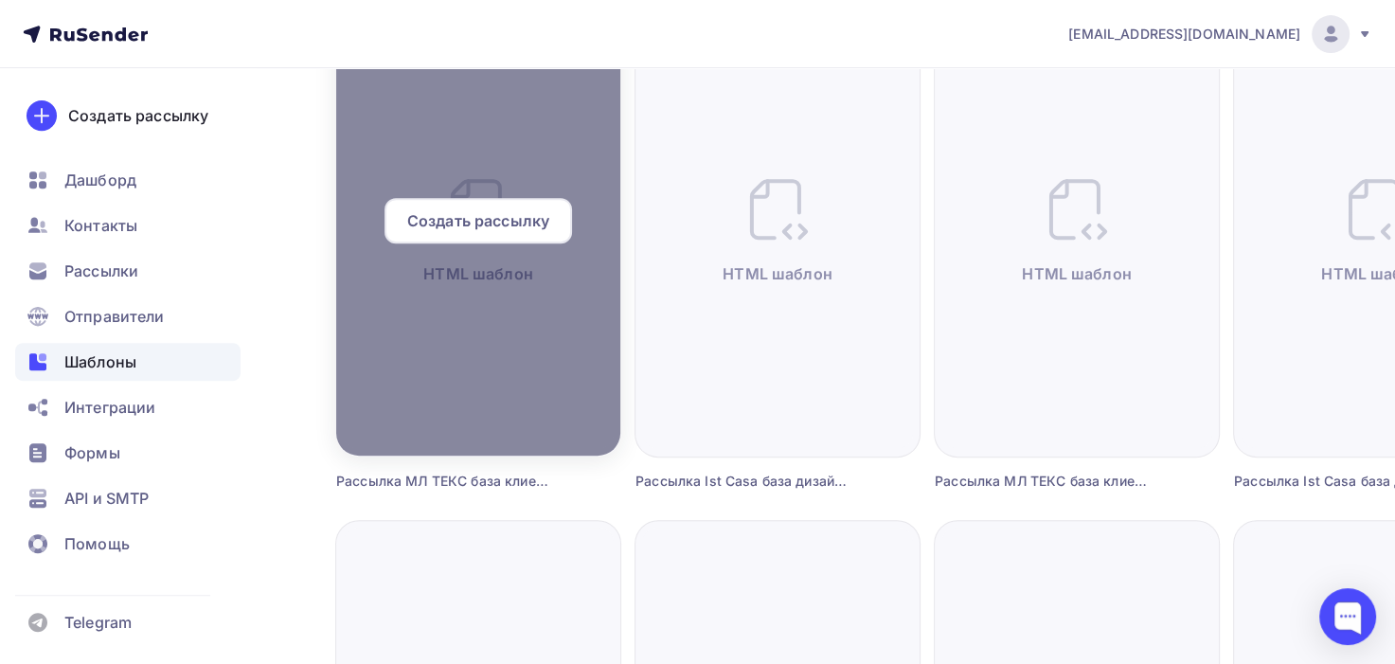
click at [500, 384] on div at bounding box center [478, 228] width 284 height 454
click at [503, 148] on div at bounding box center [478, 228] width 284 height 454
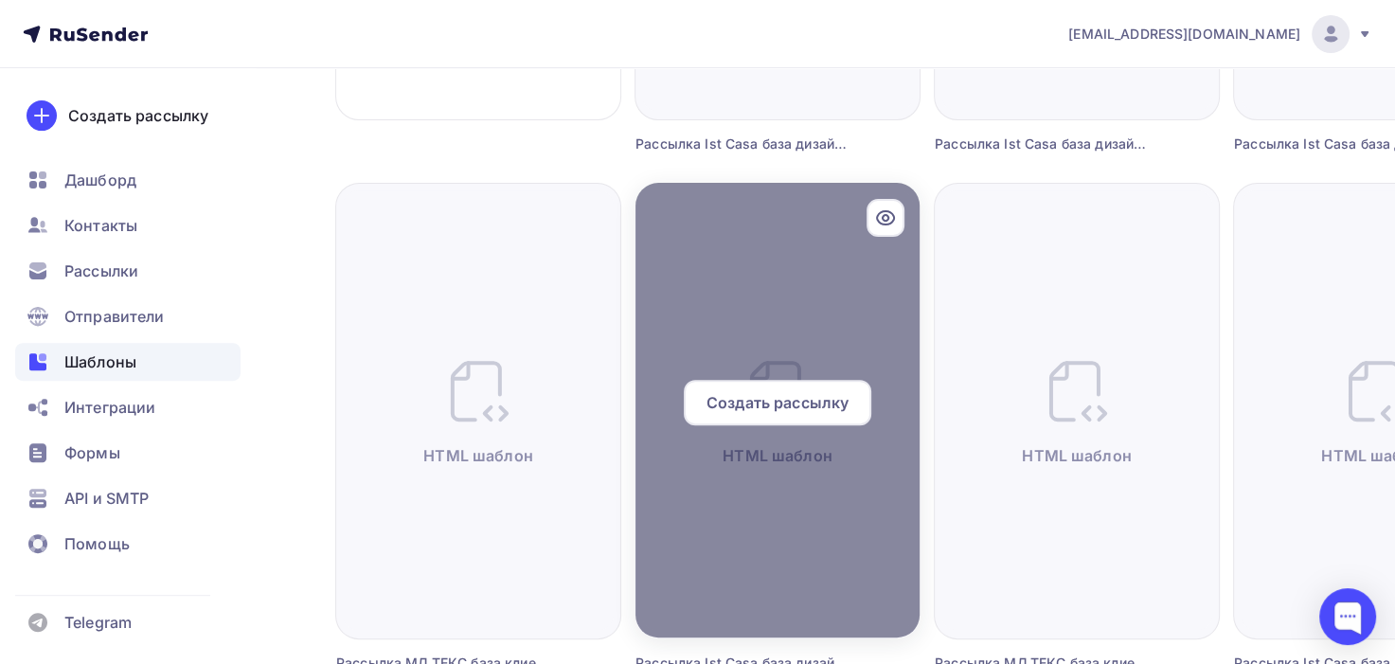
scroll to position [568, 0]
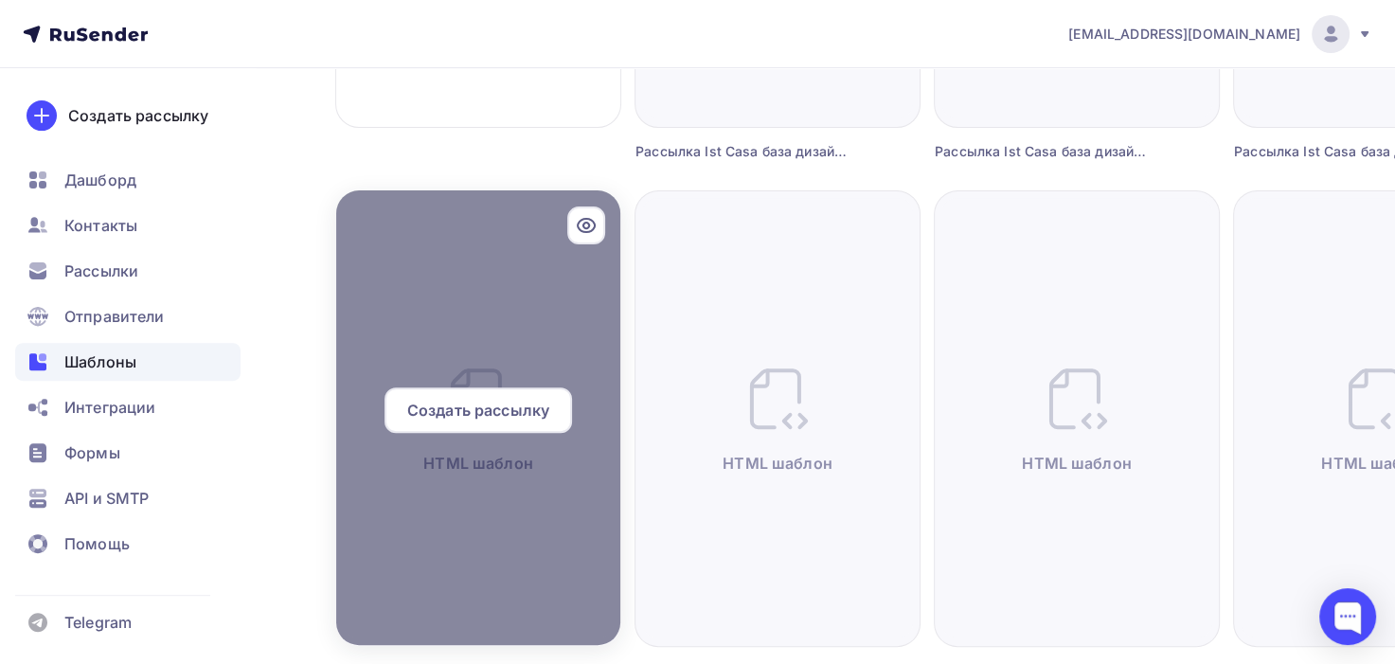
click at [540, 357] on div at bounding box center [478, 417] width 284 height 454
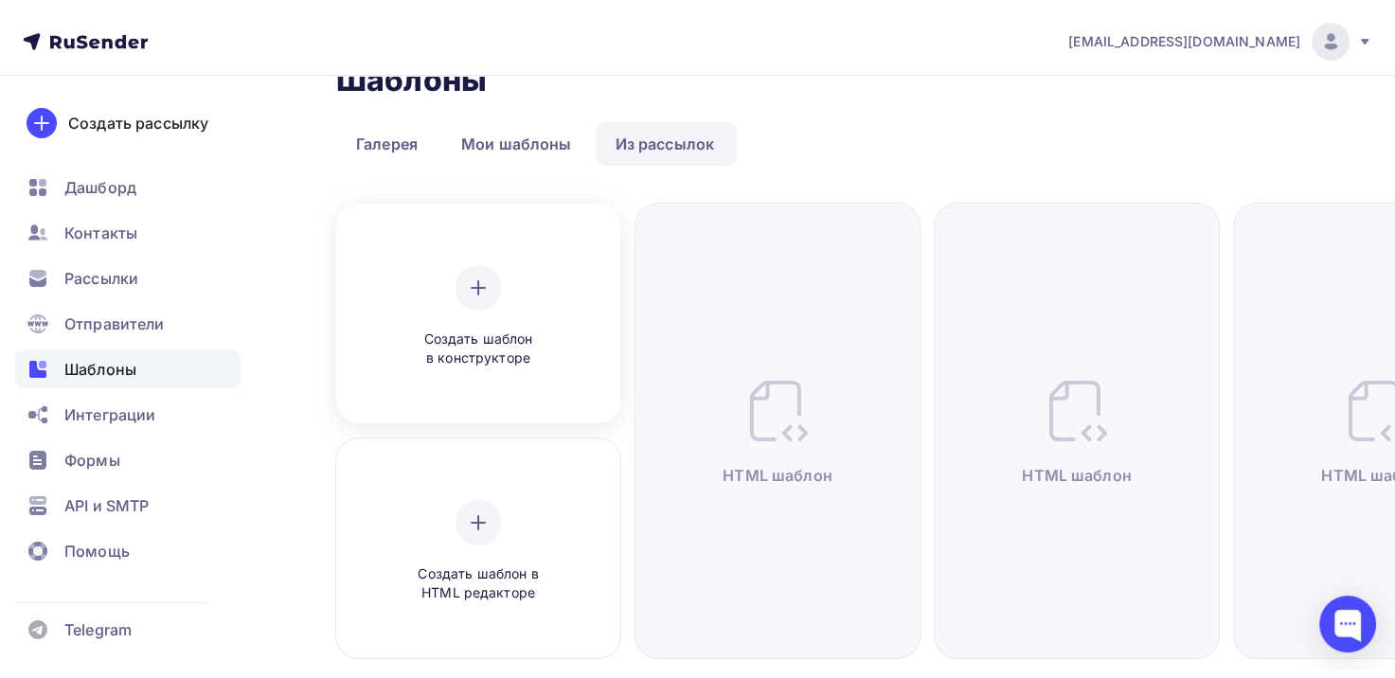
scroll to position [0, 0]
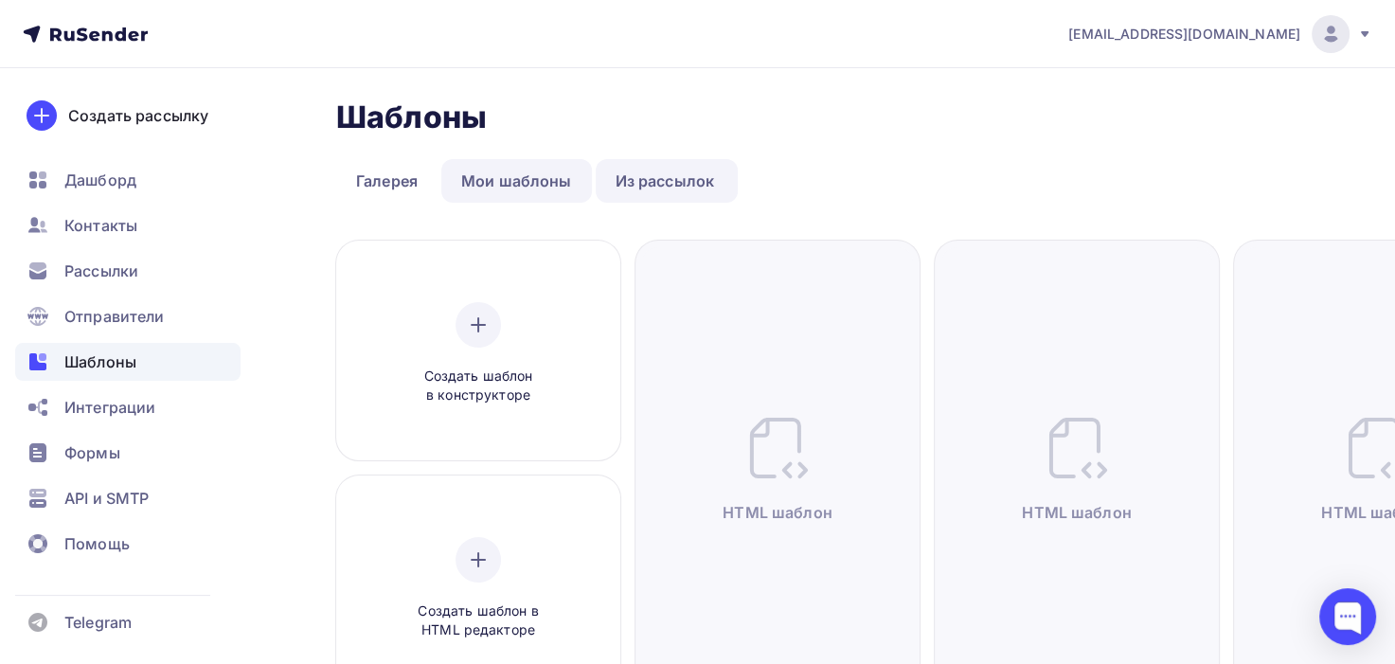
click at [541, 170] on link "Мои шаблоны" at bounding box center [516, 181] width 151 height 44
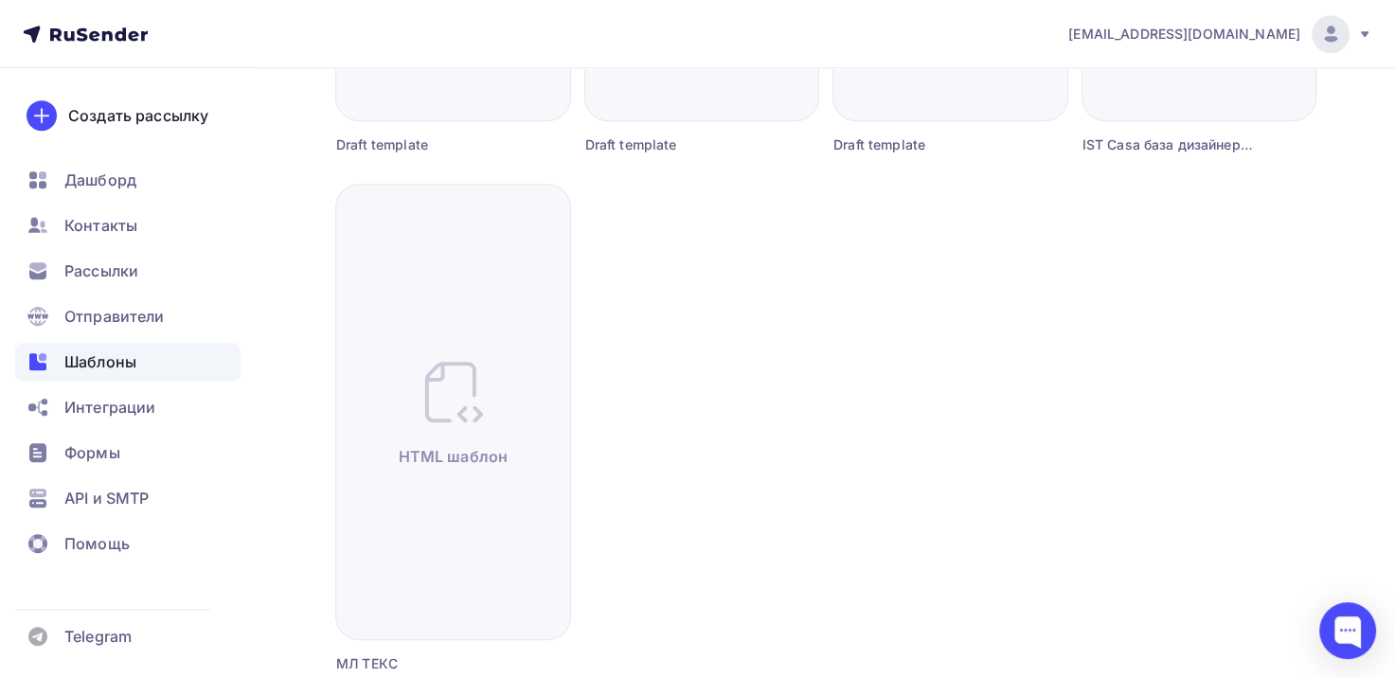
scroll to position [1302, 0]
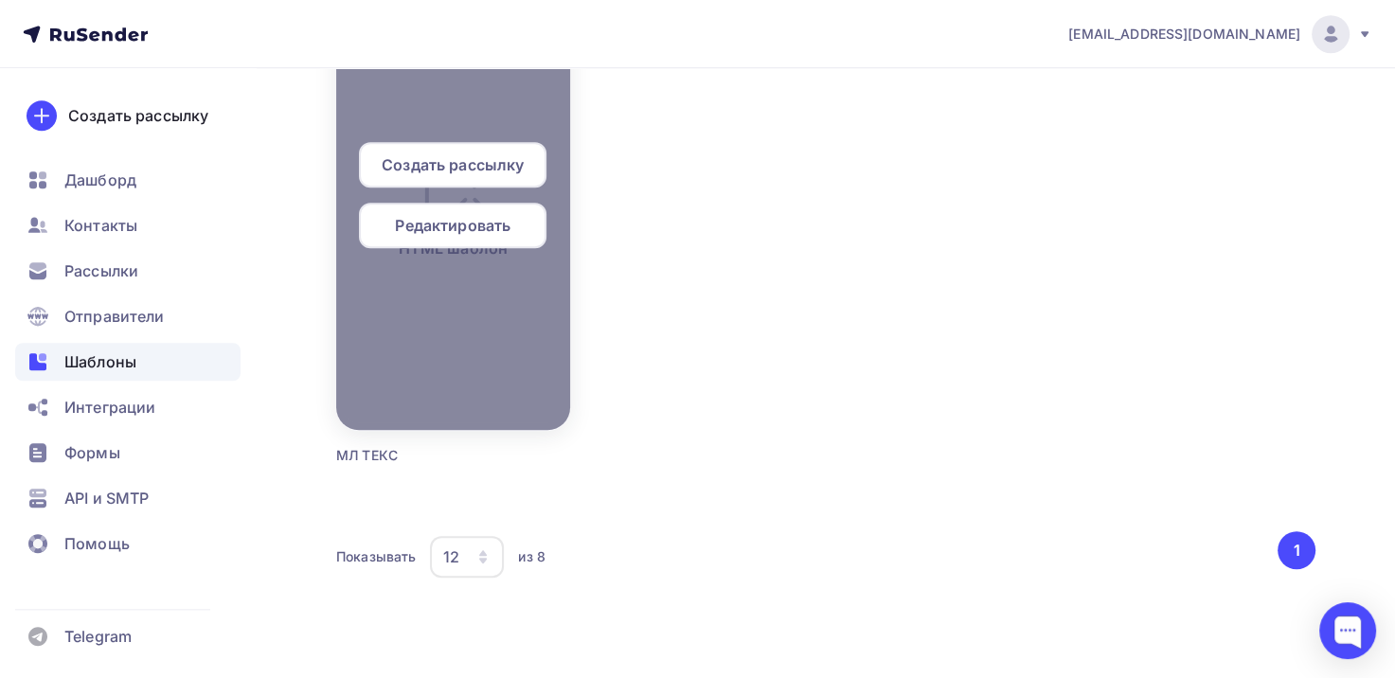
click at [517, 365] on div at bounding box center [453, 202] width 234 height 454
click at [429, 226] on span "Редактировать" at bounding box center [453, 225] width 116 height 23
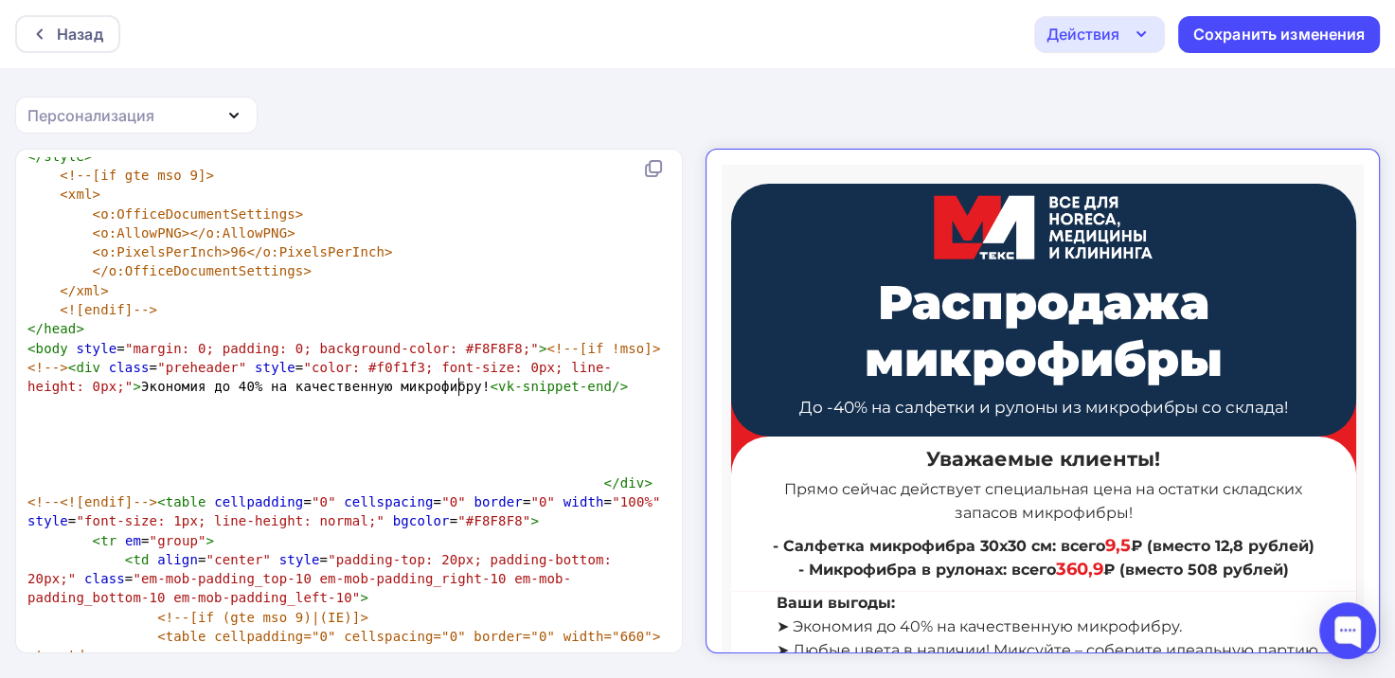
click at [461, 356] on span ""margin: 0; padding: 0; background-color: #F8F8F8;"" at bounding box center [332, 348] width 414 height 15
type textarea "F8F8F8"
click at [461, 356] on span ""margin: 0; padding: 0; background-color: #F8F8F8;"" at bounding box center [332, 348] width 414 height 15
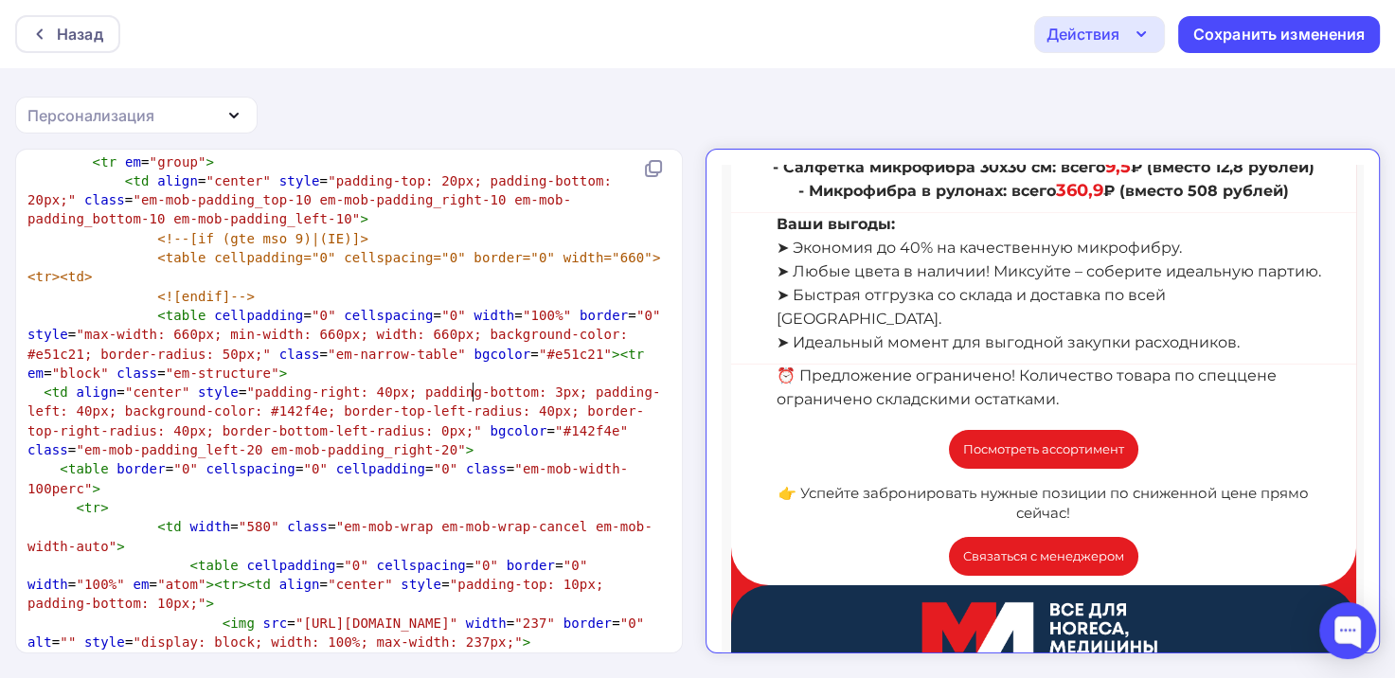
click at [539, 362] on span ""#e51c21"" at bounding box center [575, 354] width 73 height 15
type textarea "e51c21"
click at [539, 362] on span ""#e51c21"" at bounding box center [575, 354] width 73 height 15
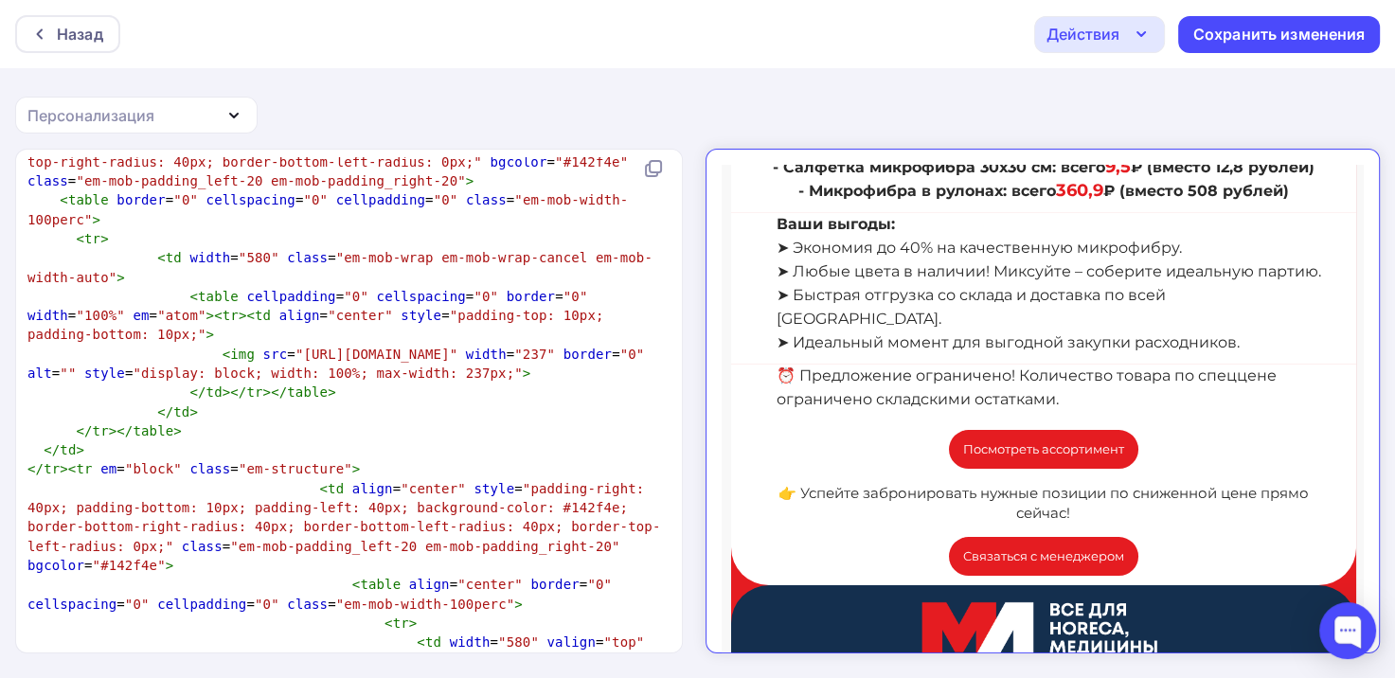
scroll to position [2462, 0]
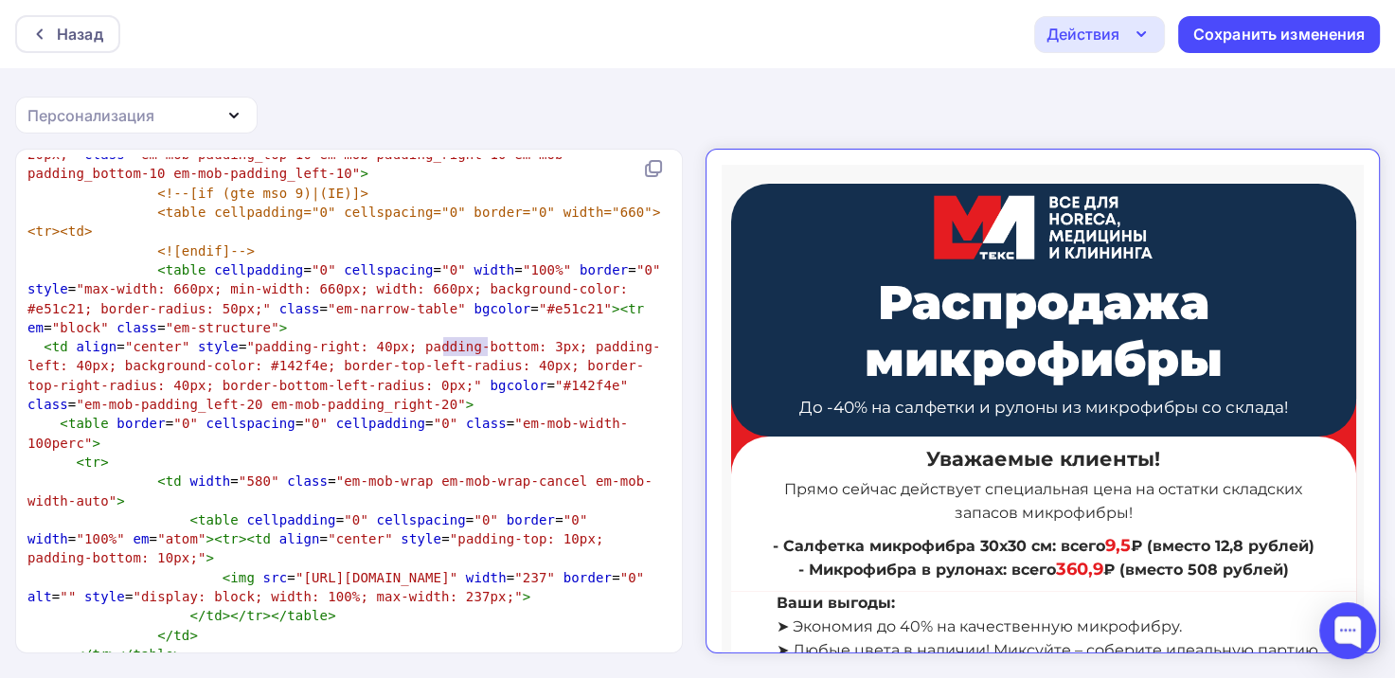
click at [235, 393] on span ""padding-right: 40px; padding-bottom: 3px; padding-left: 40px; background-color…" at bounding box center [343, 366] width 632 height 54
type textarea "142f4e"
click at [235, 393] on span ""padding-right: 40px; padding-bottom: 3px; padding-left: 40px; background-color…" at bounding box center [343, 366] width 632 height 54
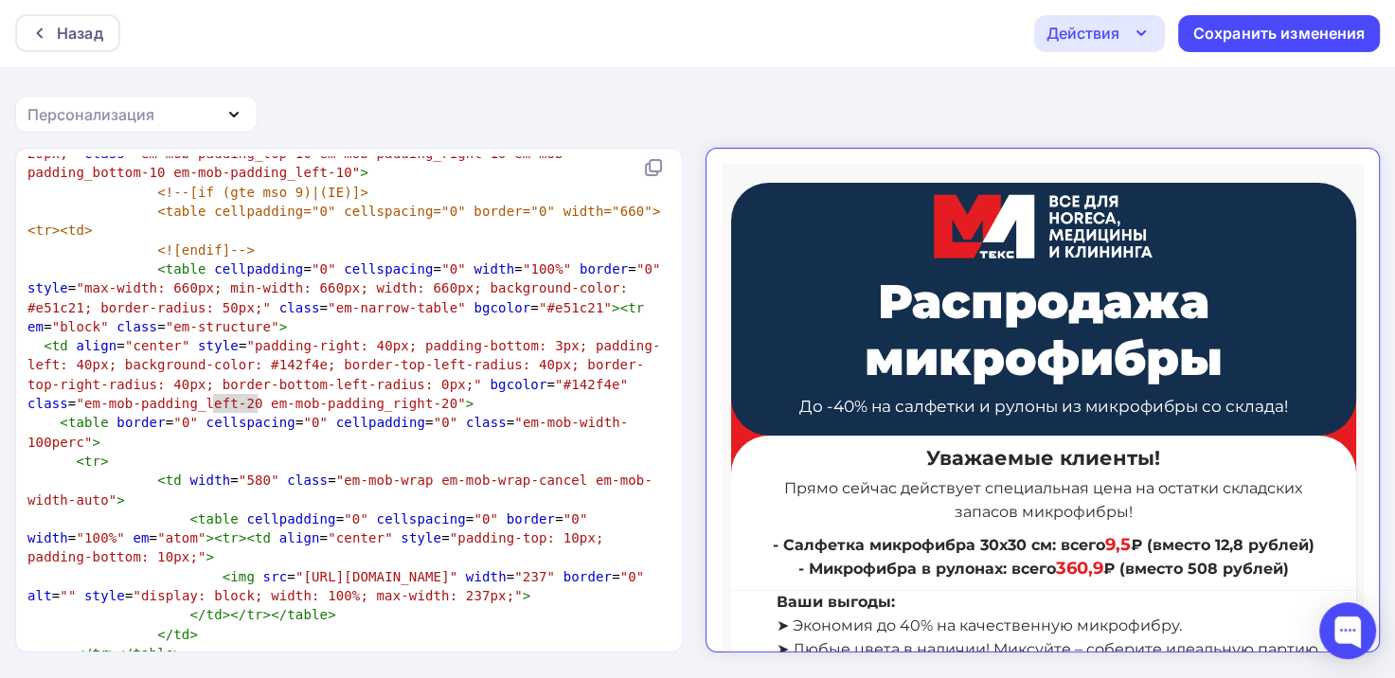
click at [872, 108] on div "Назад Действия Отправить тестовое письмо Выйти без сохранения Сохранить изменен…" at bounding box center [697, 339] width 1395 height 680
